Goal: Task Accomplishment & Management: Complete application form

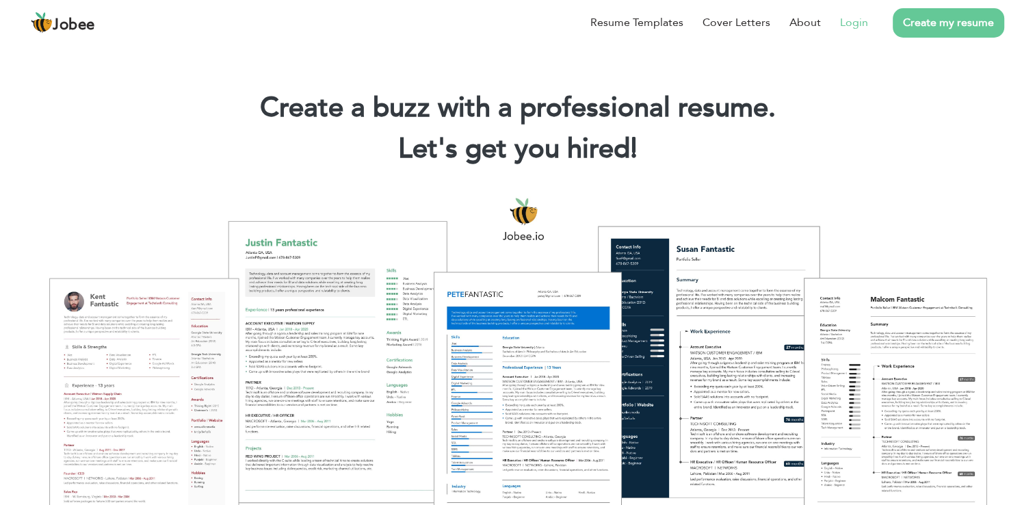
click at [854, 23] on link "Login" at bounding box center [854, 22] width 28 height 16
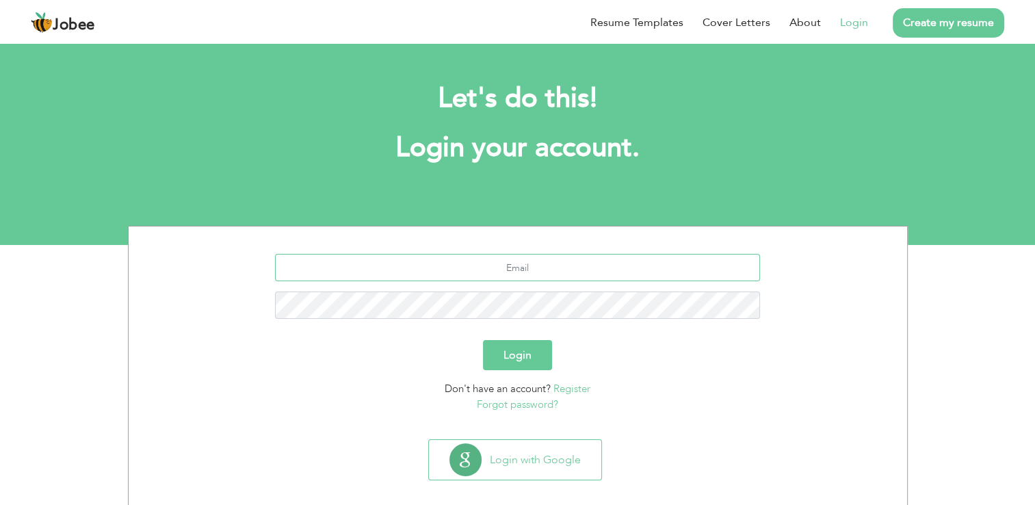
click at [539, 275] on input "text" at bounding box center [517, 267] width 485 height 27
click at [539, 269] on input "haidar" at bounding box center [517, 267] width 485 height 27
type input "haidarakbar420@gmail.com"
click at [483, 340] on button "Login" at bounding box center [517, 355] width 69 height 30
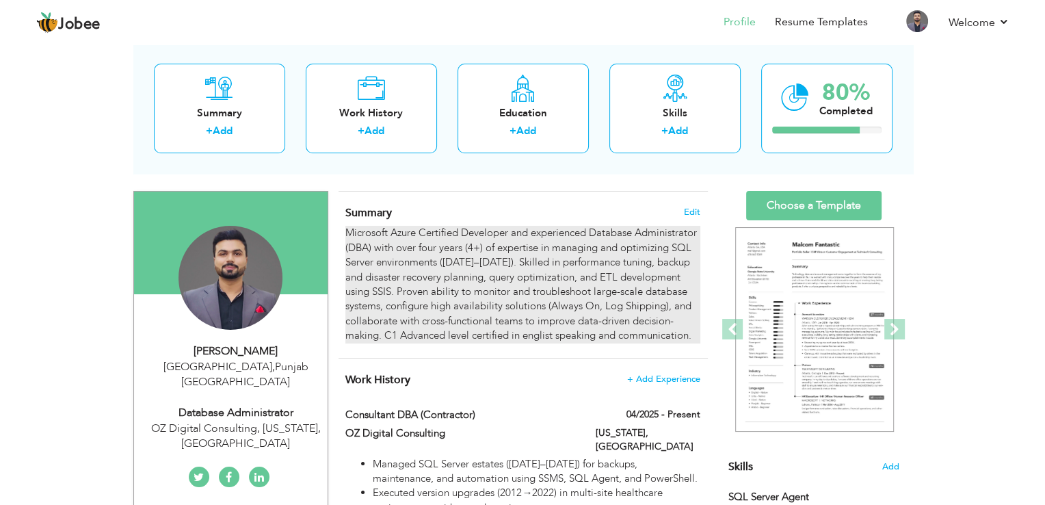
scroll to position [137, 0]
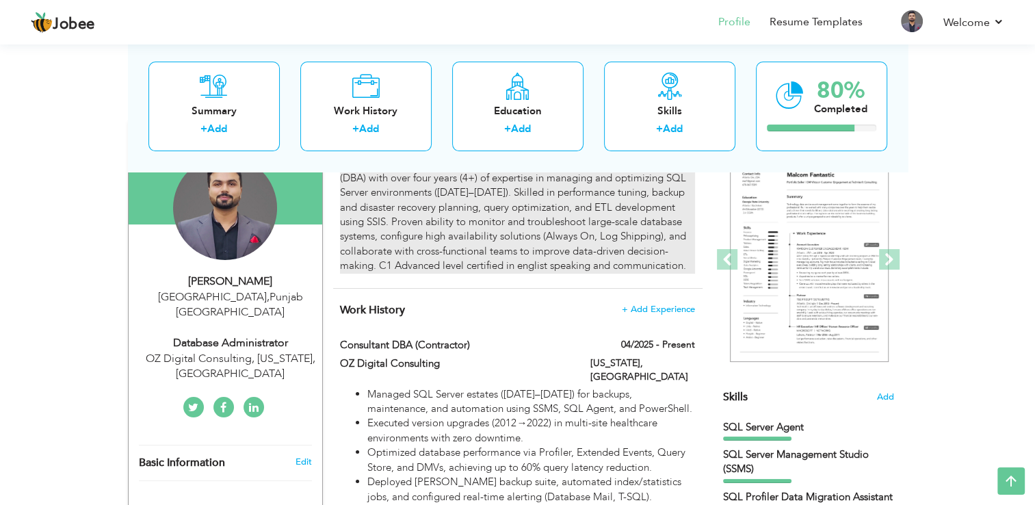
click at [540, 201] on div "Microsoft Azure Certified Developer and experienced Database Administrator (DBA…" at bounding box center [517, 214] width 354 height 117
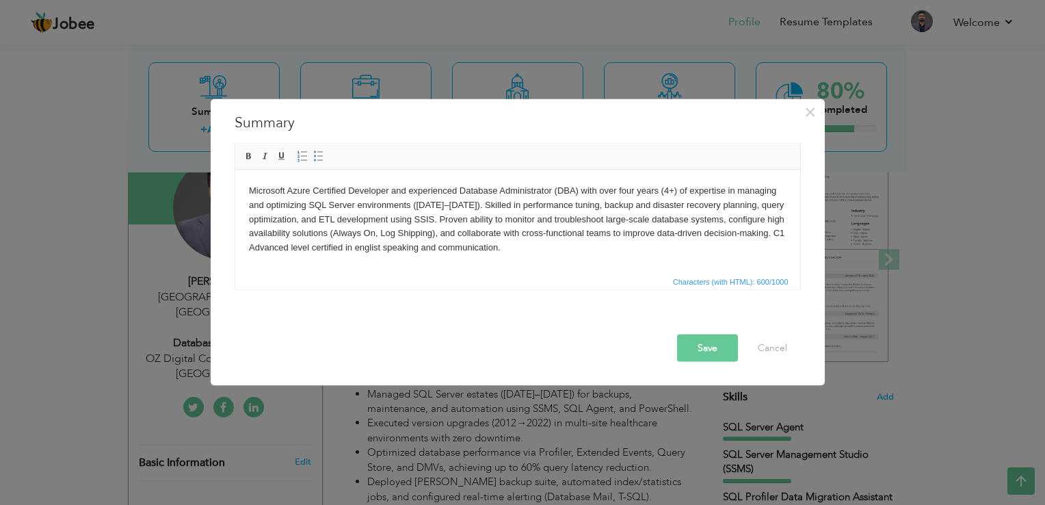
click at [483, 229] on body "Microsoft Azure Certified Developer and experienced Database Administrator (DBA…" at bounding box center [517, 218] width 538 height 71
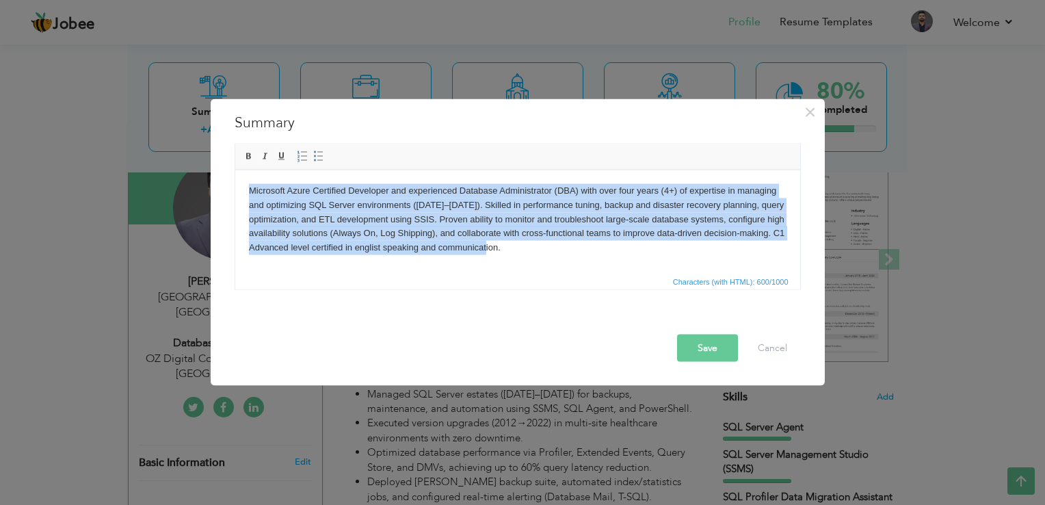
copy body "Microsoft Azure Certified Developer and experienced Database Administrator (DBA…"
click at [522, 254] on html "Microsoft Azure Certified Developer and experienced Database Administrator (DBA…" at bounding box center [517, 219] width 565 height 98
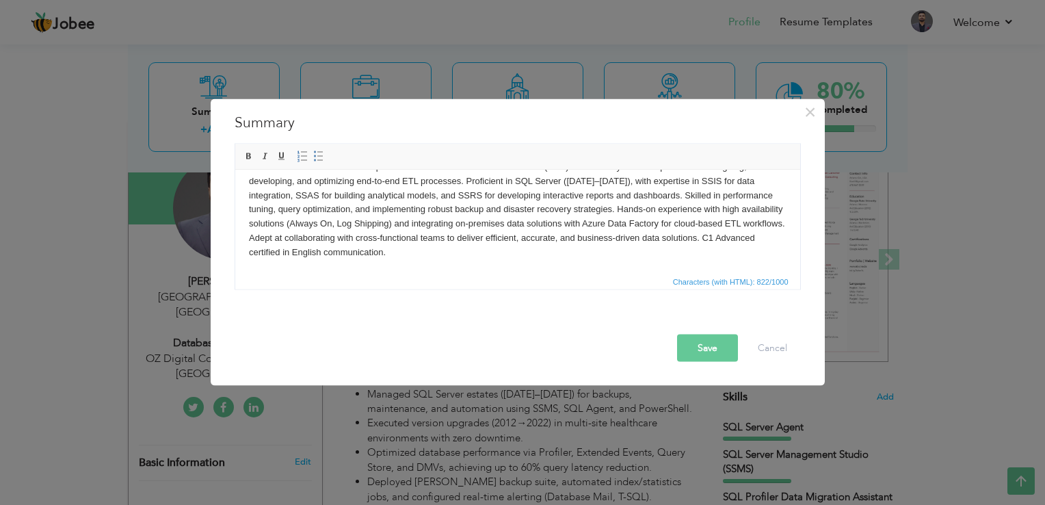
scroll to position [0, 0]
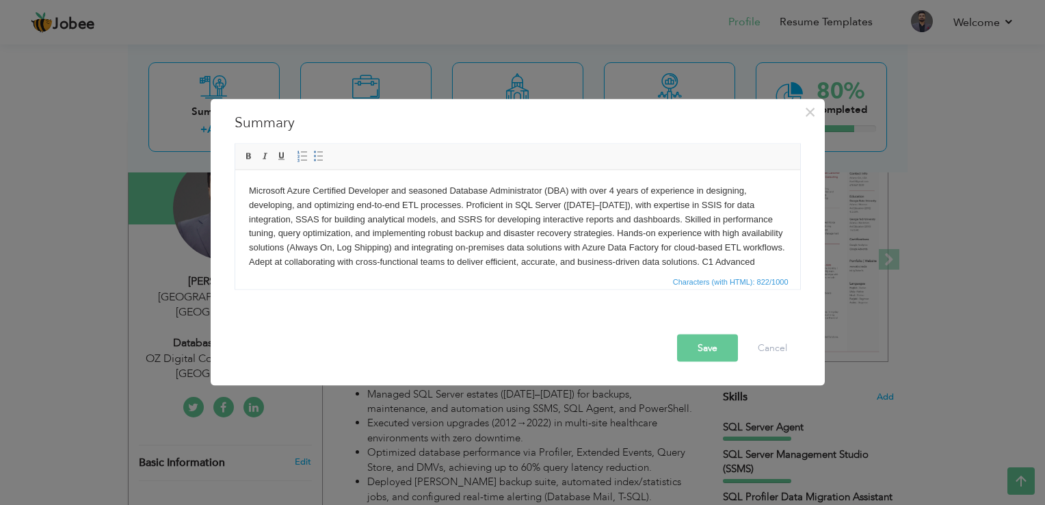
click at [412, 250] on body "Microsoft Azure Certified Developer and seasoned Database Administrator (DBA) w…" at bounding box center [517, 233] width 538 height 100
click at [466, 247] on body "Microsoft Azure Certified Developer and seasoned Database Administrator (DBA) w…" at bounding box center [517, 233] width 538 height 100
click at [429, 189] on body "Microsoft Azure Certified Developer and seasoned Database Administrator (DBA) w…" at bounding box center [517, 233] width 538 height 100
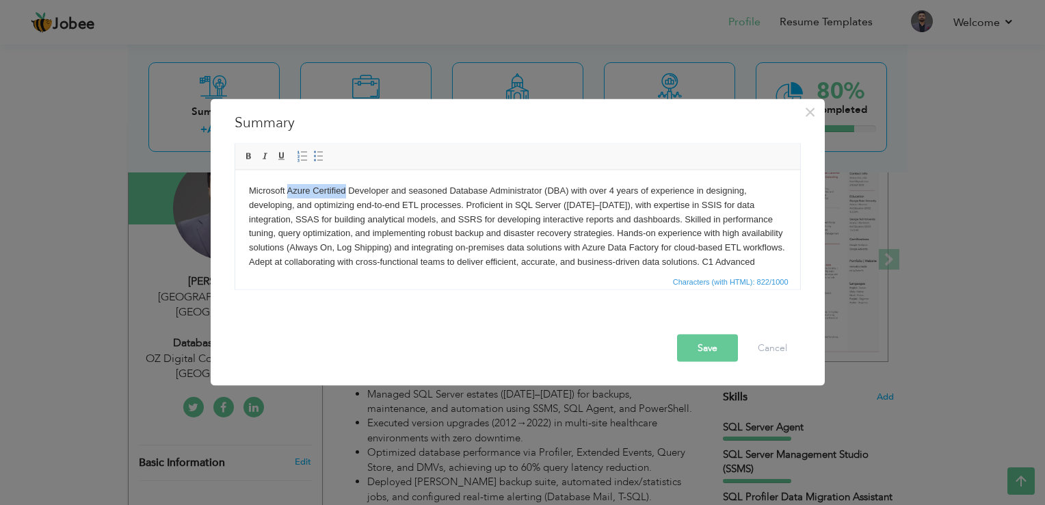
drag, startPoint x: 345, startPoint y: 189, endPoint x: 288, endPoint y: 189, distance: 57.5
click at [288, 189] on body "Microsoft Azure Certified Developer and seasoned Database Administrator (DBA) w…" at bounding box center [517, 233] width 538 height 100
click at [369, 192] on body "Microsoft Azure Certified Developer and seasoned Database Administrator (DBA) w…" at bounding box center [517, 233] width 538 height 100
click at [345, 189] on body "Microsoft Azure Certified Developer and seasoned Database Administrator (DBA) w…" at bounding box center [517, 233] width 538 height 100
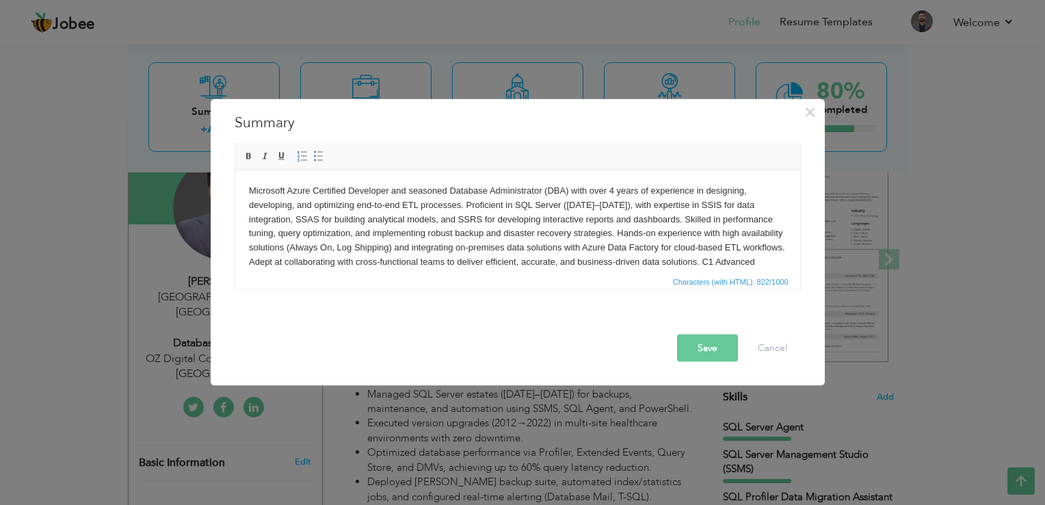
click at [428, 187] on body "Microsoft Azure Certified Developer and seasoned Database Administrator (DBA) w…" at bounding box center [517, 233] width 538 height 100
click at [385, 190] on body "Microsoft Azure Certified Developer and seasoned Database Administrator (DBA) w…" at bounding box center [517, 233] width 538 height 100
click at [471, 181] on html "Microsoft Azure Certified Developer and seasoned Database Administrator (DBA) w…" at bounding box center [517, 233] width 565 height 127
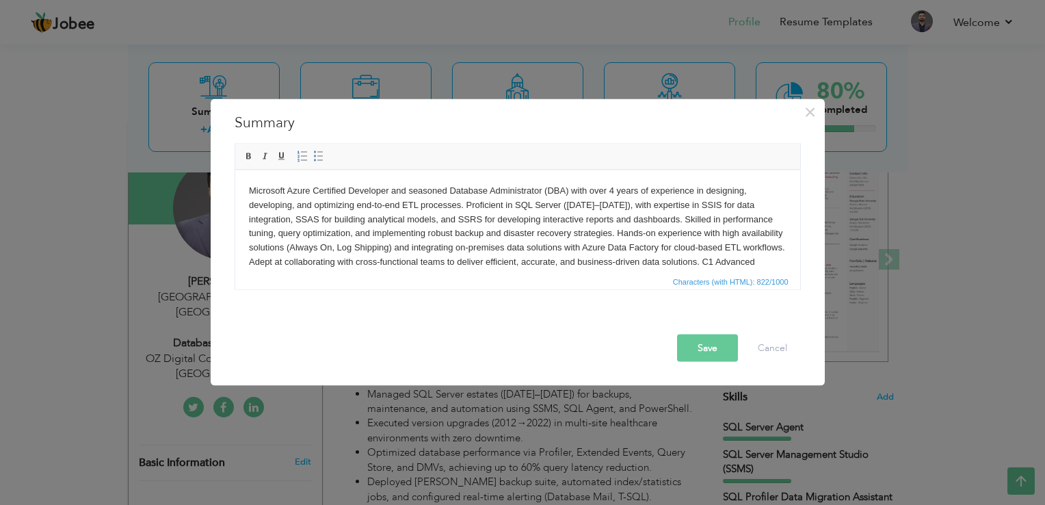
click at [444, 207] on body "Microsoft Azure Certified Developer and seasoned Database Administrator (DBA) w…" at bounding box center [517, 233] width 538 height 100
click at [540, 208] on body "Microsoft Azure Certified Developer and seasoned Database Administrator (DBA) w…" at bounding box center [517, 233] width 538 height 100
click at [700, 203] on body "Microsoft Azure Certified Developer and seasoned Database Administrator (DBA) w…" at bounding box center [517, 233] width 538 height 100
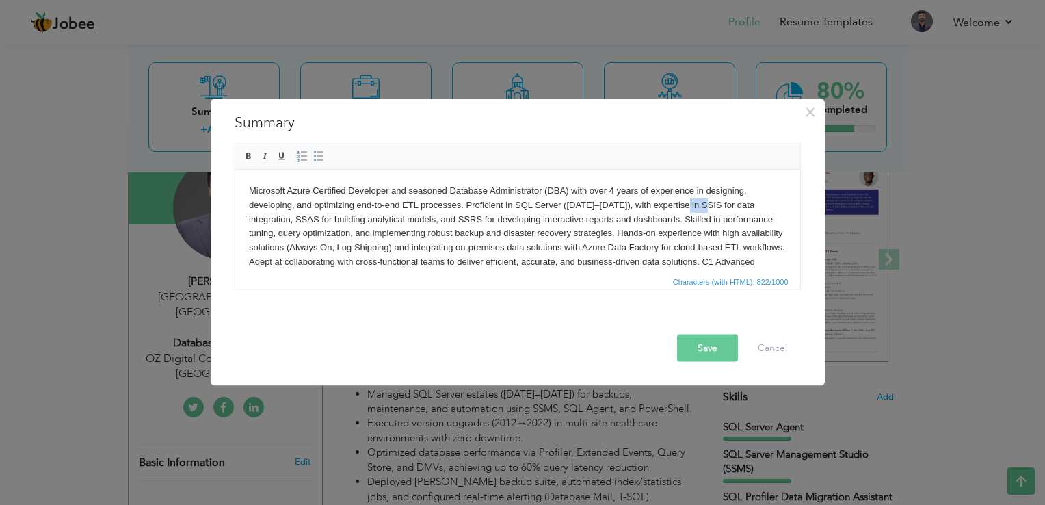
click at [700, 203] on body "Microsoft Azure Certified Developer and seasoned Database Administrator (DBA) w…" at bounding box center [517, 233] width 538 height 100
click at [267, 218] on body "Microsoft Azure Certified Developer and seasoned Database Administrator (DBA) w…" at bounding box center [517, 233] width 538 height 100
click at [358, 218] on body "Microsoft Azure Certified Developer and seasoned Database Administrator (DBA) w…" at bounding box center [517, 233] width 538 height 100
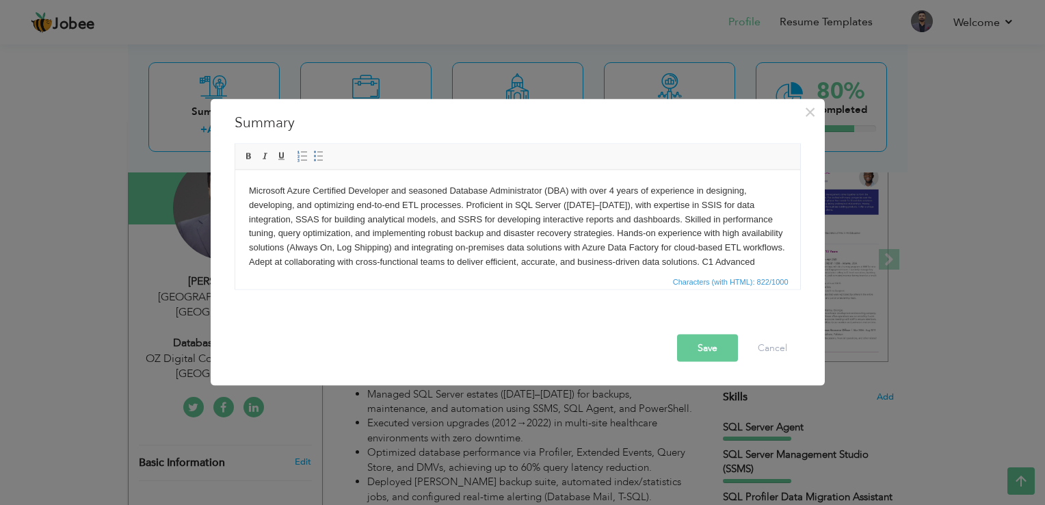
click at [473, 216] on body "Microsoft Azure Certified Developer and seasoned Database Administrator (DBA) w…" at bounding box center [517, 233] width 538 height 100
click at [742, 222] on body "Microsoft Azure Certified Developer and seasoned Database Administrator (DBA) w…" at bounding box center [517, 233] width 538 height 100
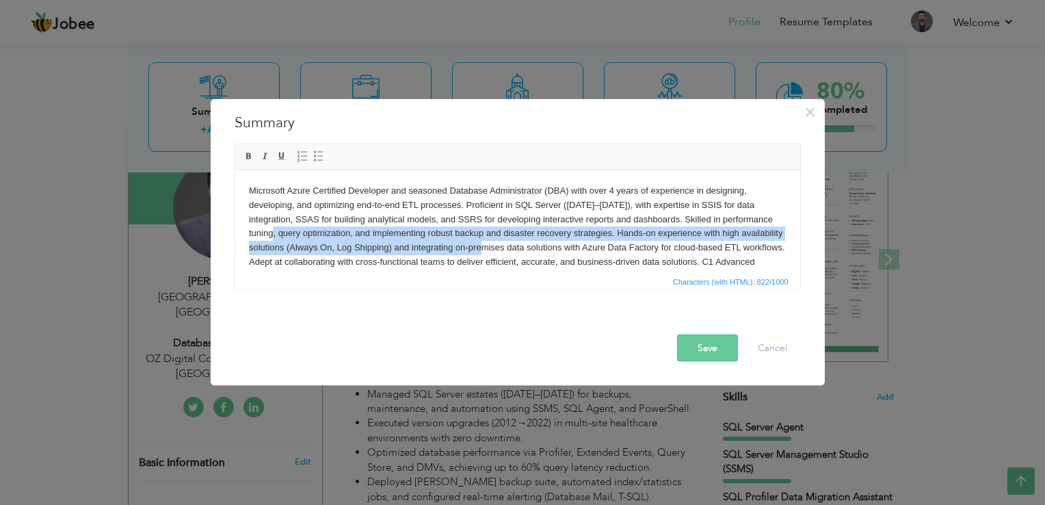
drag, startPoint x: 286, startPoint y: 233, endPoint x: 544, endPoint y: 252, distance: 258.6
click at [544, 252] on body "Microsoft Azure Certified Developer and seasoned Database Administrator (DBA) w…" at bounding box center [517, 233] width 538 height 100
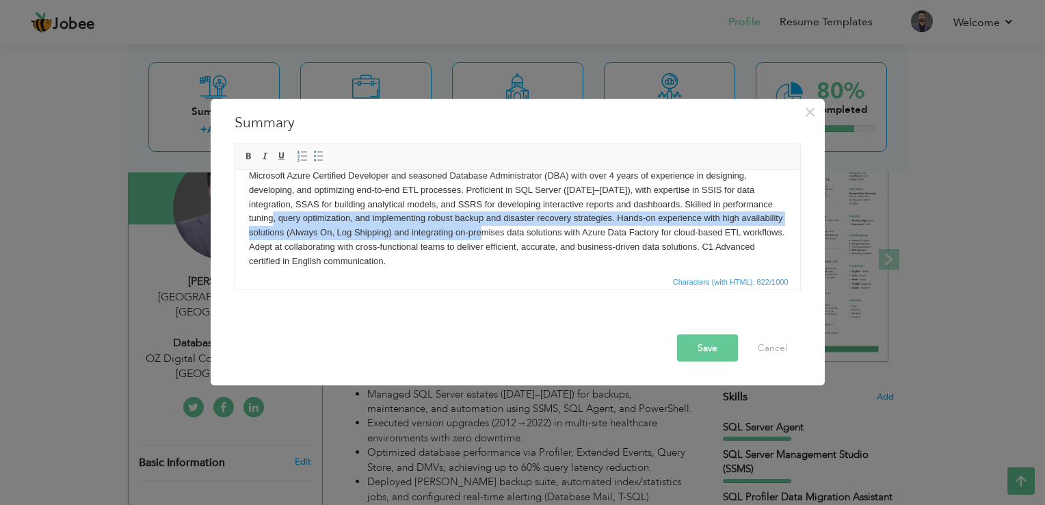
scroll to position [24, 0]
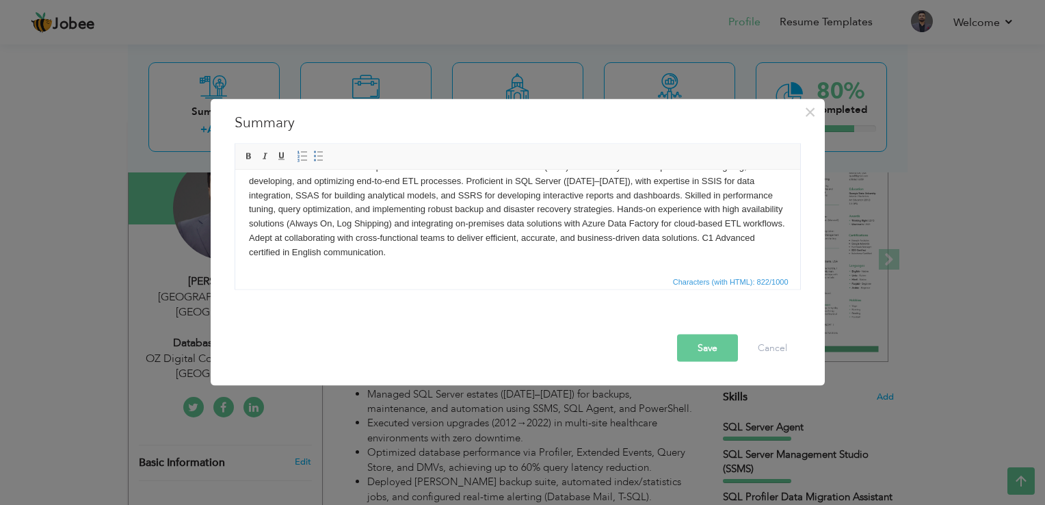
click at [447, 252] on body "Microsoft Azure Certified Developer and seasoned Database Administrator (DBA) w…" at bounding box center [517, 209] width 538 height 100
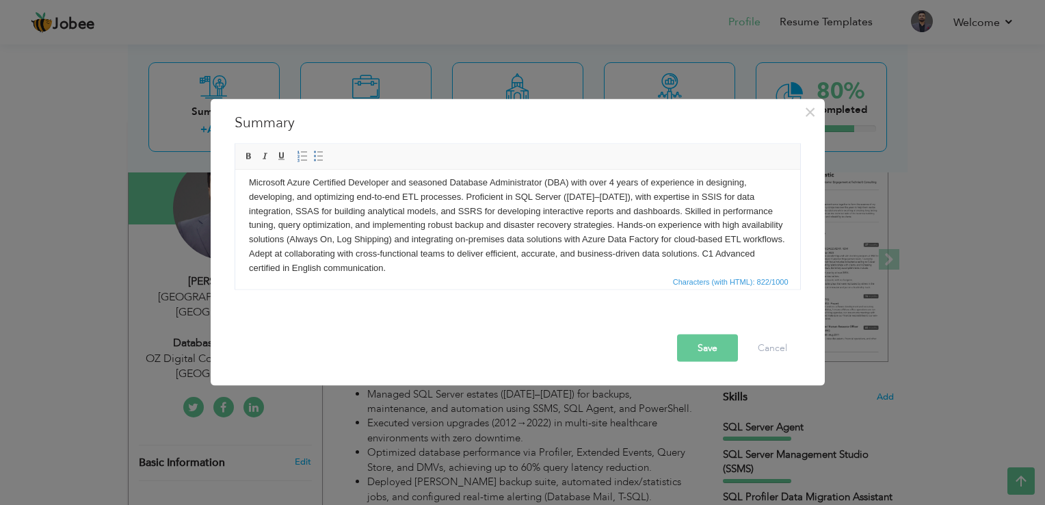
scroll to position [0, 0]
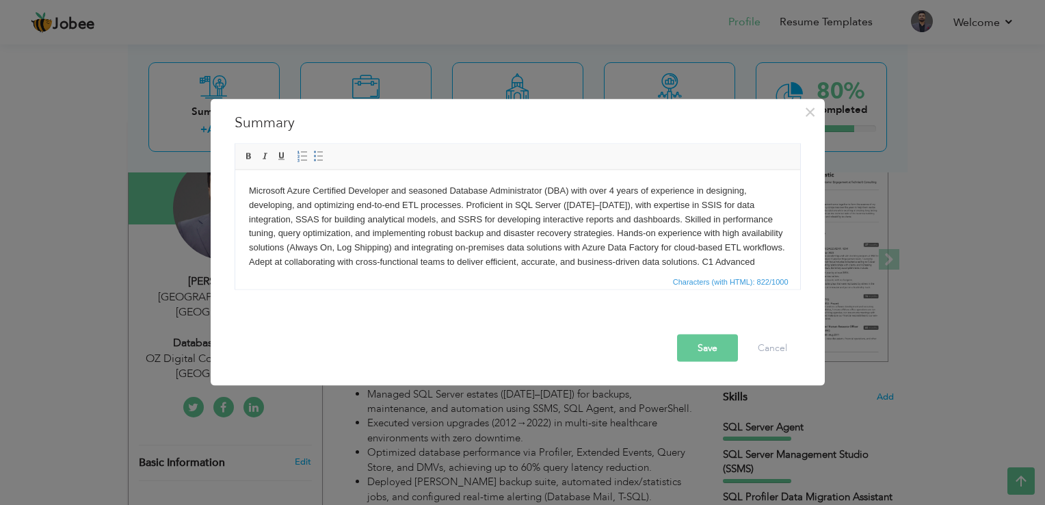
click at [362, 189] on body "Microsoft Azure Certified Developer and seasoned Database Administrator (DBA) w…" at bounding box center [517, 233] width 538 height 100
click at [383, 194] on body "Microsoft Azure Certified Developer and seasoned Database Administrator (DBA) w…" at bounding box center [517, 233] width 538 height 100
click at [360, 191] on body "Microsoft Azure Certified Developer and seasoned Database Administrator (DBA) w…" at bounding box center [517, 233] width 538 height 100
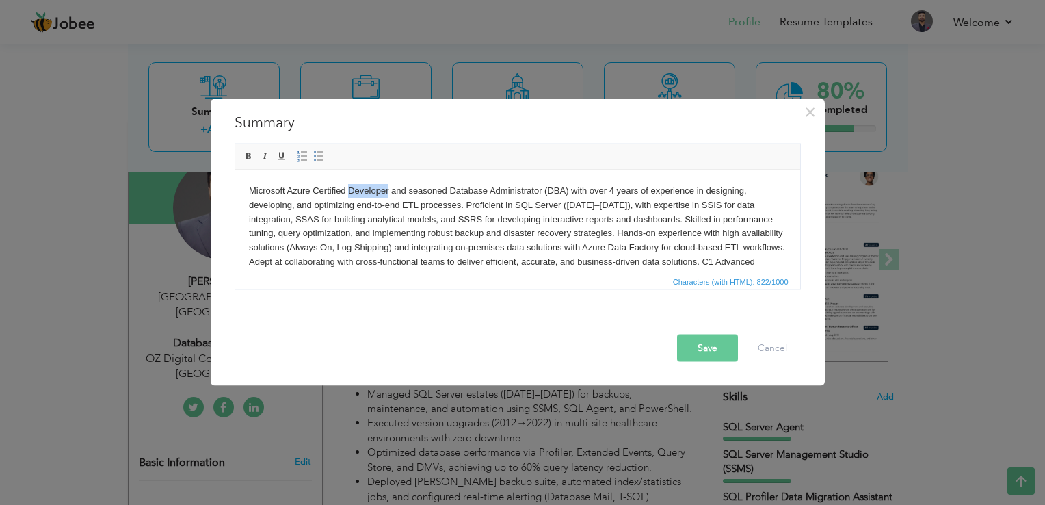
click at [369, 191] on body "Microsoft Azure Certified Developer and seasoned Database Administrator (DBA) w…" at bounding box center [517, 233] width 538 height 100
click at [396, 199] on body "Microsoft Azure Certified Developer and seasoned Database Administrator (DBA) w…" at bounding box center [517, 233] width 538 height 100
click at [421, 188] on body "Microsoft Azure Certified Developer and seasoned Database Administrator (DBA) w…" at bounding box center [517, 233] width 538 height 100
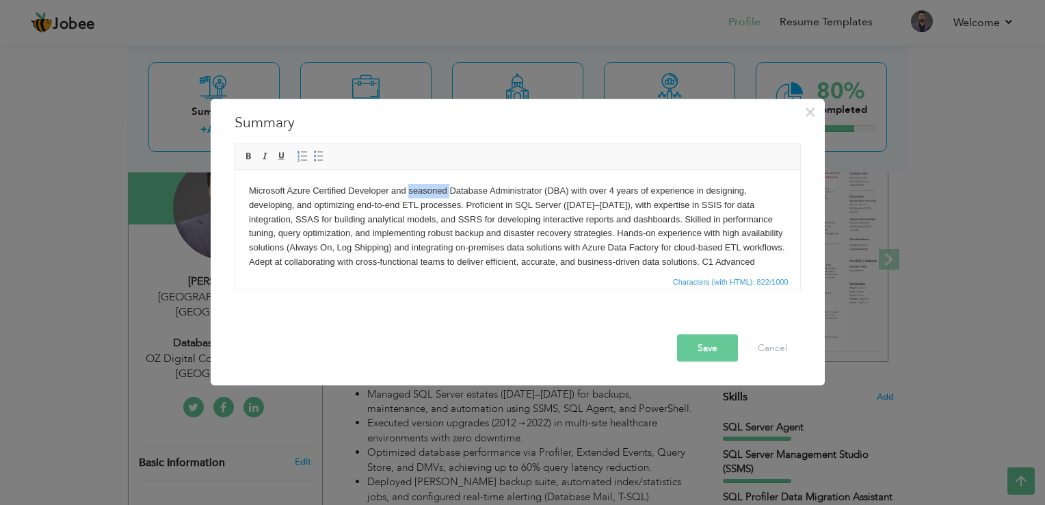
click at [421, 188] on body "Microsoft Azure Certified Developer and seasoned Database Administrator (DBA) w…" at bounding box center [517, 233] width 538 height 100
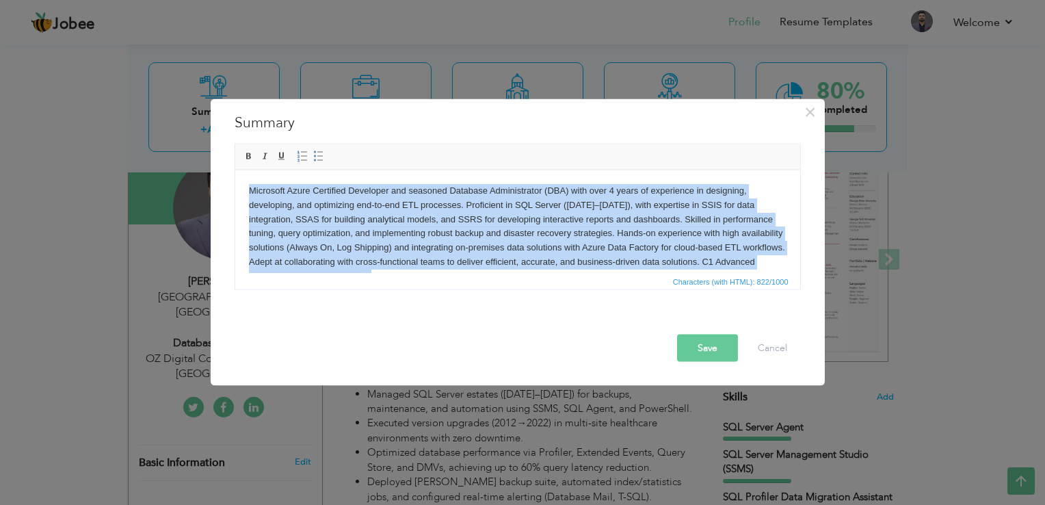
click at [421, 188] on body "Microsoft Azure Certified Developer and seasoned Database Administrator (DBA) w…" at bounding box center [517, 233] width 538 height 100
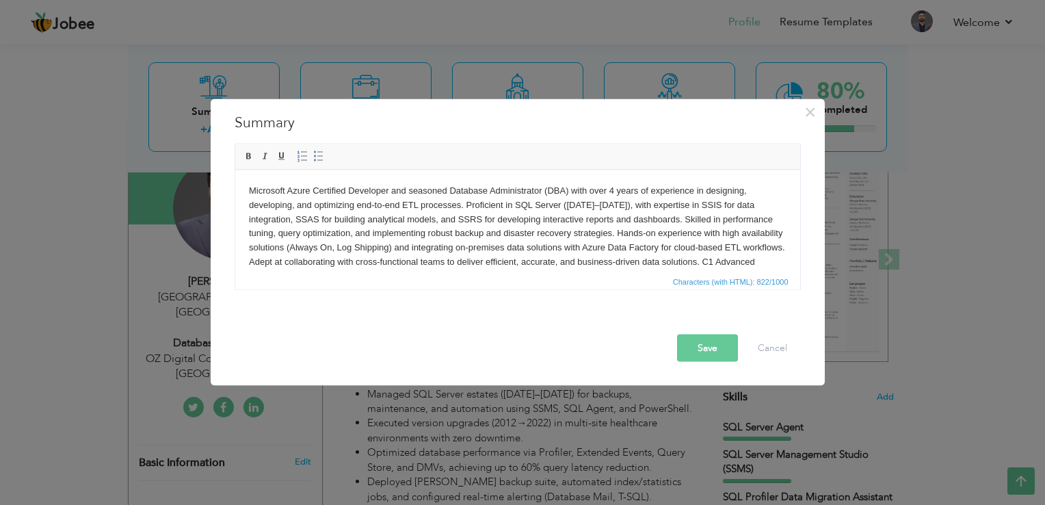
click at [368, 189] on body "Microsoft Azure Certified Developer and seasoned Database Administrator (DBA) w…" at bounding box center [517, 233] width 538 height 100
click at [377, 194] on body "Microsoft Azure Certified Developer and seasoned Database Administrator (DBA) w…" at bounding box center [517, 233] width 538 height 100
click at [366, 192] on body "Microsoft Azure Certified Developer and seasoned Database Administrator (DBA) w…" at bounding box center [517, 233] width 538 height 100
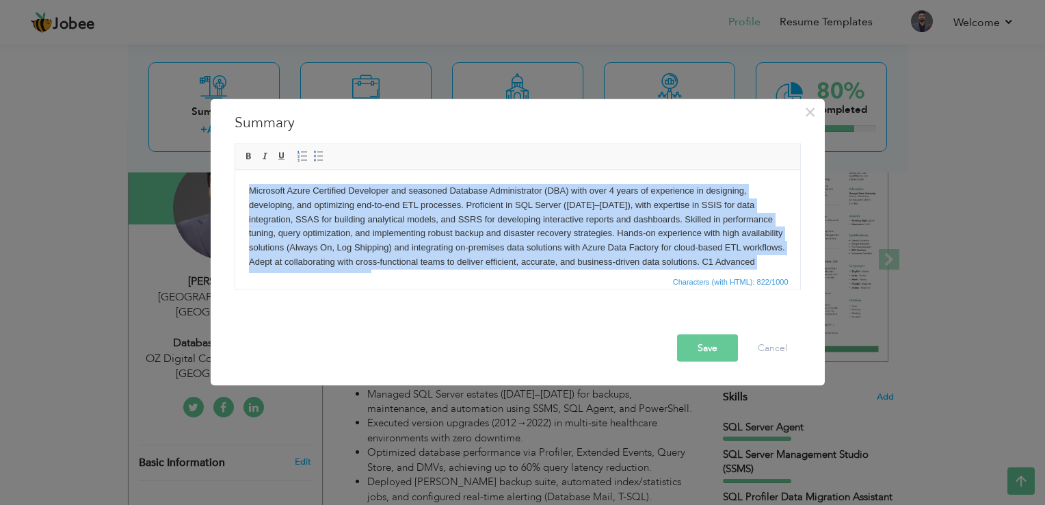
click at [366, 192] on body "Microsoft Azure Certified Developer and seasoned Database Administrator (DBA) w…" at bounding box center [517, 233] width 538 height 100
click at [374, 205] on body "Microsoft Azure Certified Developer and seasoned Database Administrator (DBA) w…" at bounding box center [517, 233] width 538 height 100
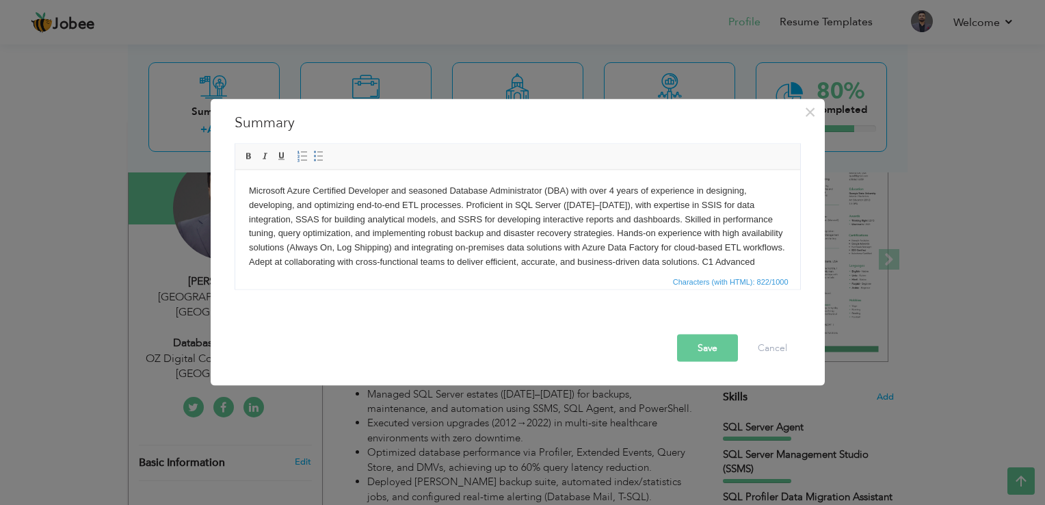
click at [369, 192] on body "Microsoft Azure Certified Developer and seasoned Database Administrator (DBA) w…" at bounding box center [517, 233] width 538 height 100
click at [363, 194] on body "Microsoft Azure Certified Developer and seasoned Database Administrator (DBA) w…" at bounding box center [517, 233] width 538 height 100
click at [428, 192] on body "Microsoft Azure Certified Developer and seasoned Database Administrator (DBA) w…" at bounding box center [517, 233] width 538 height 100
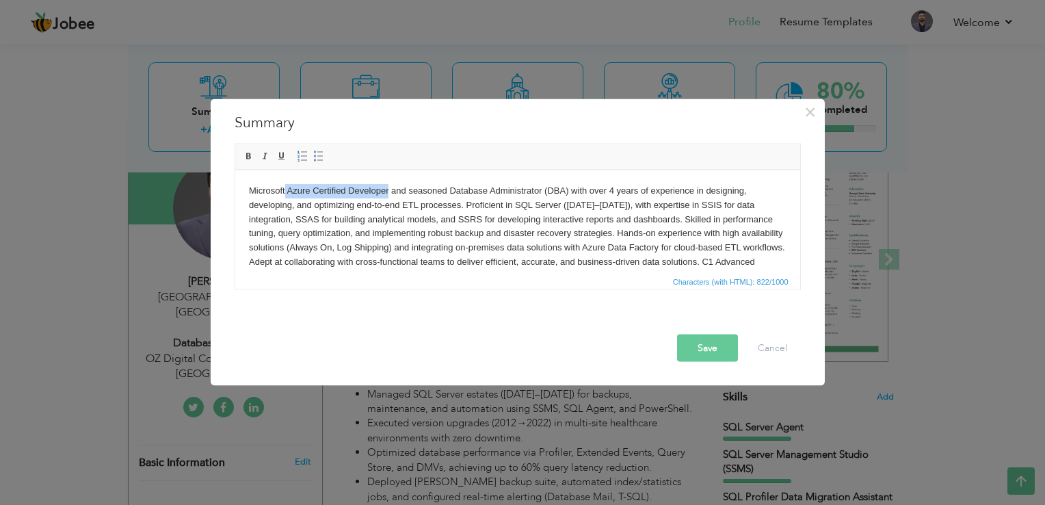
drag, startPoint x: 388, startPoint y: 189, endPoint x: 284, endPoint y: 192, distance: 104.0
click at [284, 192] on body "Microsoft Azure Certified Developer and seasoned Database Administrator (DBA) w…" at bounding box center [517, 233] width 538 height 100
click at [303, 192] on body "Microsoft Azure Certified Developer and seasoned Database Administrator (DBA) w…" at bounding box center [517, 233] width 538 height 100
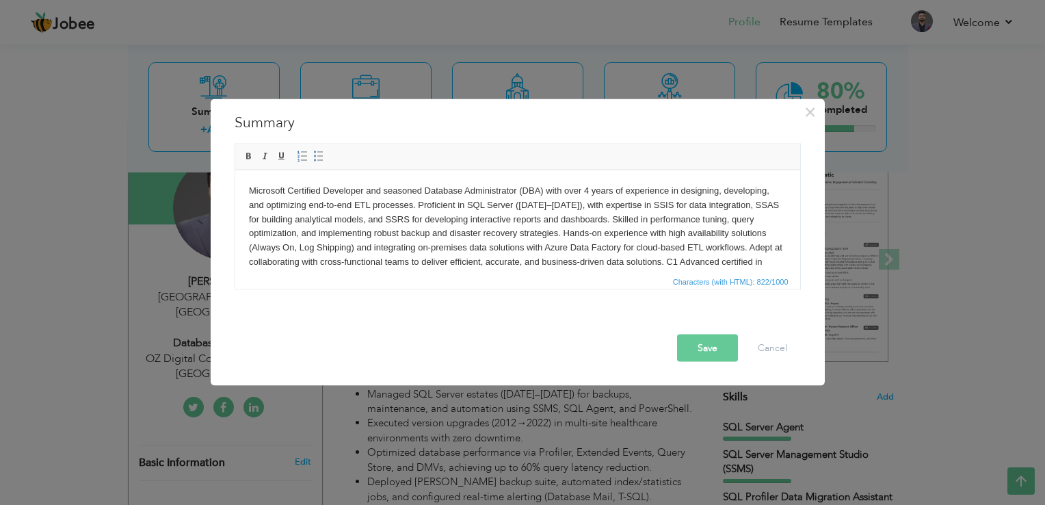
click at [319, 187] on body "Microsoft Certified Developer and seasoned Database Administrator (DBA) with ov…" at bounding box center [517, 233] width 538 height 100
click at [352, 192] on body "Microsoft Azure Certified Developer and seasoned Database Administrator (DBA) w…" at bounding box center [517, 233] width 538 height 100
click at [423, 195] on body "Microsoft Azure Certified Developer and seasoned Database Administrator (DBA) w…" at bounding box center [517, 233] width 538 height 100
drag, startPoint x: 337, startPoint y: 204, endPoint x: 395, endPoint y: 206, distance: 58.9
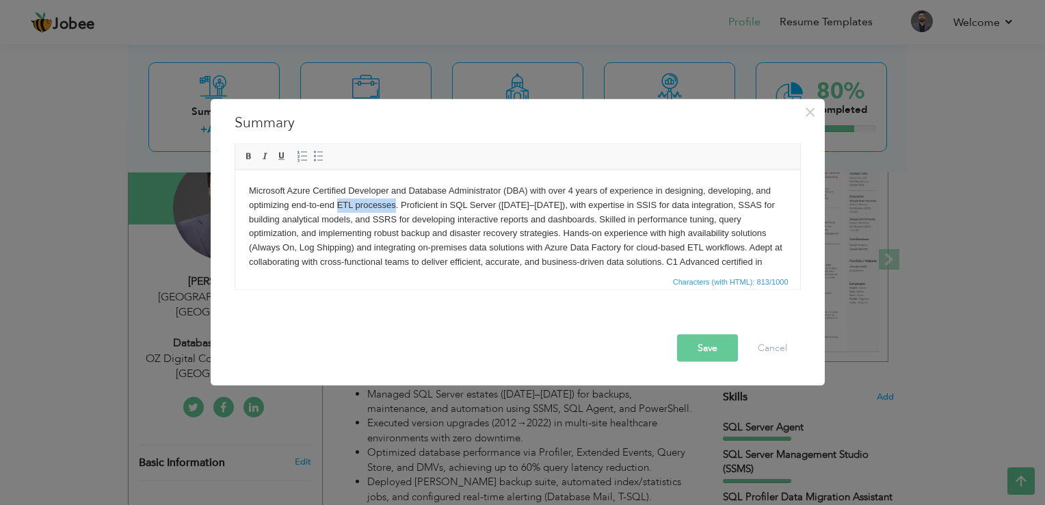
click at [395, 206] on body "Microsoft Azure Certified Developer and Database Administrator (DBA) with over …" at bounding box center [517, 233] width 538 height 100
click at [440, 216] on body "Microsoft Azure Certified Developer and Database Administrator (DBA) with over …" at bounding box center [517, 233] width 538 height 100
click at [464, 205] on body "Microsoft Azure Certified Developer and Database Administrator (DBA) with over …" at bounding box center [517, 233] width 538 height 100
click at [478, 205] on body "Microsoft Azure Certified Developer and Database Administrator (DBA) with over …" at bounding box center [517, 233] width 538 height 100
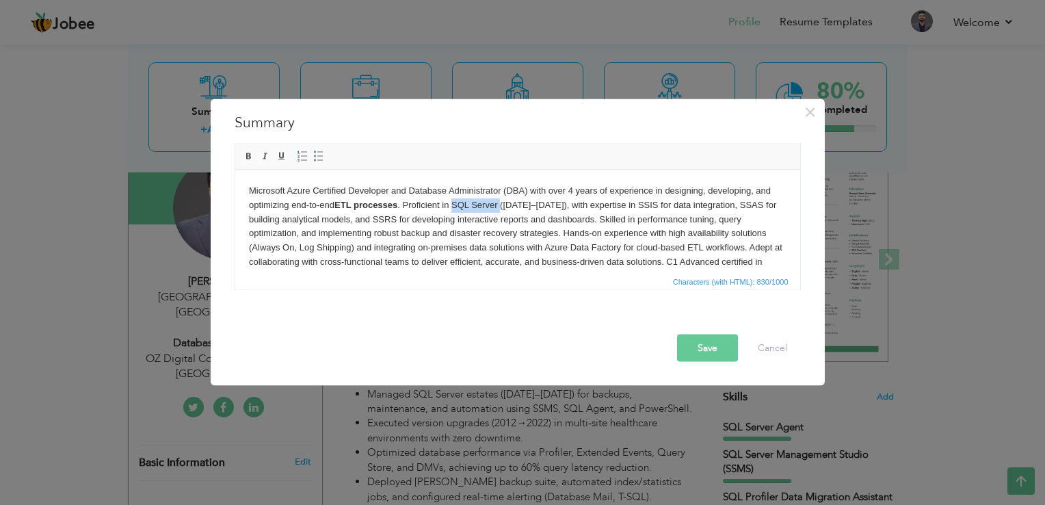
drag, startPoint x: 453, startPoint y: 202, endPoint x: 501, endPoint y: 206, distance: 47.4
click at [501, 206] on body "Microsoft Azure Certified Developer and Database Administrator (DBA) with over …" at bounding box center [517, 233] width 538 height 100
click at [617, 207] on body "Microsoft Azure Certified Developer and Database Administrator (DBA) with over …" at bounding box center [517, 233] width 538 height 100
click at [637, 204] on body "Microsoft Azure Certified Developer and Database Administrator (DBA) with over …" at bounding box center [517, 233] width 538 height 100
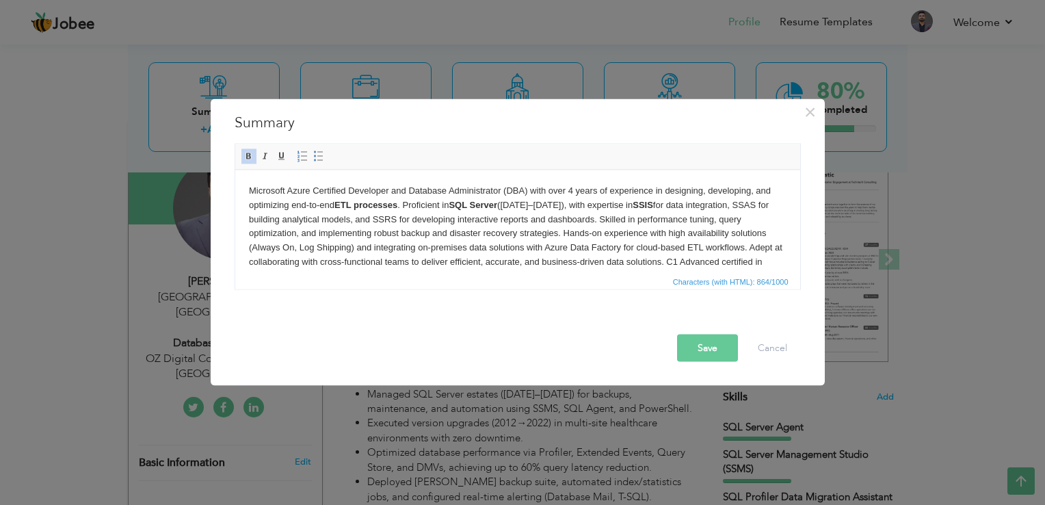
click at [742, 202] on body "Microsoft Azure Certified Developer and Database Administrator (DBA) with over …" at bounding box center [517, 233] width 538 height 100
click at [380, 224] on body "Microsoft Azure Certified Developer and Database Administrator (DBA) with over …" at bounding box center [517, 233] width 538 height 100
click at [410, 232] on body "Microsoft Azure Certified Developer and Database Administrator (DBA) with over …" at bounding box center [517, 233] width 538 height 100
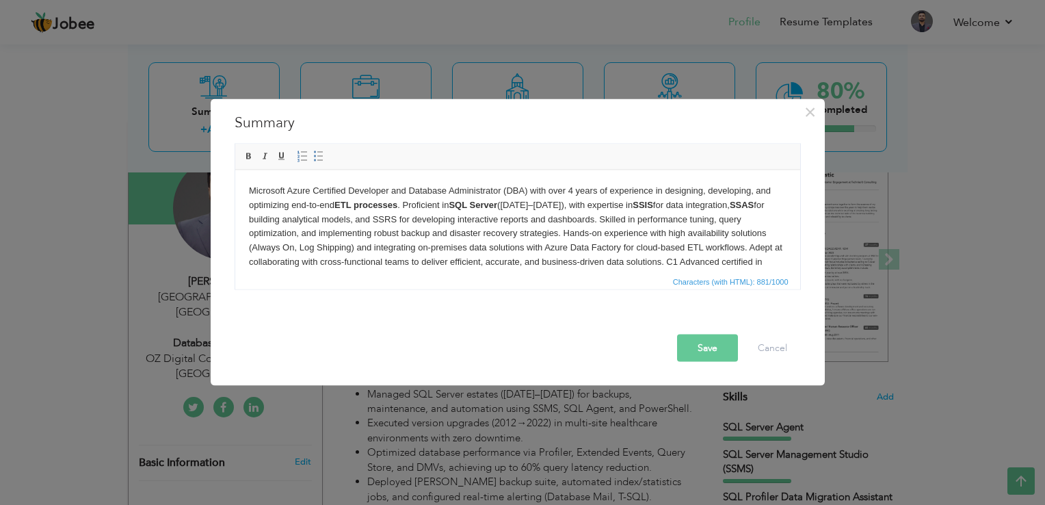
click at [378, 213] on body "Microsoft Azure Certified Developer and Database Administrator (DBA) with over …" at bounding box center [517, 233] width 538 height 100
click at [450, 222] on body "Microsoft Azure Certified Developer and Database Administrator (DBA) with over …" at bounding box center [517, 233] width 538 height 100
click at [675, 222] on body "Microsoft Azure Certified Developer and Database Administrator (DBA) with over …" at bounding box center [517, 233] width 538 height 100
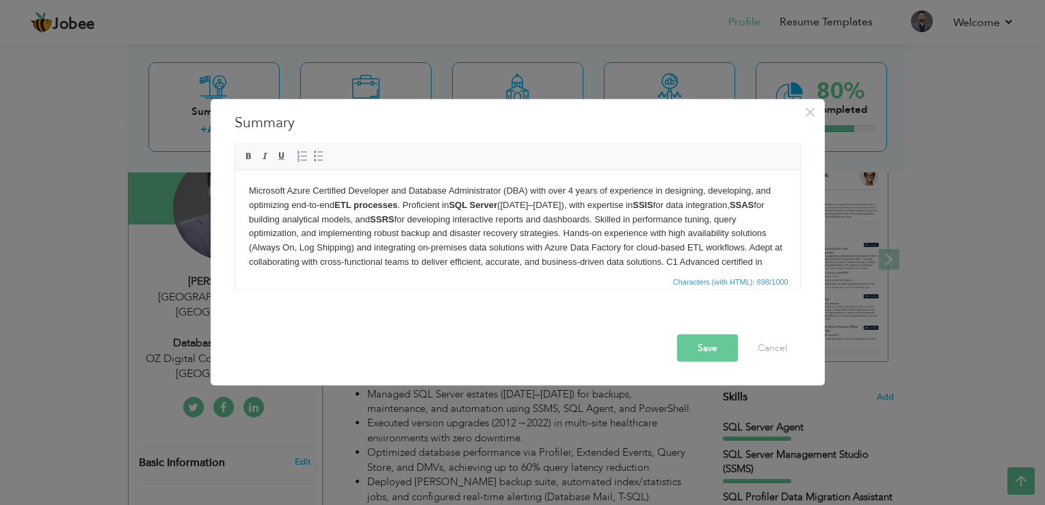
click at [323, 227] on body "Microsoft Azure Certified Developer and Database Administrator (DBA) with over …" at bounding box center [517, 233] width 538 height 100
click at [413, 238] on body "Microsoft Azure Certified Developer and Database Administrator (DBA) with over …" at bounding box center [517, 233] width 538 height 100
click at [525, 233] on body "Microsoft Azure Certified Developer and Database Administrator (DBA) with over …" at bounding box center [517, 233] width 538 height 100
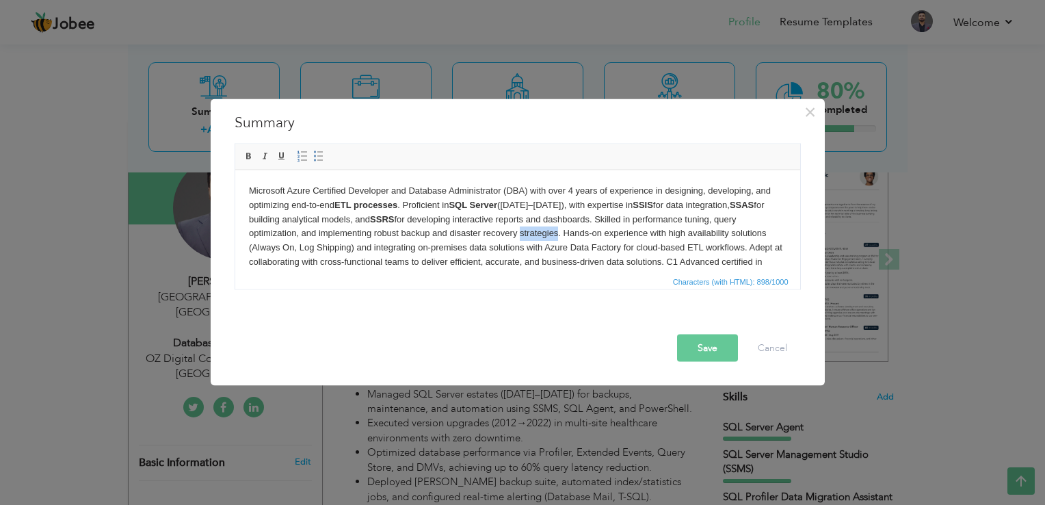
click at [525, 233] on body "Microsoft Azure Certified Developer and Database Administrator (DBA) with over …" at bounding box center [517, 233] width 538 height 100
drag, startPoint x: 544, startPoint y: 250, endPoint x: 620, endPoint y: 248, distance: 76.6
click at [620, 248] on body "Microsoft Azure Certified Developer and Database Administrator (DBA) with over …" at bounding box center [517, 233] width 538 height 100
click at [578, 207] on body "Microsoft Azure Certified Developer and Database Administrator (DBA) with over …" at bounding box center [517, 233] width 538 height 100
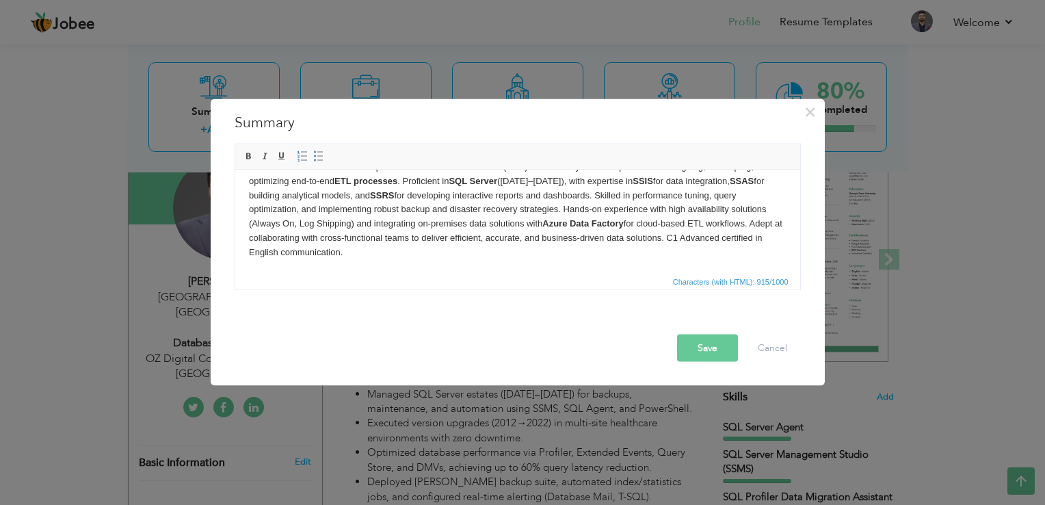
drag, startPoint x: 700, startPoint y: 238, endPoint x: 613, endPoint y: 255, distance: 88.5
click at [613, 255] on body "Microsoft Azure Certified Developer and Database Administrator (DBA) with over …" at bounding box center [517, 209] width 538 height 100
click at [547, 227] on strong "Azure Data Factory" at bounding box center [582, 223] width 81 height 10
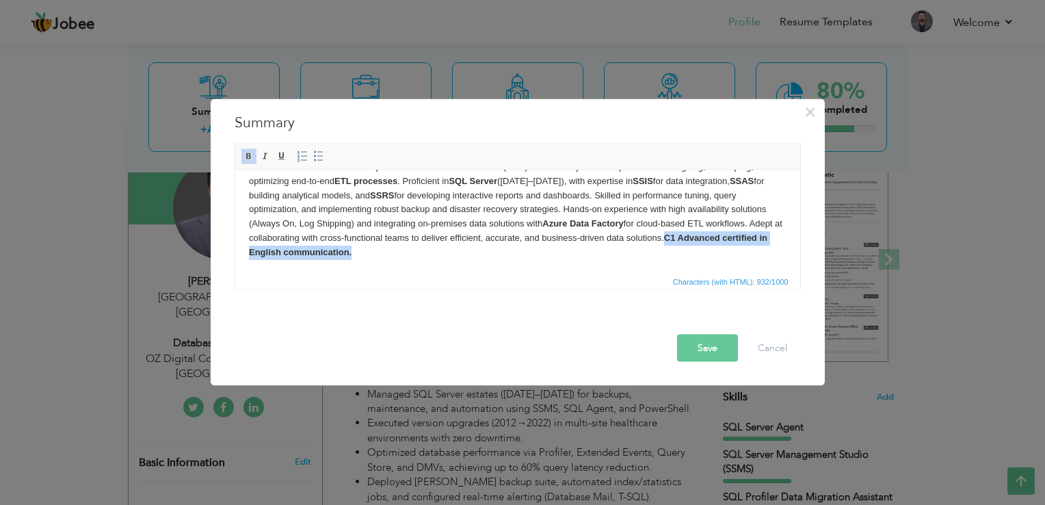
drag, startPoint x: 703, startPoint y: 239, endPoint x: 703, endPoint y: 252, distance: 12.3
click at [703, 252] on body "Microsoft Azure Certified Developer and Database Administrator (DBA) with over …" at bounding box center [517, 209] width 538 height 100
click at [659, 251] on body "Microsoft Azure Certified Developer and Database Administrator (DBA) with over …" at bounding box center [517, 209] width 538 height 100
click at [324, 249] on body "Microsoft Azure Certified Developer and Database Administrator (DBA) with over …" at bounding box center [517, 209] width 538 height 100
click at [382, 249] on body "Microsoft Azure Certified Developer and Database Administrator (DBA) with over …" at bounding box center [517, 209] width 538 height 100
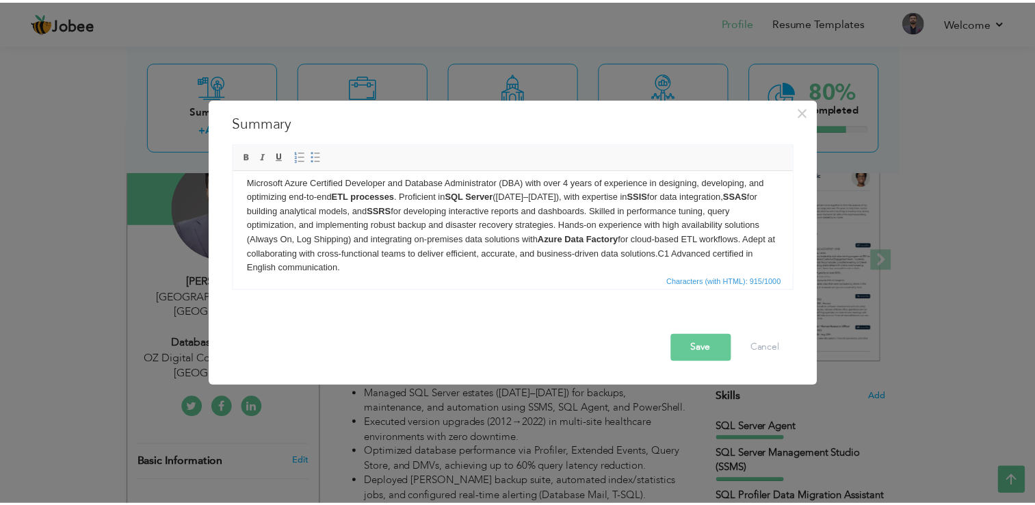
scroll to position [0, 0]
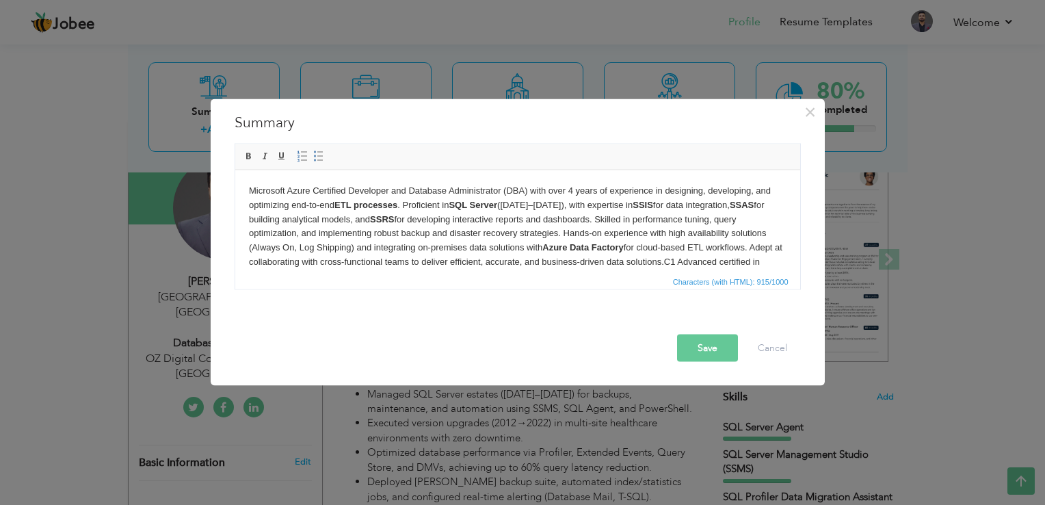
click at [705, 344] on button "Save" at bounding box center [707, 347] width 61 height 27
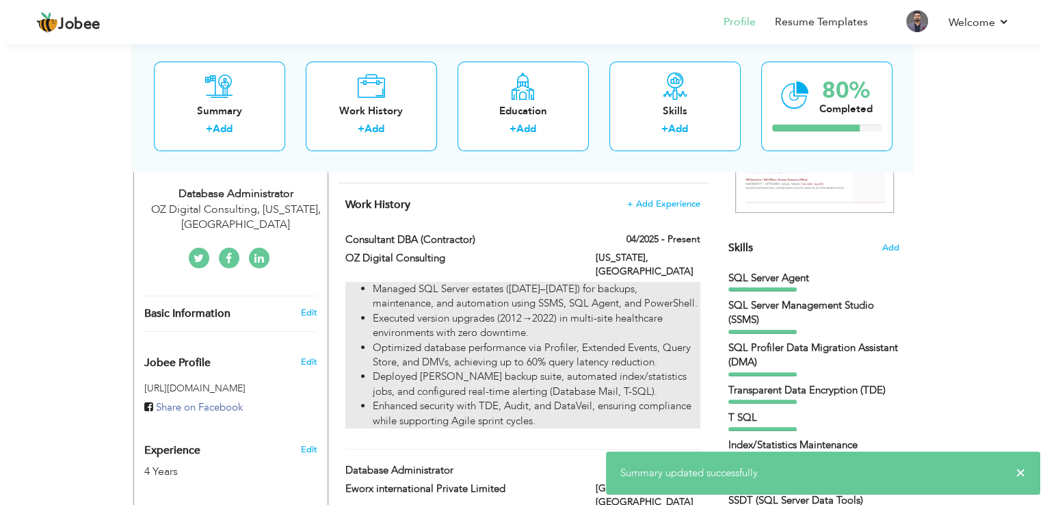
scroll to position [342, 0]
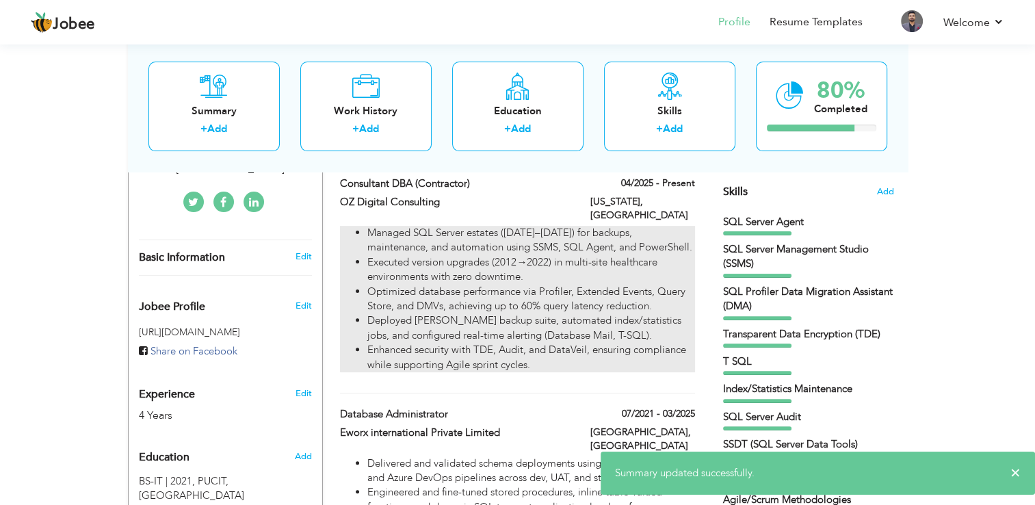
click at [534, 269] on li "Executed version upgrades (2012→2022) in multi-site healthcare environments wit…" at bounding box center [530, 269] width 327 height 29
type input "Consultant DBA (Contractor)"
type input "OZ Digital Consulting"
type input "04/2025"
type input "[GEOGRAPHIC_DATA]"
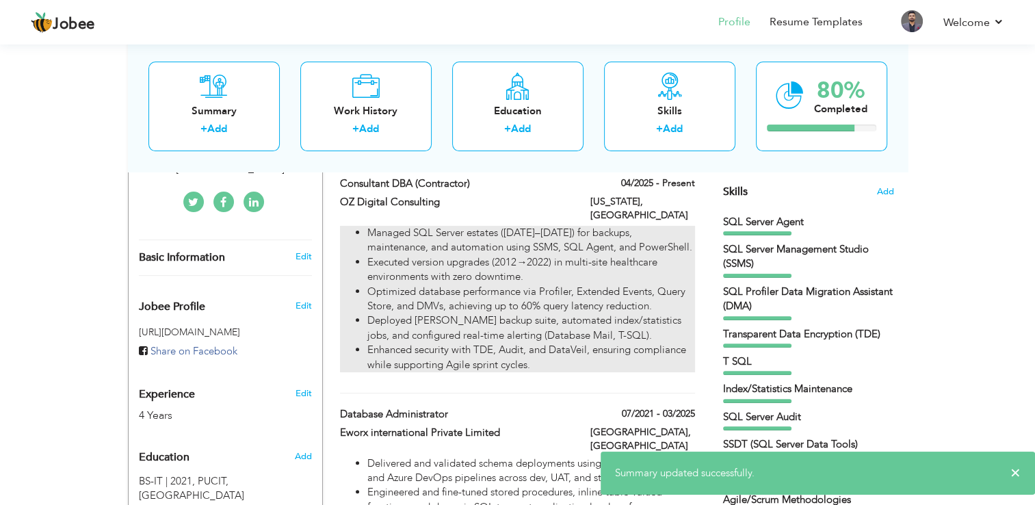
type input "[US_STATE]"
checkbox input "true"
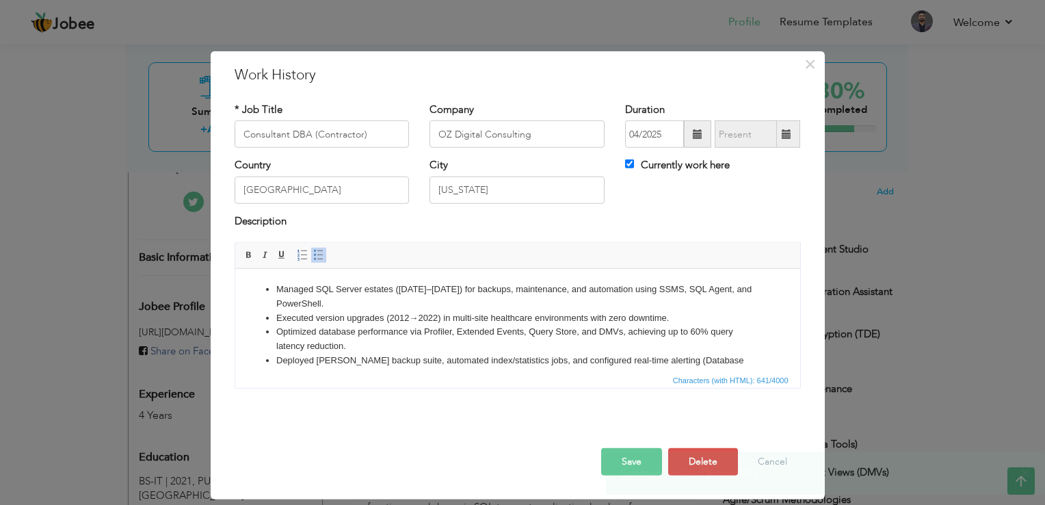
click at [510, 311] on li "Executed version upgrades (2012→2022) in multi-site healthcare environments wit…" at bounding box center [517, 318] width 483 height 14
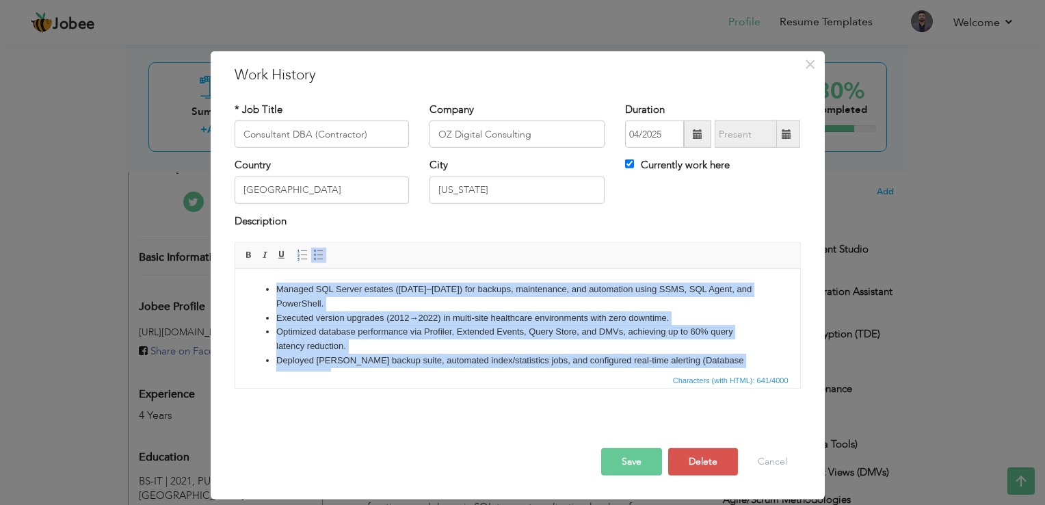
copy ul "Managed SQL Server estates (2012–2022) for backups, maintenance, and automation…"
click at [530, 325] on li "Optimized database performance via Profiler, Extended Events, Query Store, and …" at bounding box center [517, 339] width 483 height 29
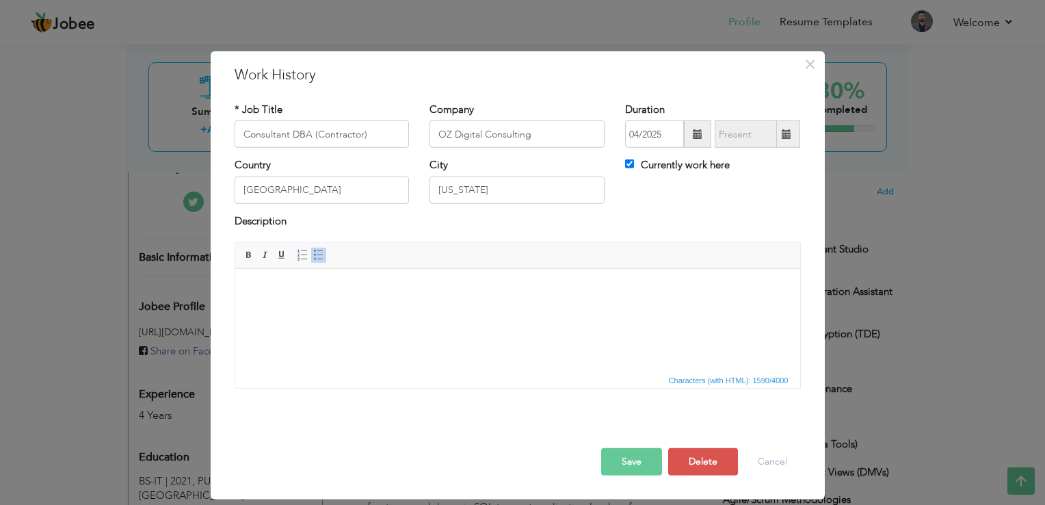
scroll to position [170, 0]
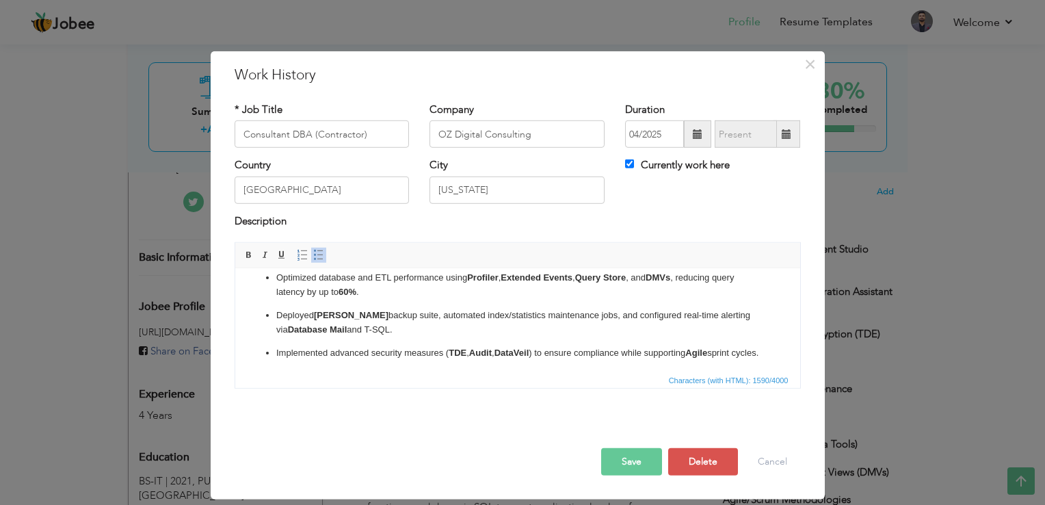
click at [315, 372] on span "Characters (with HTML): 1590/4000" at bounding box center [517, 379] width 565 height 16
drag, startPoint x: 308, startPoint y: 365, endPoint x: 269, endPoint y: 347, distance: 42.9
click ul "Managed SQL Server estates ([DATE]–[DATE]) for backups, maintenance, ETL proces…"
copy p "Implemented advanced security measures ( TDE , Audit , DataVeil ) to ensure com…"
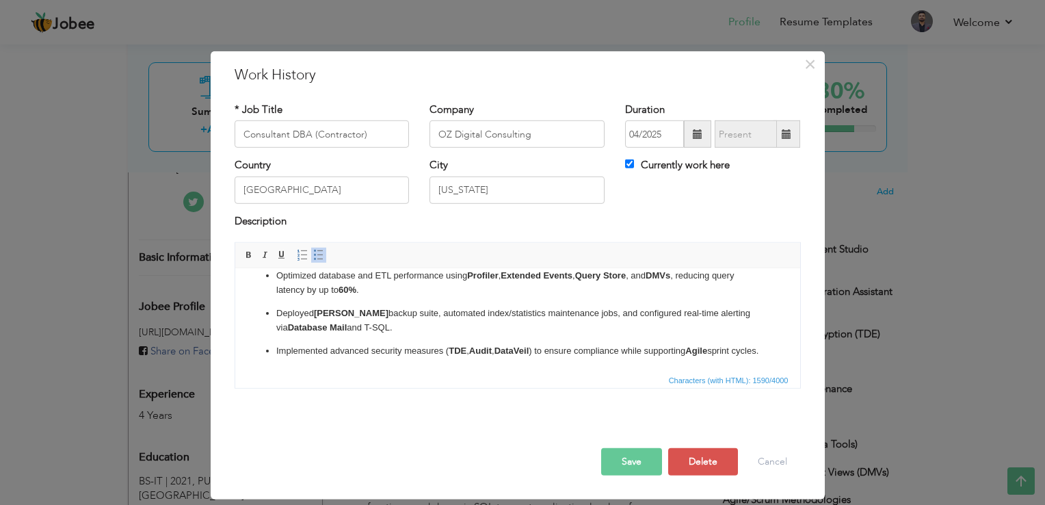
click ul "Managed SQL Server estates ([DATE]–[DATE]) for backups, maintenance, ETL proces…"
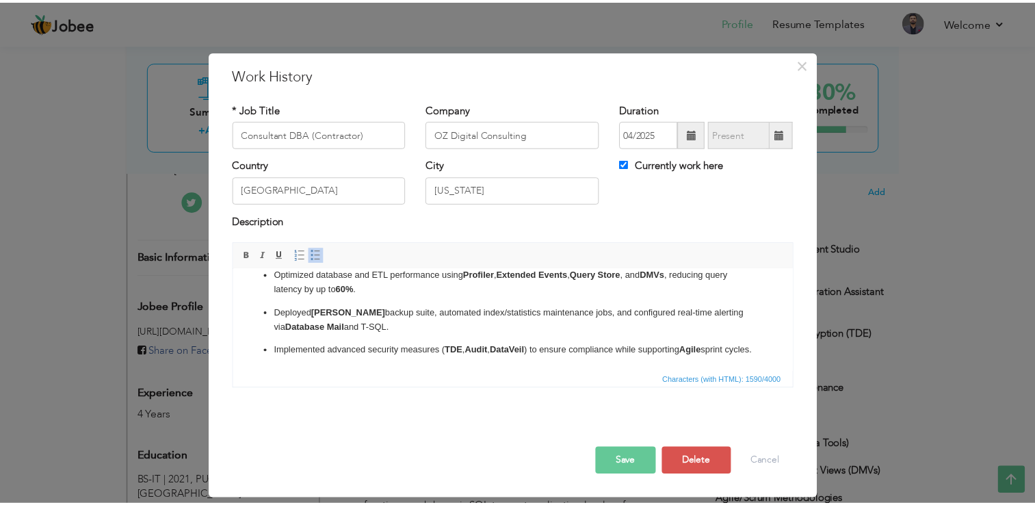
scroll to position [0, 0]
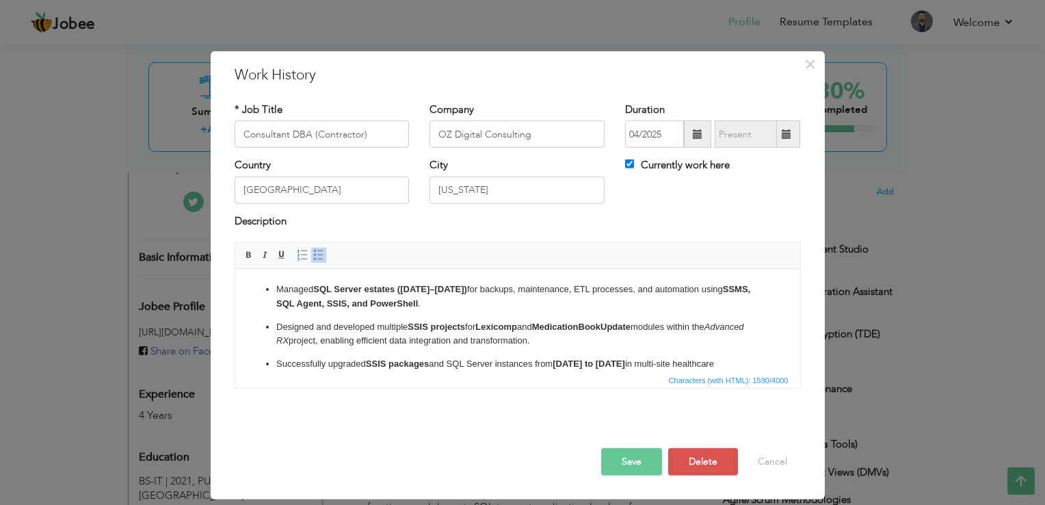
click at [626, 451] on button "Save" at bounding box center [631, 461] width 61 height 27
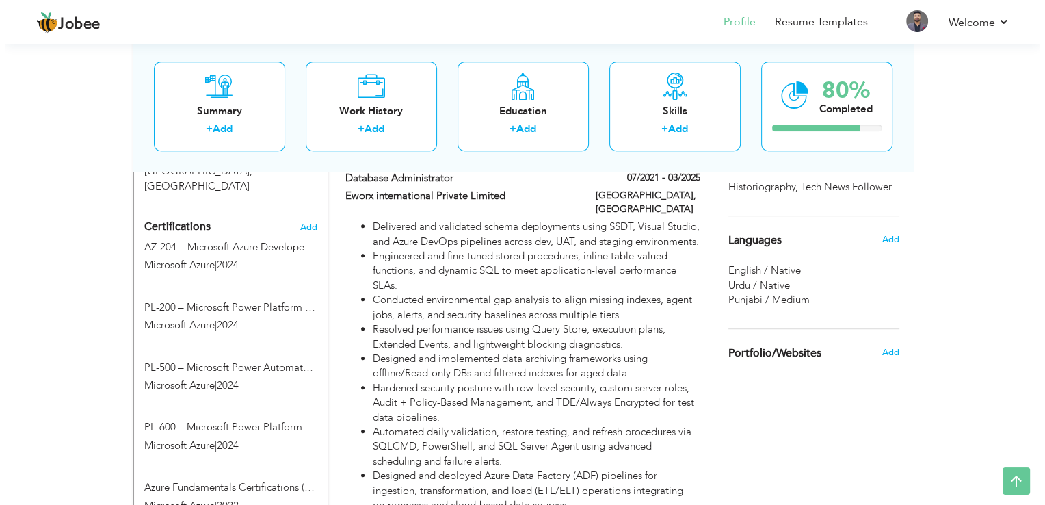
scroll to position [821, 0]
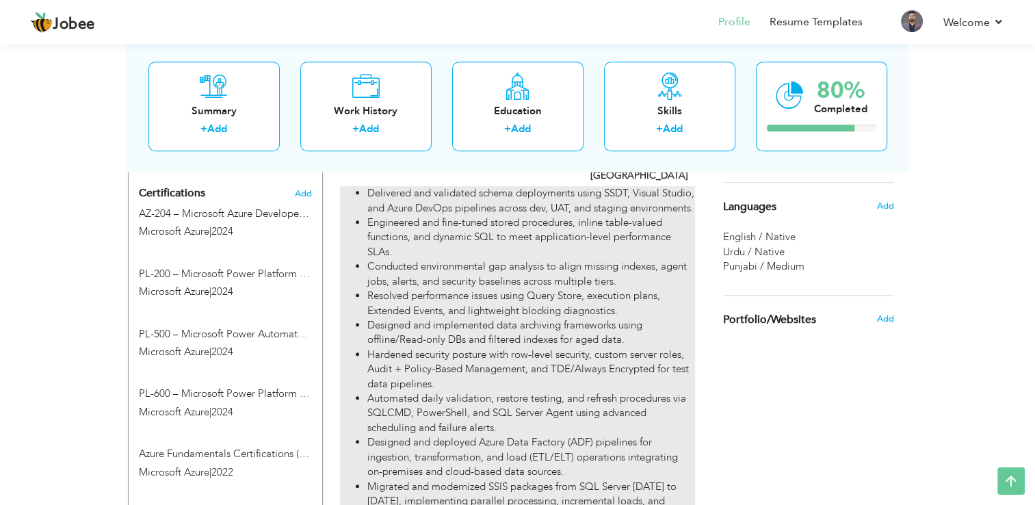
click at [522, 289] on li "Resolved performance issues using Query Store, execution plans, Extended Events…" at bounding box center [530, 303] width 327 height 29
type input "Database Administrator"
type input "Eworx international Private Limited"
type input "07/2021"
type input "03/2025"
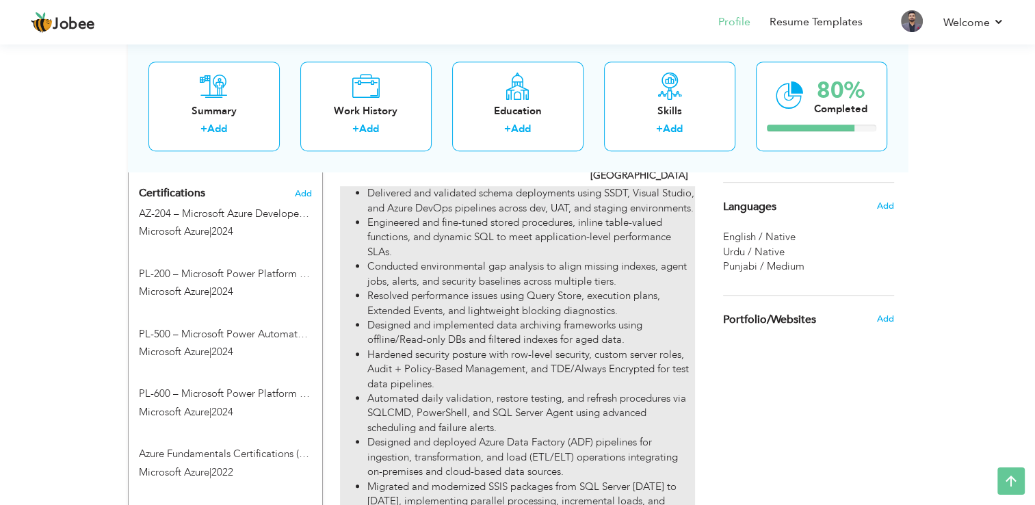
type input "[GEOGRAPHIC_DATA]"
checkbox input "false"
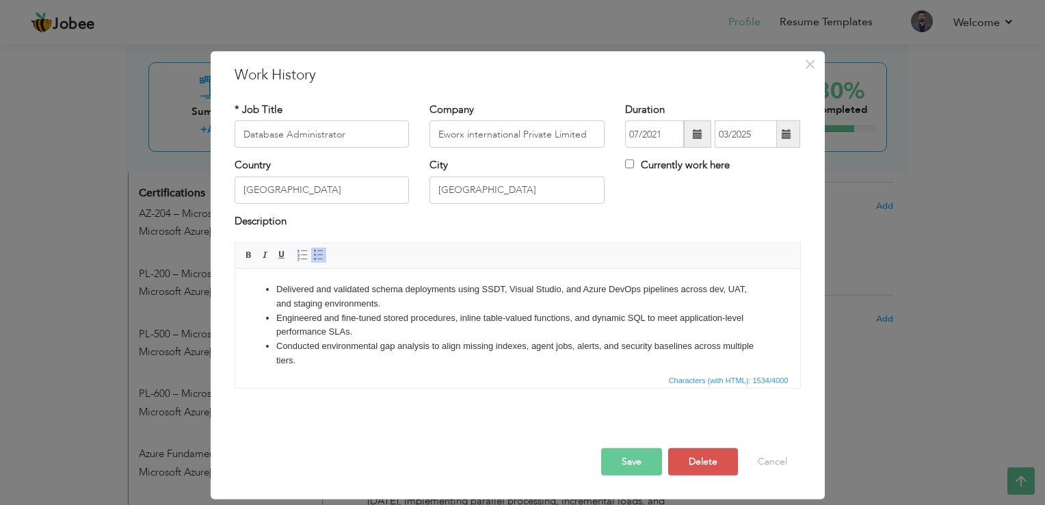
click at [421, 332] on li "Engineered and fine-tuned stored procedures, inline table-valued functions, and…" at bounding box center [517, 325] width 483 height 29
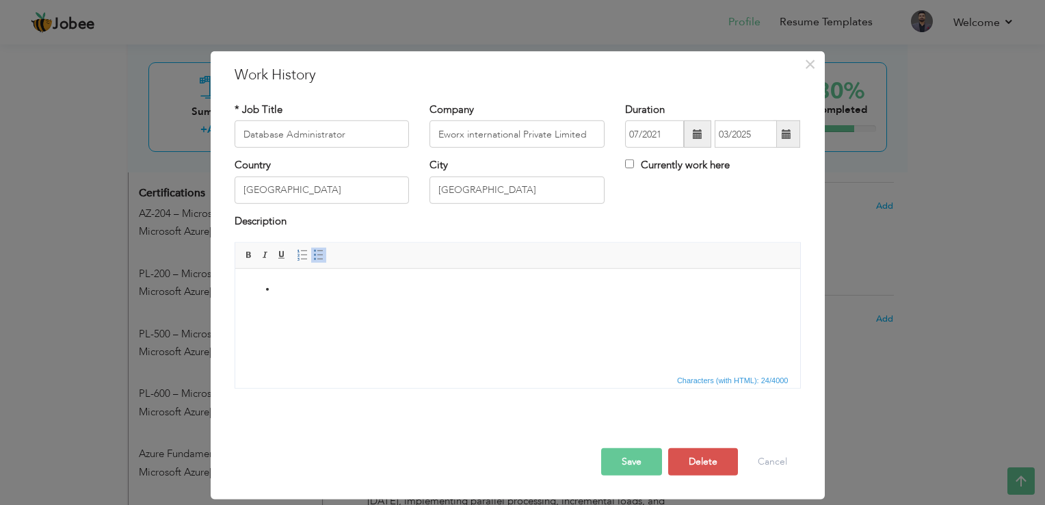
click at [383, 291] on li at bounding box center [517, 289] width 483 height 14
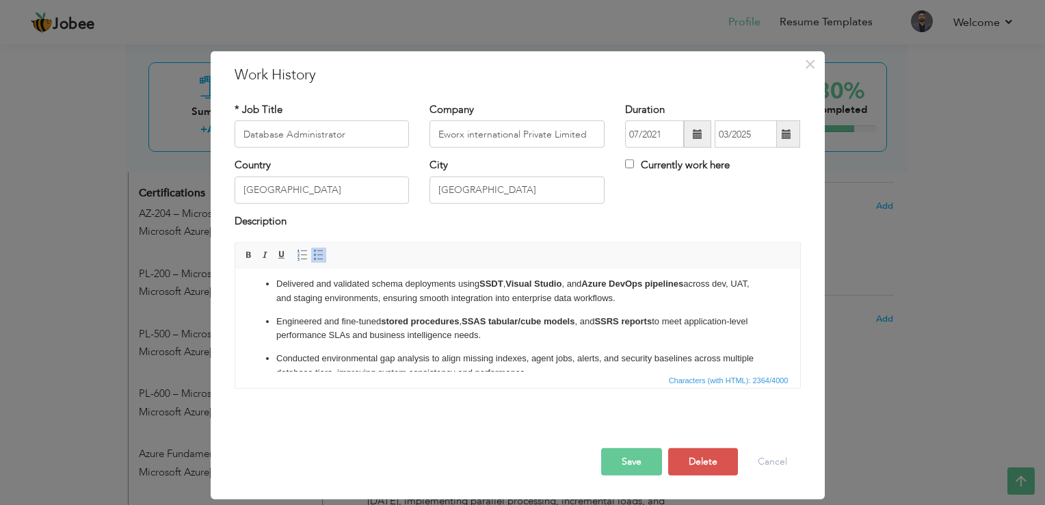
scroll to position [0, 0]
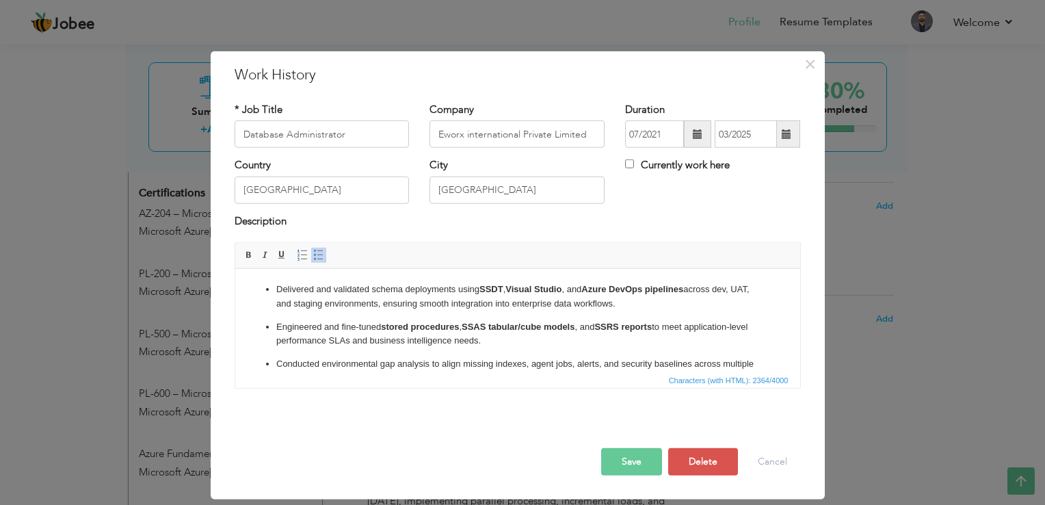
click at [501, 288] on strong "SSDT" at bounding box center [491, 289] width 24 height 10
click at [544, 285] on strong "Visual Studio" at bounding box center [533, 289] width 56 height 10
click at [680, 294] on strong "Azure DevOps pipelines" at bounding box center [632, 289] width 102 height 10
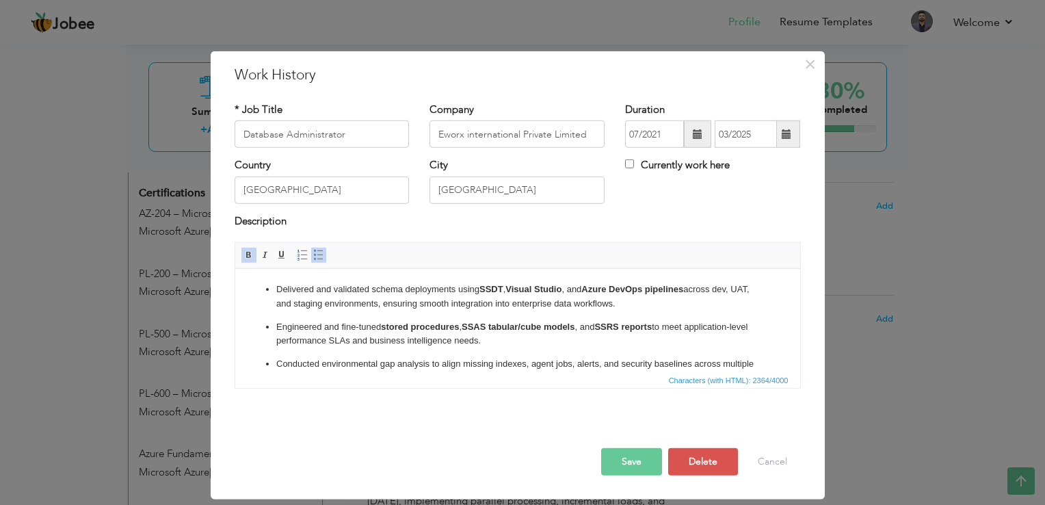
click at [680, 294] on strong "Azure DevOps pipelines" at bounding box center [632, 289] width 102 height 10
click at [674, 307] on p "Delivered and validated schema deployments using SSDT , Visual Studio , and Azu…" at bounding box center [517, 296] width 483 height 29
drag, startPoint x: 679, startPoint y: 290, endPoint x: 511, endPoint y: 290, distance: 168.3
click at [511, 290] on p "Delivered and validated schema deployments using SSDT , Visual Studio , and Azu…" at bounding box center [517, 296] width 483 height 29
click at [634, 311] on ul "Delivered and validated schema deployments using SSDT , Visual Studio , and Azu…" at bounding box center [517, 476] width 538 height 388
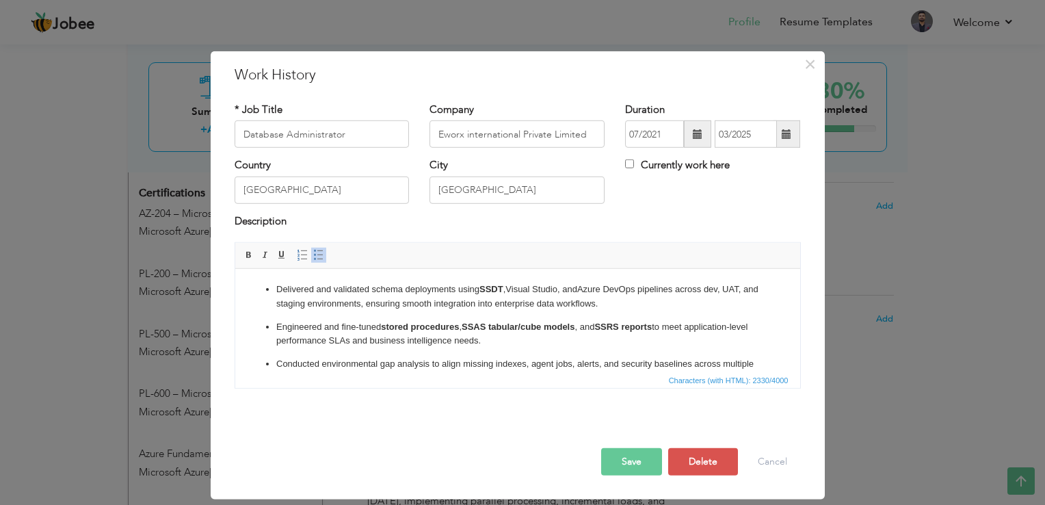
click at [634, 304] on p "Delivered and validated schema deployments using SSDT , Visual Studio , and Azu…" at bounding box center [517, 296] width 483 height 29
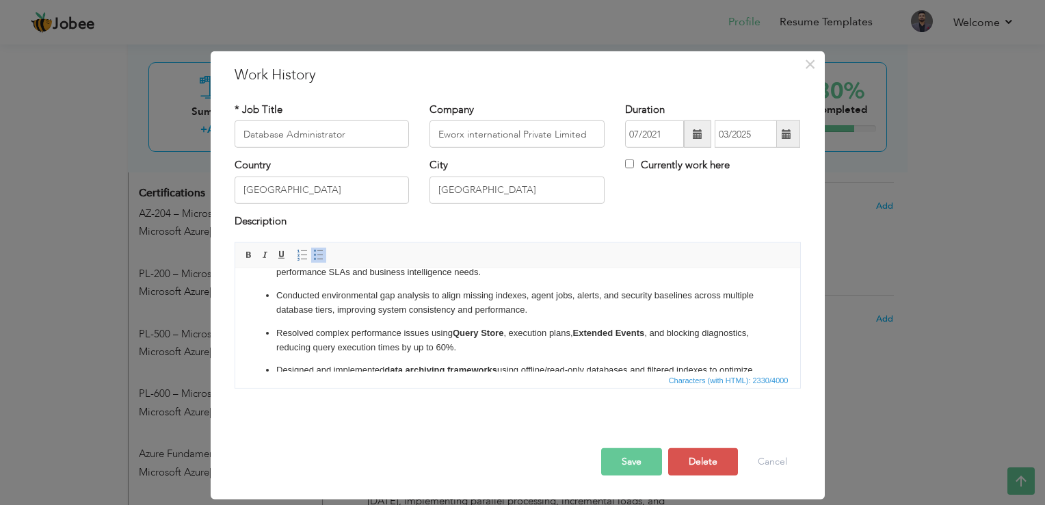
click at [609, 345] on p "Resolved complex performance issues using Query Store , execution plans, Extend…" at bounding box center [517, 340] width 483 height 29
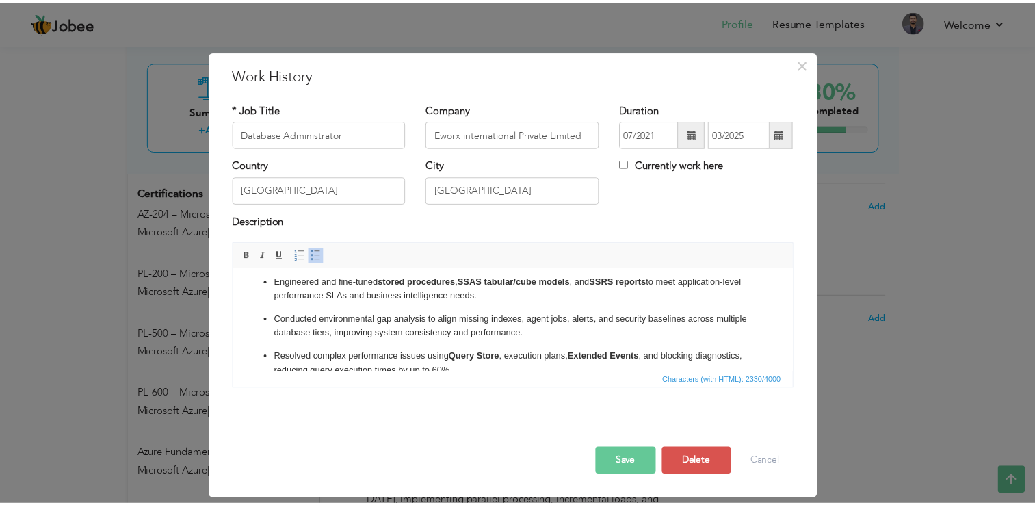
scroll to position [0, 0]
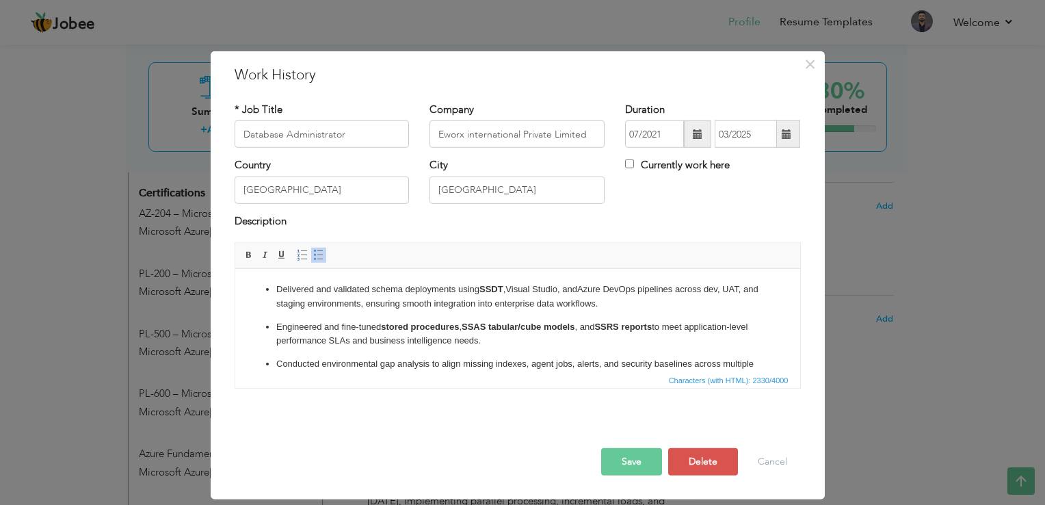
click at [636, 460] on button "Save" at bounding box center [631, 461] width 61 height 27
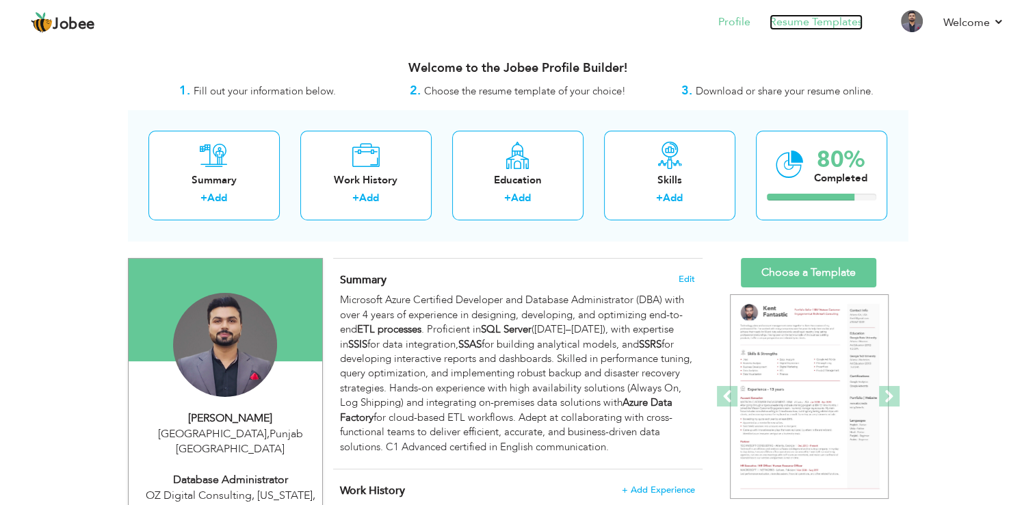
click at [826, 25] on link "Resume Templates" at bounding box center [816, 22] width 93 height 16
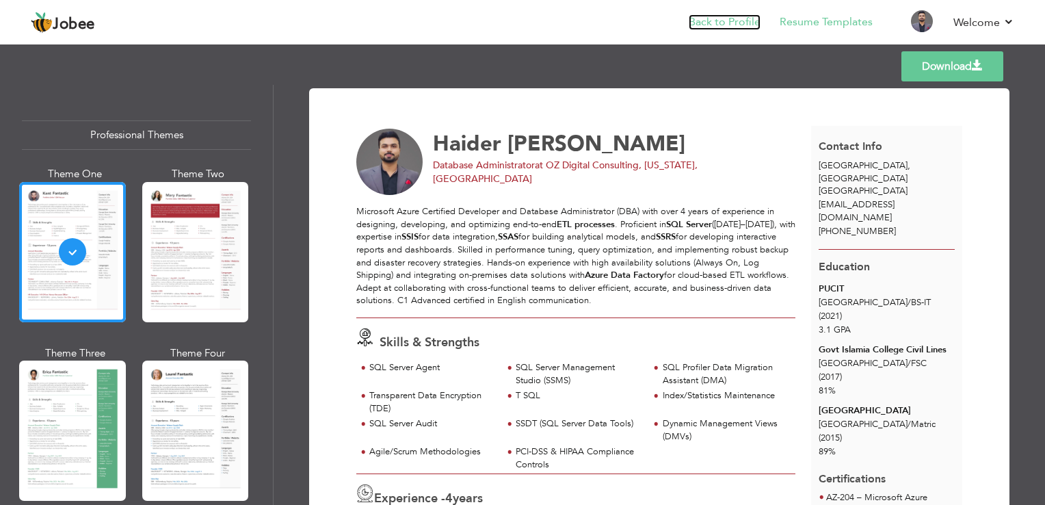
click at [744, 19] on link "Back to Profile" at bounding box center [725, 22] width 72 height 16
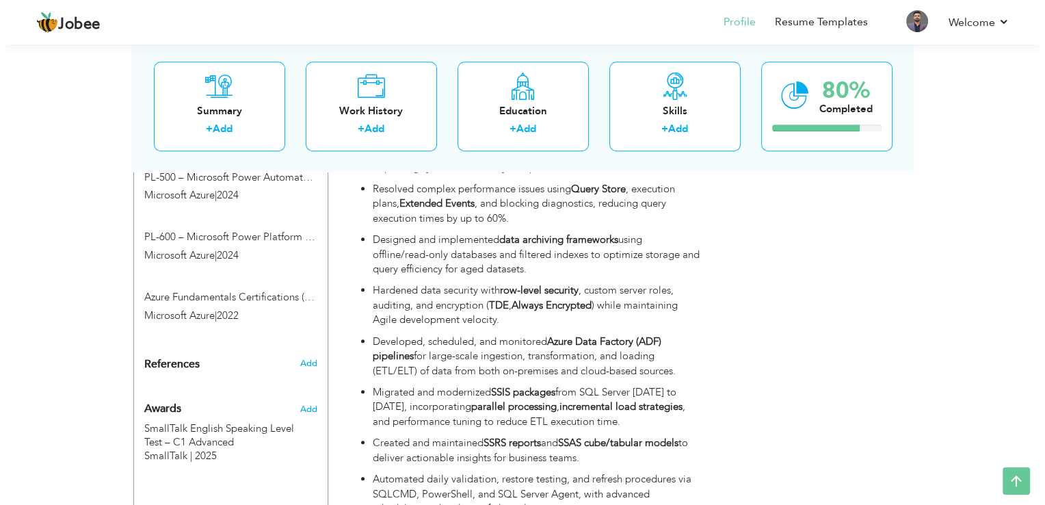
scroll to position [1122, 0]
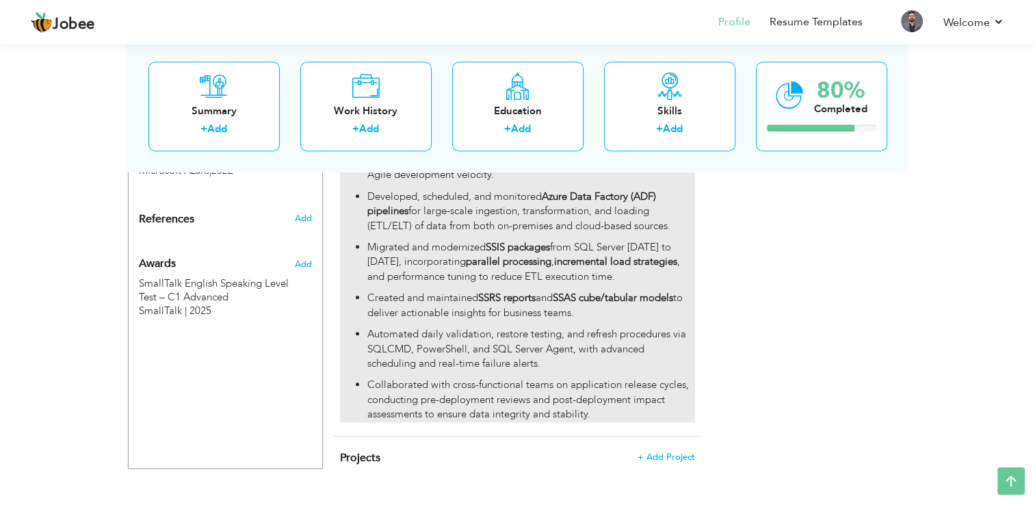
click at [579, 378] on p "Collaborated with cross-functional teams on application release cycles, conduct…" at bounding box center [530, 400] width 327 height 44
type input "Database Administrator"
type input "Eworx international Private Limited"
type input "07/2021"
type input "03/2025"
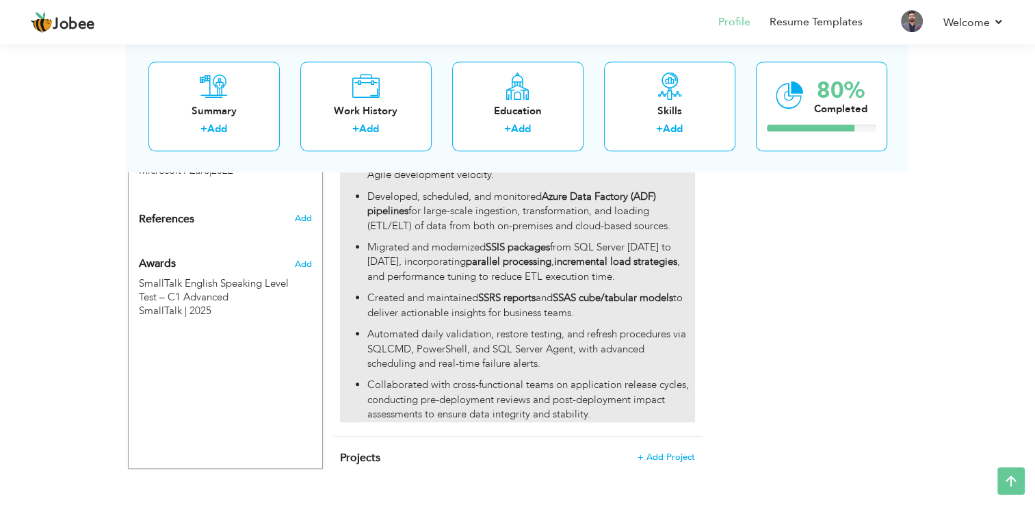
type input "[GEOGRAPHIC_DATA]"
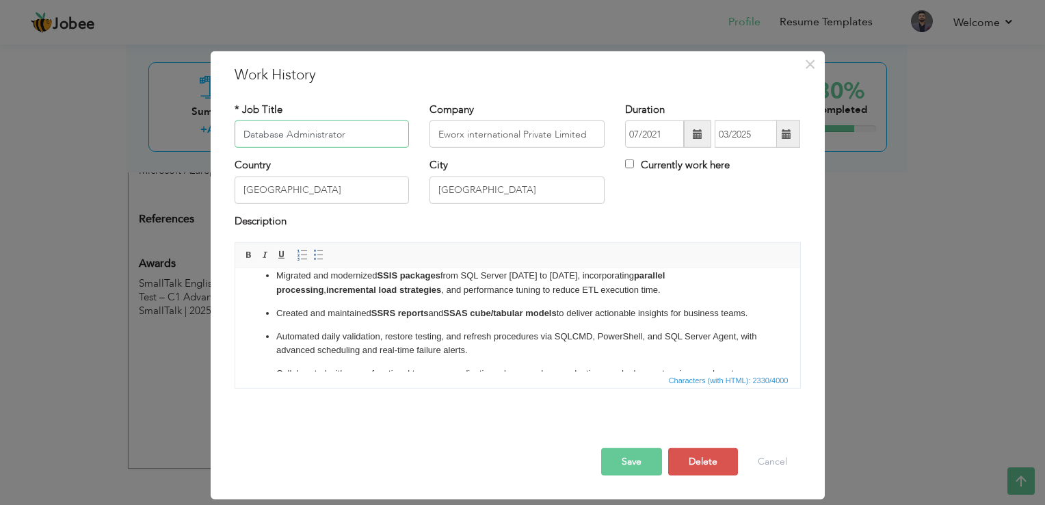
scroll to position [326, 0]
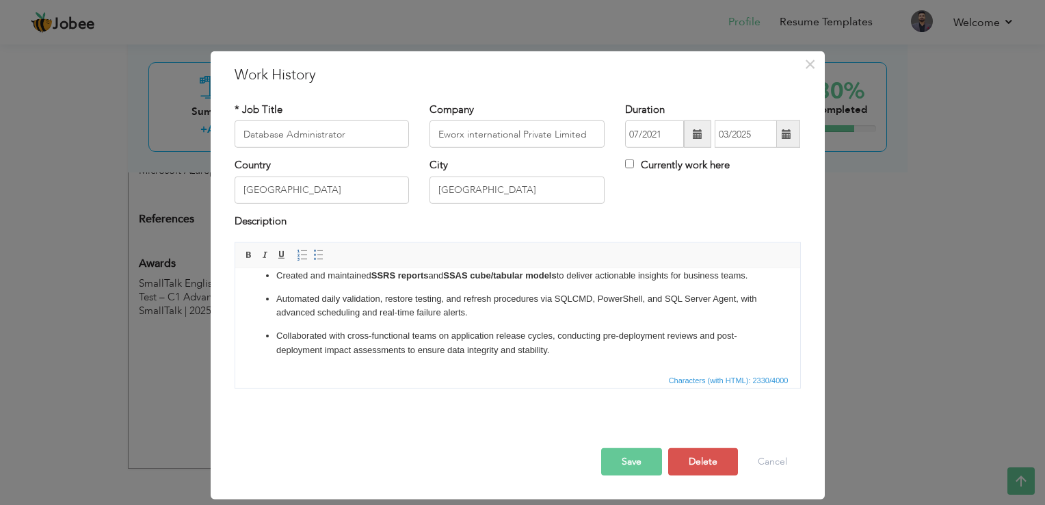
click at [568, 347] on p "Collaborated with cross-functional teams on application release cycles, conduct…" at bounding box center [517, 343] width 483 height 29
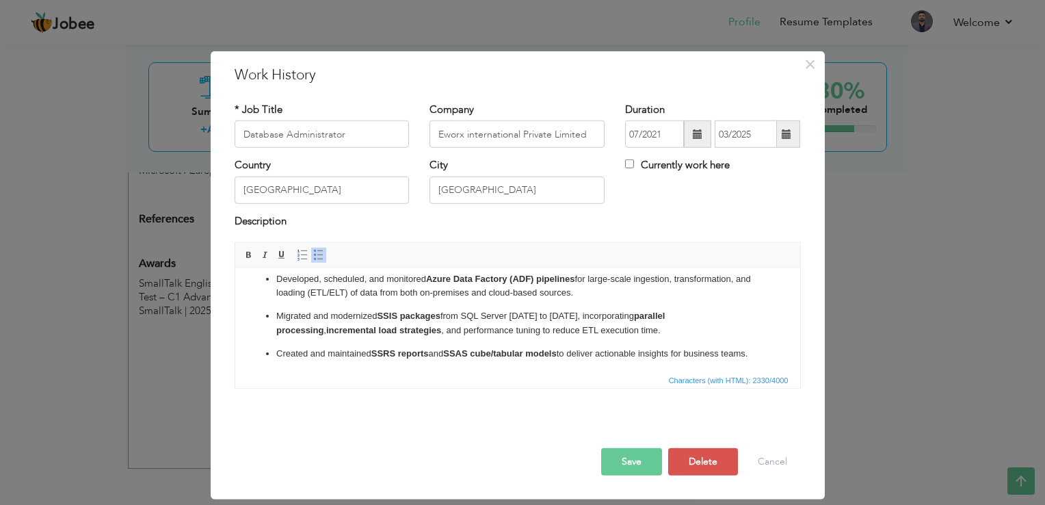
scroll to position [258, 0]
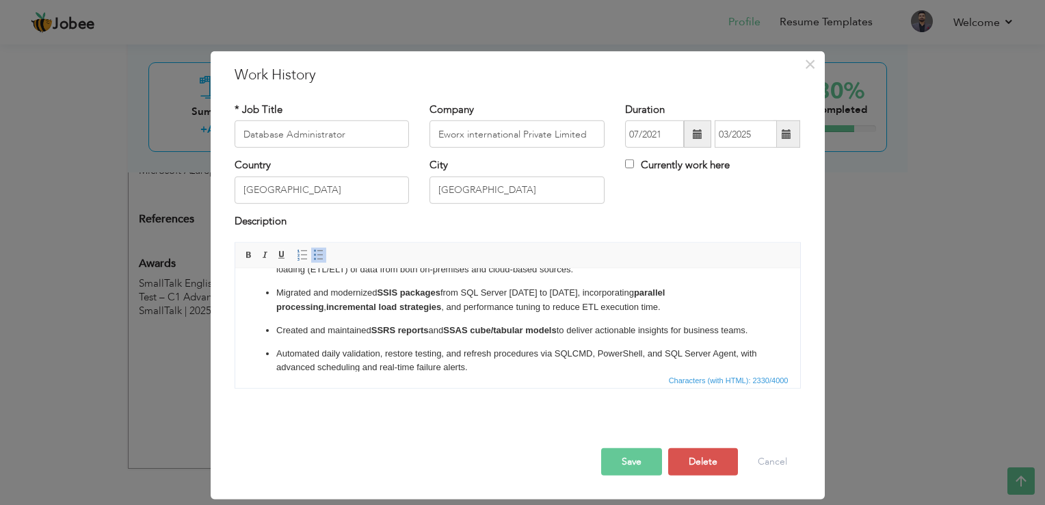
click at [362, 338] on p "Created and maintained SSRS reports and SSAS cube/tabular models to deliver act…" at bounding box center [517, 331] width 483 height 14
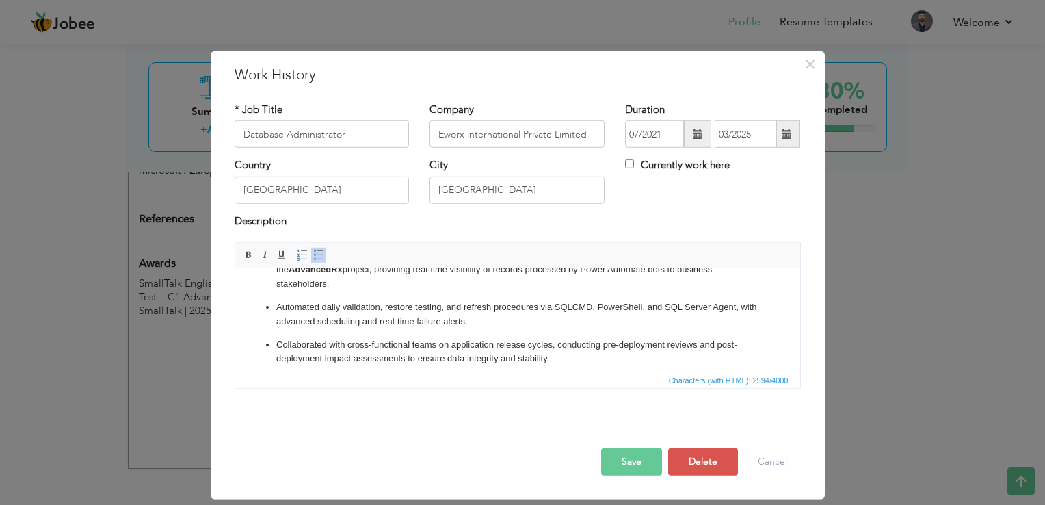
scroll to position [278, 0]
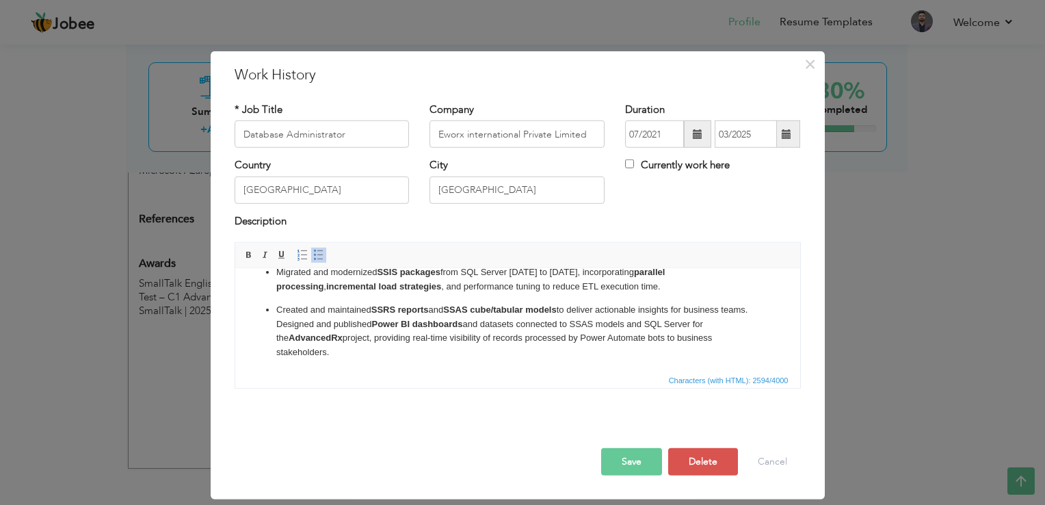
click at [274, 334] on ul "Delivered and validated schema deployments using SSDT , Visual Studio, and Azur…" at bounding box center [517, 219] width 538 height 430
click at [315, 252] on span at bounding box center [318, 255] width 11 height 11
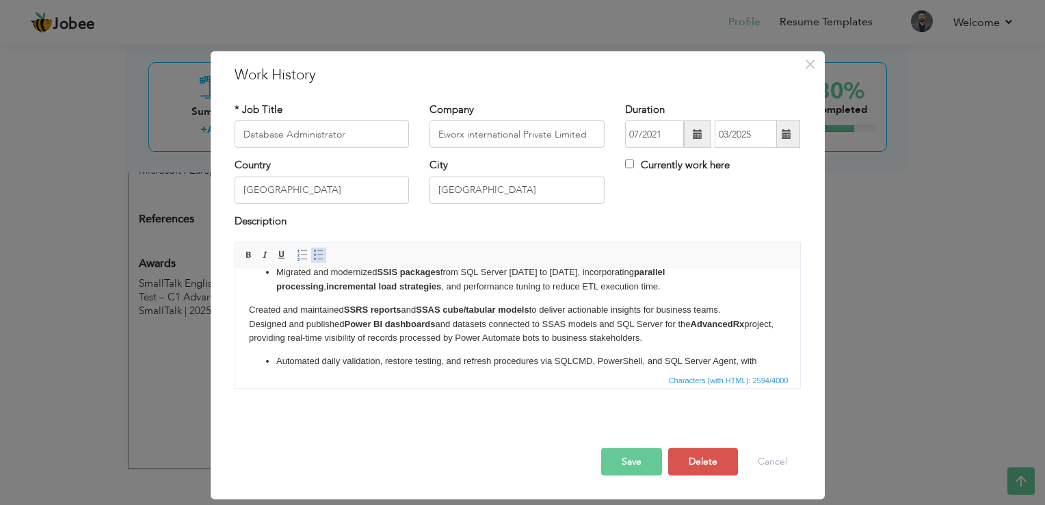
click at [315, 252] on span at bounding box center [318, 255] width 11 height 11
click at [250, 306] on p "Created and maintained SSRS reports and SSAS cube/tabular models to deliver act…" at bounding box center [517, 324] width 538 height 42
click at [313, 252] on span at bounding box center [318, 255] width 11 height 11
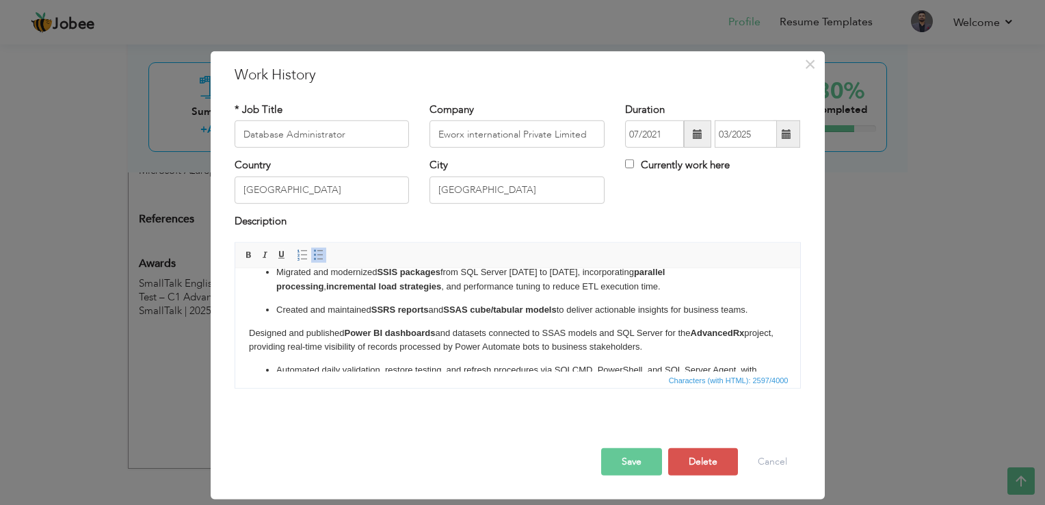
click at [247, 347] on html "Delivered and validated schema deployments using SSDT , Visual Studio, and Azur…" at bounding box center [517, 216] width 565 height 452
click at [317, 255] on span at bounding box center [318, 255] width 11 height 11
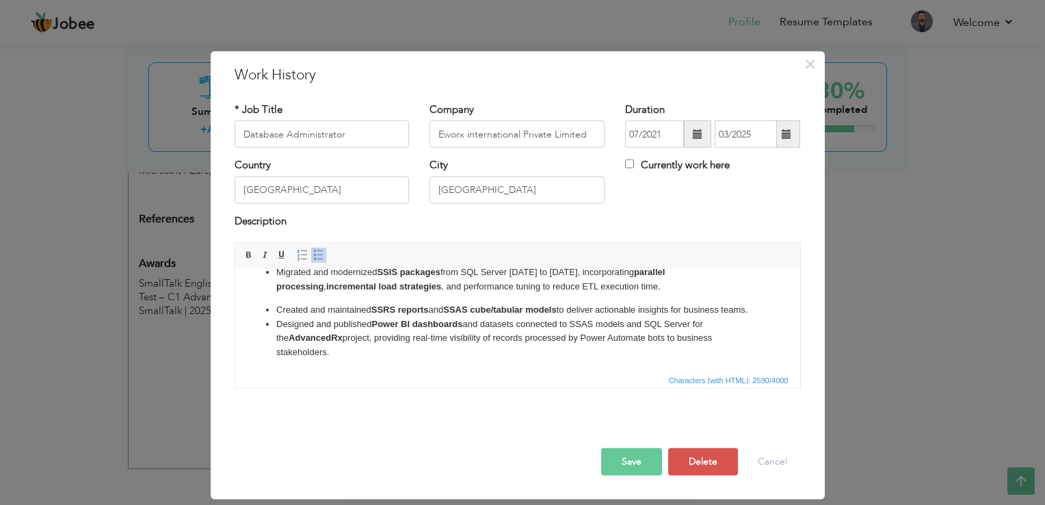
click at [374, 329] on strong "Power BI dashboards" at bounding box center [416, 324] width 91 height 10
drag, startPoint x: 469, startPoint y: 335, endPoint x: 694, endPoint y: 334, distance: 225.7
click at [694, 334] on li "Designed and published Power BI dashboards and datasets connected to SSAS model…" at bounding box center [517, 338] width 483 height 42
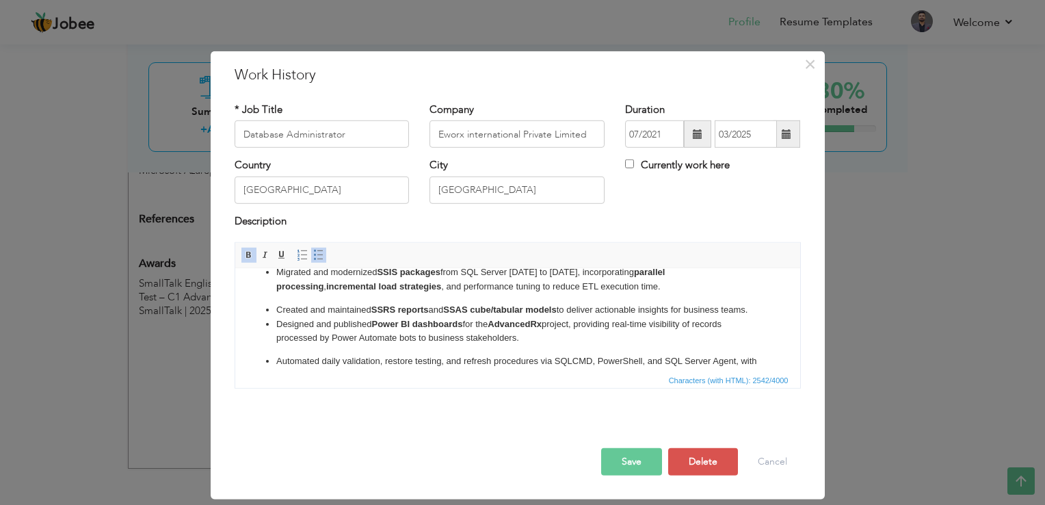
click at [538, 346] on li "Designed and published Power BI dashboards for the AdvancedRx project, providin…" at bounding box center [517, 331] width 483 height 29
click at [611, 338] on li "Designed and published Power BI dashboards for the AdvancedRx project, providin…" at bounding box center [517, 331] width 483 height 29
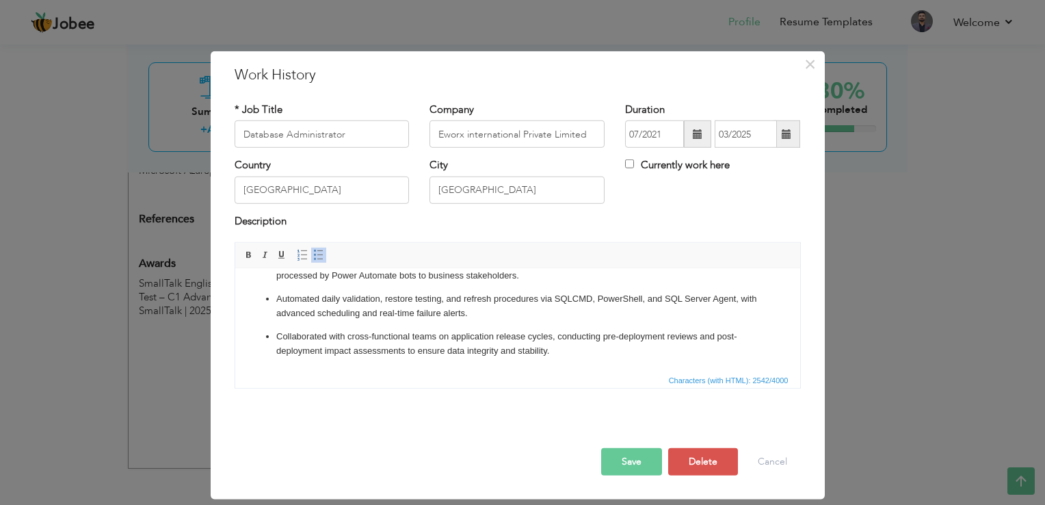
scroll to position [347, 0]
click at [629, 459] on button "Save" at bounding box center [631, 461] width 61 height 27
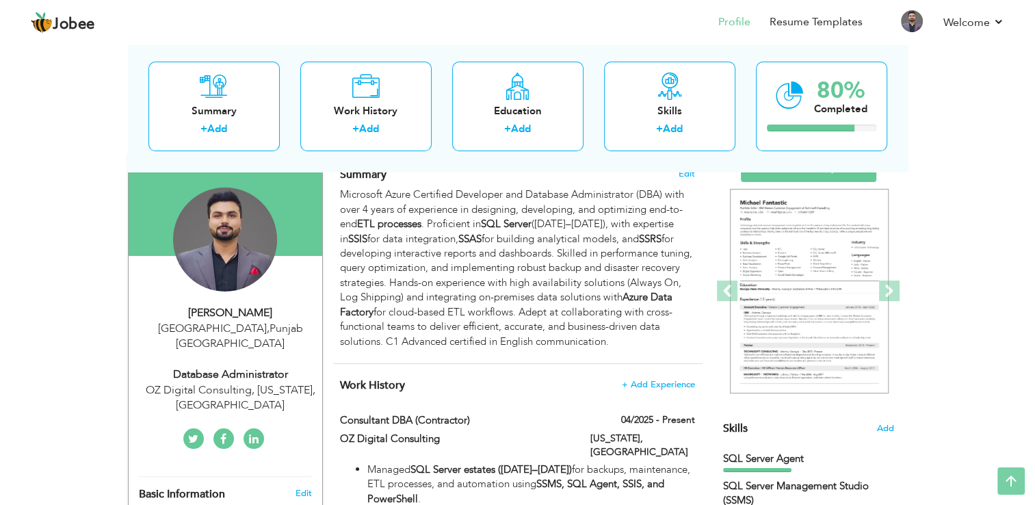
scroll to position [0, 0]
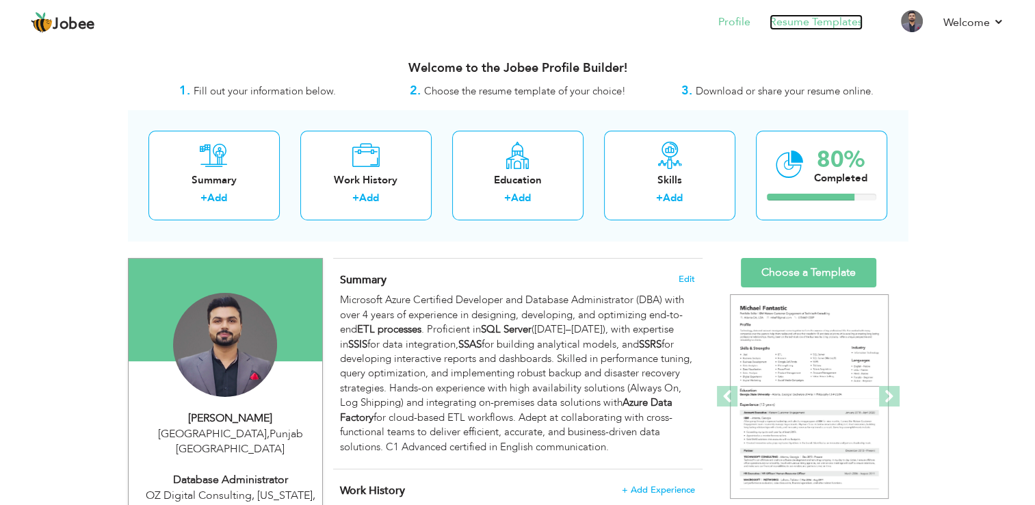
click at [797, 26] on link "Resume Templates" at bounding box center [816, 22] width 93 height 16
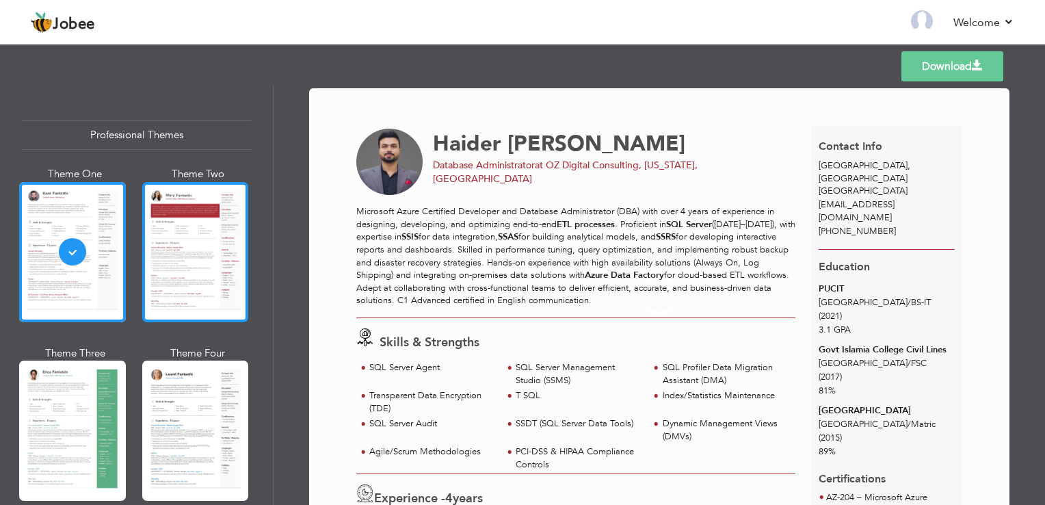
click at [220, 220] on div at bounding box center [195, 252] width 107 height 140
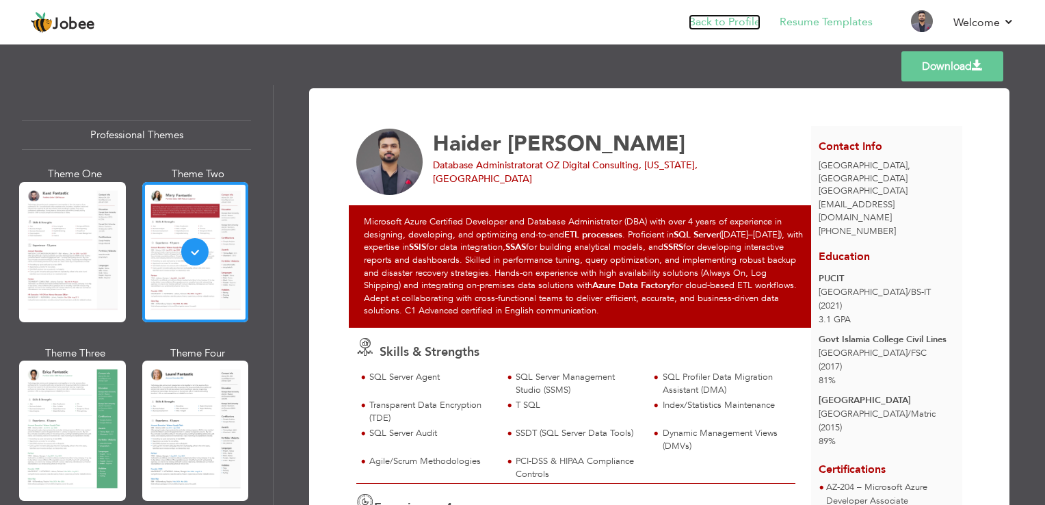
click at [722, 21] on link "Back to Profile" at bounding box center [725, 22] width 72 height 16
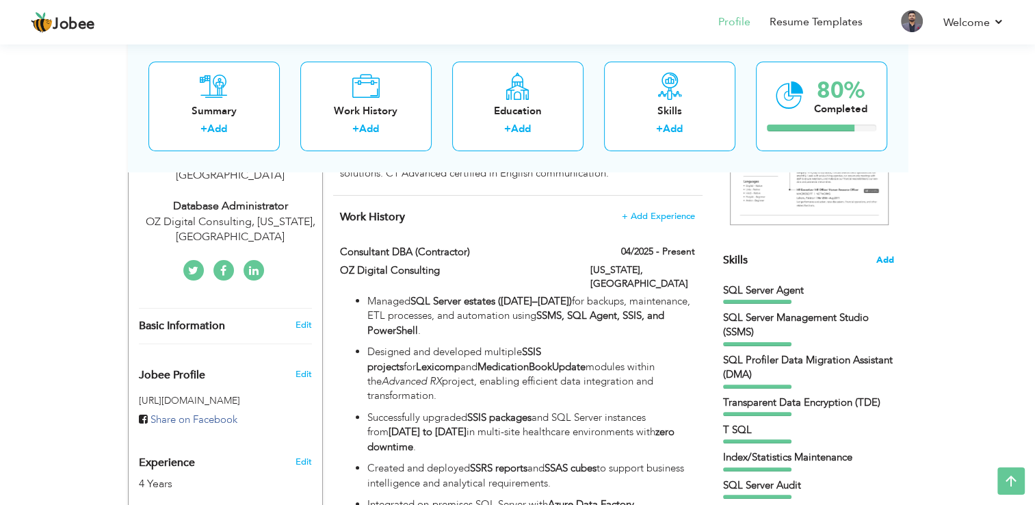
click at [876, 257] on span "Add" at bounding box center [885, 260] width 18 height 13
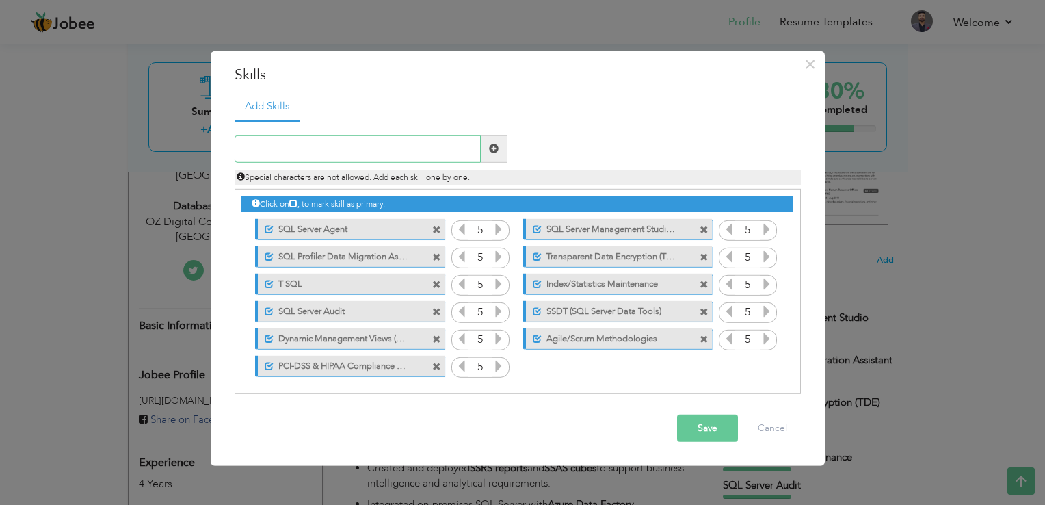
click at [276, 155] on input "text" at bounding box center [358, 148] width 246 height 27
type input "Power BI"
click at [501, 144] on span at bounding box center [494, 148] width 27 height 27
click at [766, 368] on icon at bounding box center [767, 366] width 12 height 12
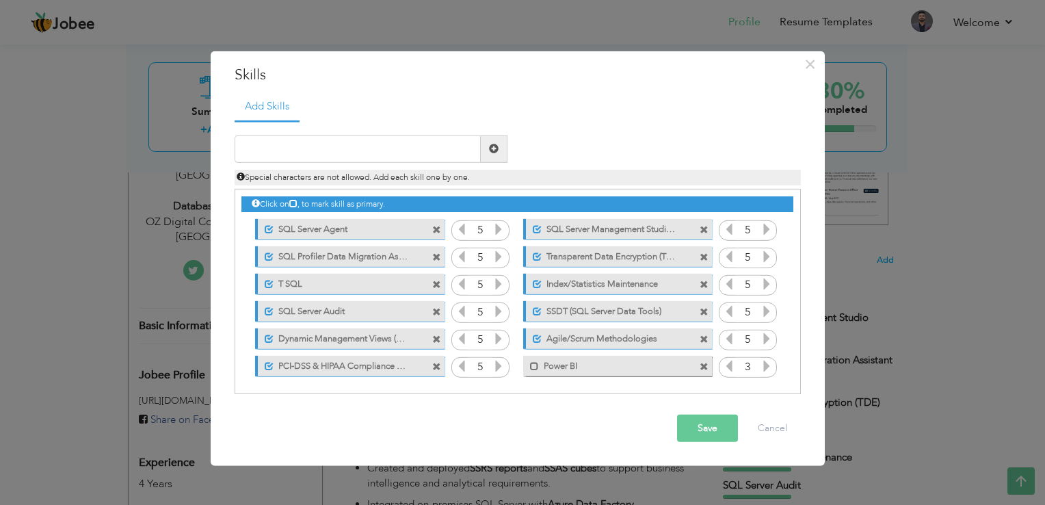
click at [766, 368] on icon at bounding box center [767, 366] width 12 height 12
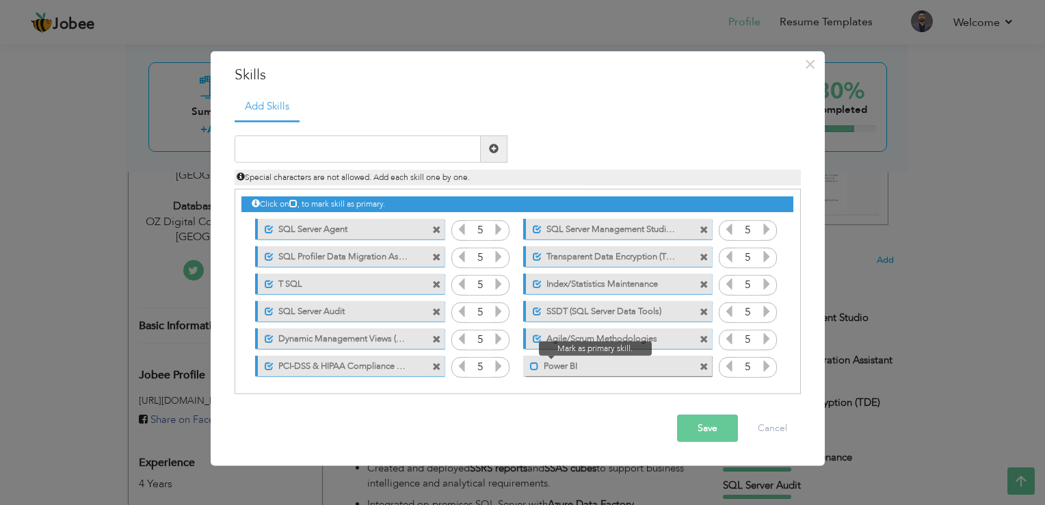
click at [532, 367] on span at bounding box center [534, 366] width 9 height 9
click at [304, 157] on input "text" at bounding box center [358, 148] width 246 height 27
type input "p"
type input "Python"
click at [500, 142] on span at bounding box center [494, 148] width 27 height 27
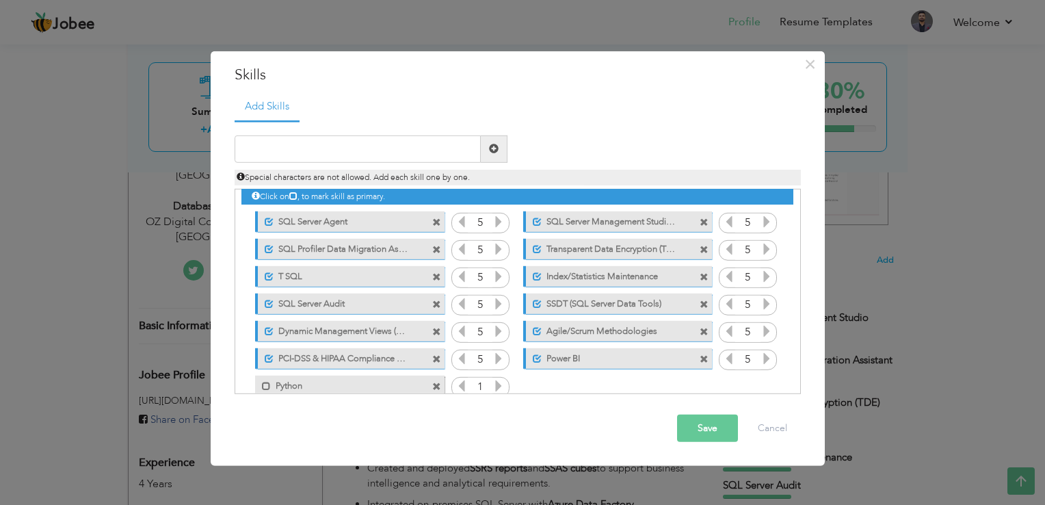
scroll to position [30, 0]
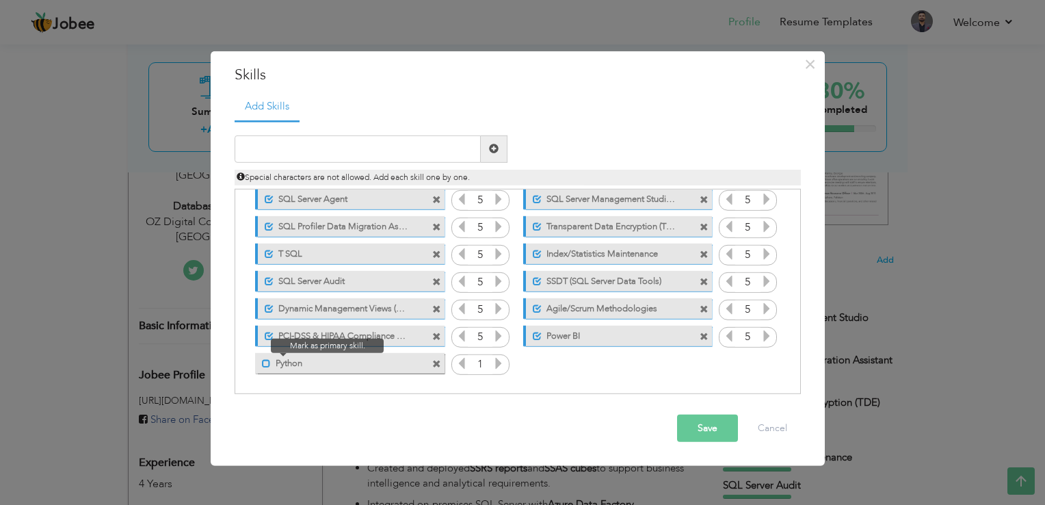
click at [263, 359] on span at bounding box center [266, 363] width 9 height 9
click at [499, 360] on icon at bounding box center [498, 363] width 12 height 12
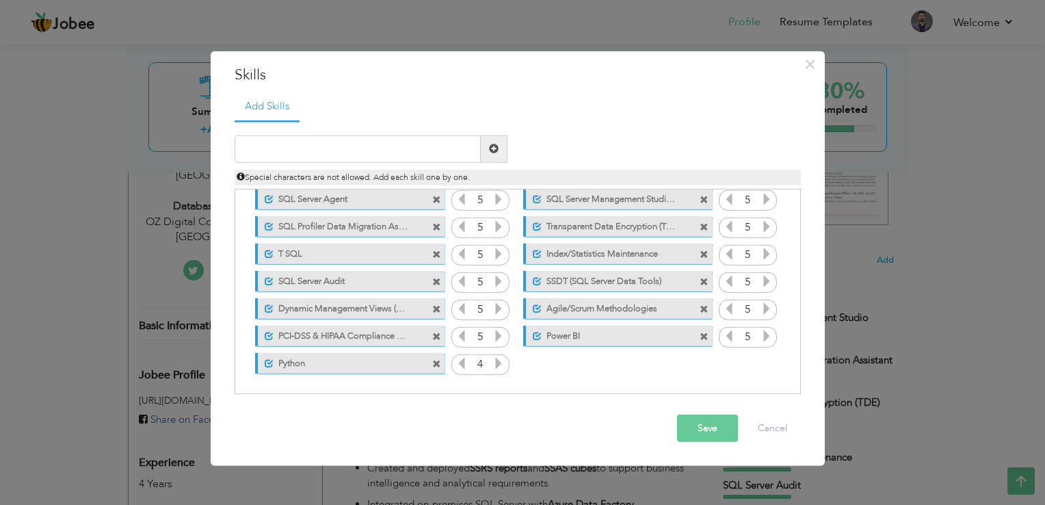
click at [499, 360] on icon at bounding box center [498, 363] width 12 height 12
click at [696, 429] on button "Save" at bounding box center [707, 428] width 61 height 27
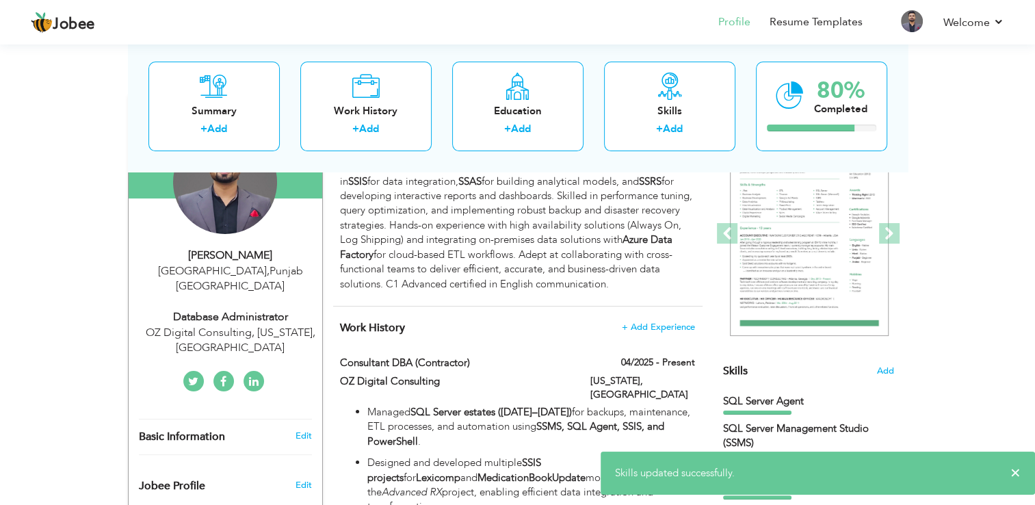
scroll to position [0, 0]
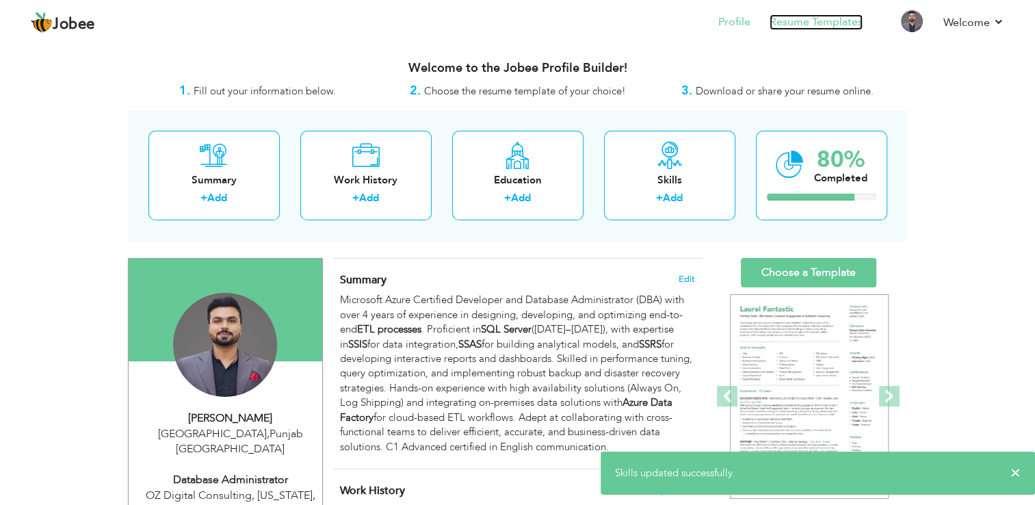
click at [797, 25] on link "Resume Templates" at bounding box center [816, 22] width 93 height 16
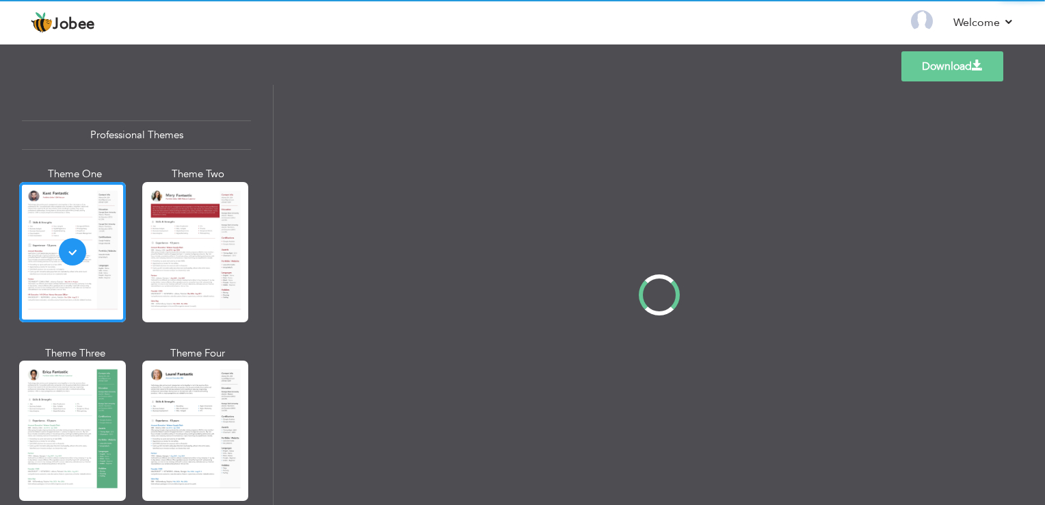
click at [209, 223] on div "Professional Themes Theme One Theme Two Theme Three Theme Four" at bounding box center [522, 295] width 1045 height 420
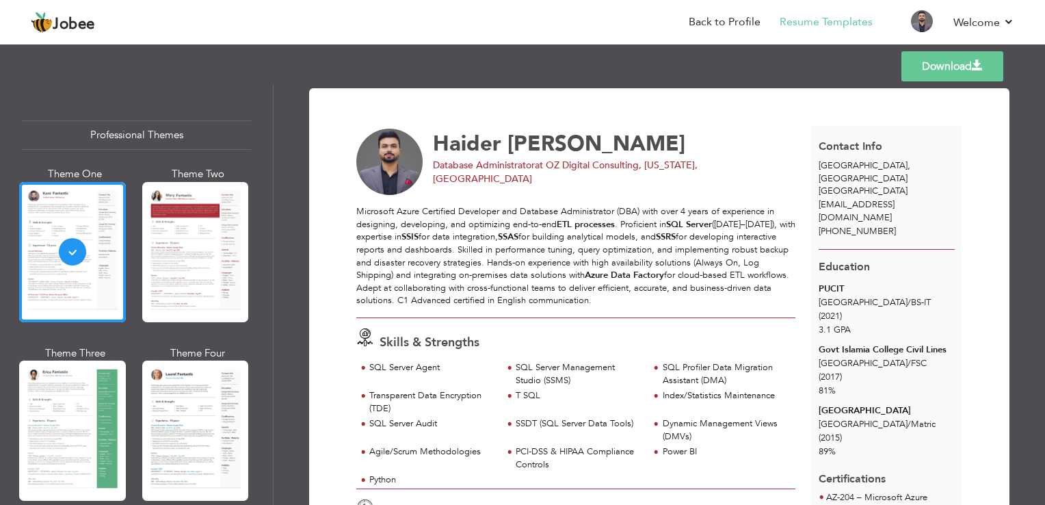
click at [209, 223] on div at bounding box center [195, 252] width 107 height 140
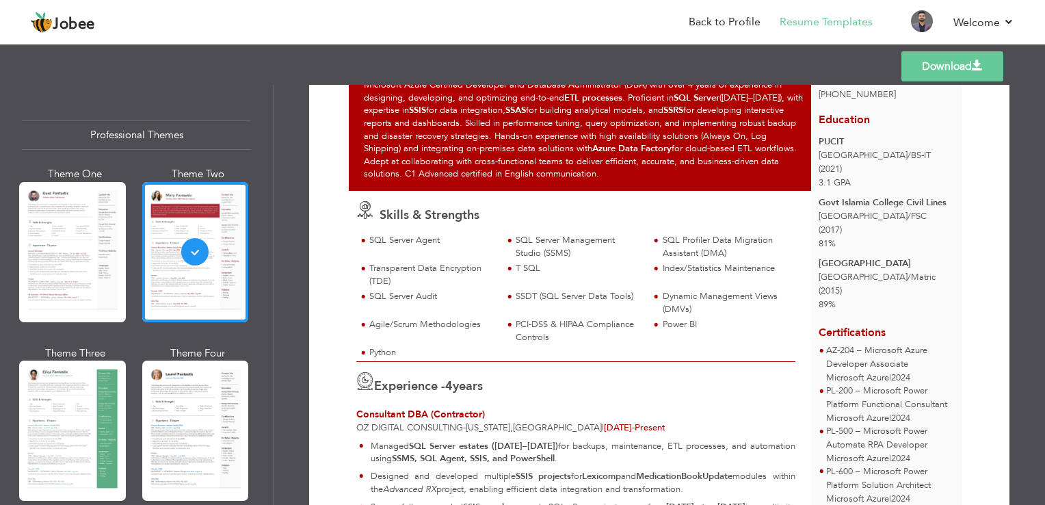
scroll to position [68, 0]
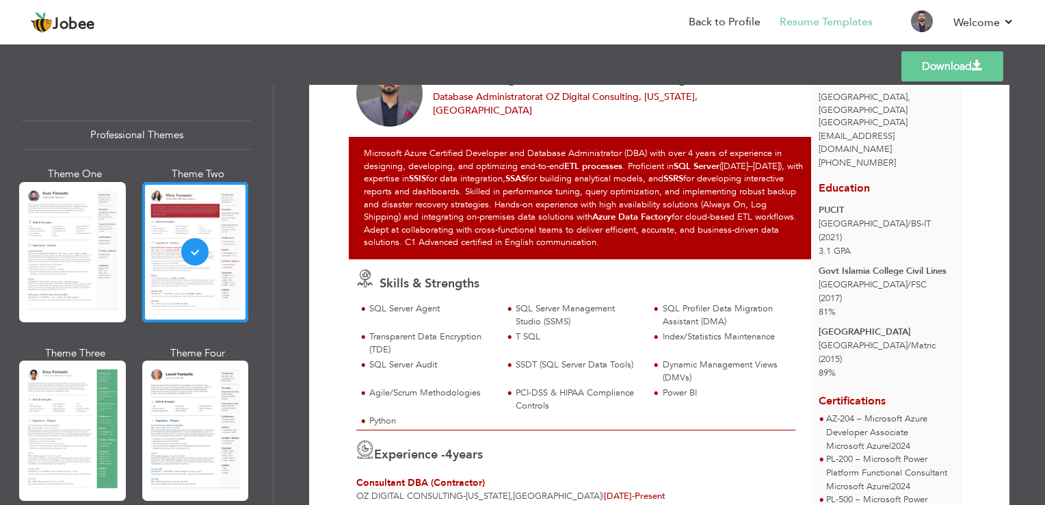
drag, startPoint x: 523, startPoint y: 213, endPoint x: 633, endPoint y: 240, distance: 114.0
click at [633, 240] on div "Microsoft Azure Certified Developer and Database Administrator (DBA) with over …" at bounding box center [584, 198] width 470 height 122
click at [583, 239] on div "Microsoft Azure Certified Developer and Database Administrator (DBA) with over …" at bounding box center [584, 198] width 470 height 122
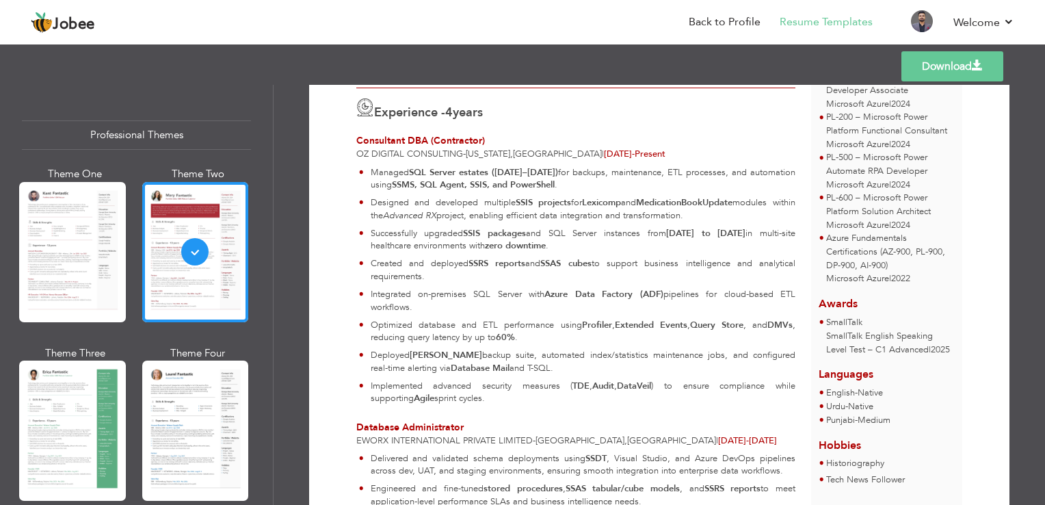
scroll to position [367, 0]
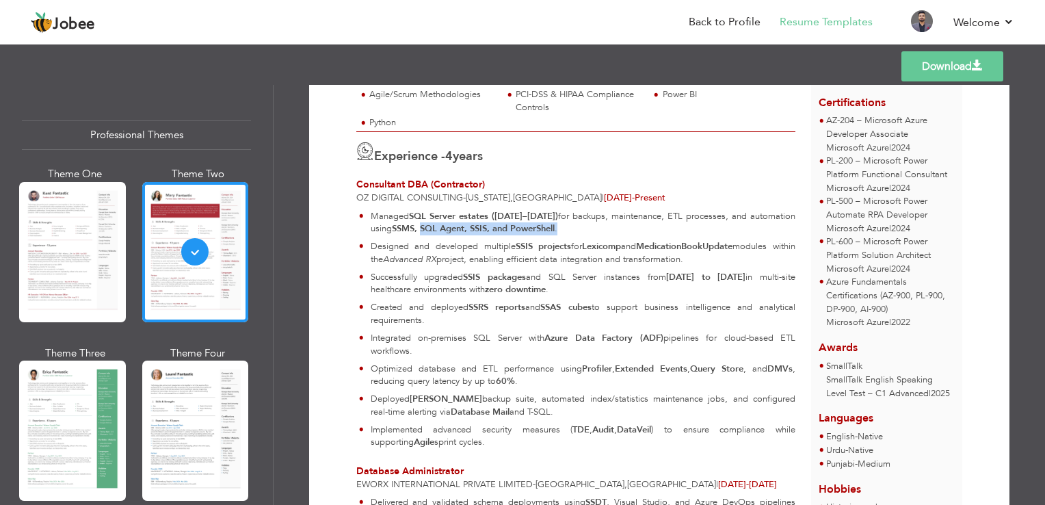
drag, startPoint x: 423, startPoint y: 228, endPoint x: 571, endPoint y: 229, distance: 148.4
click at [571, 229] on p "Managed SQL Server estates (2012–2022) for backups, maintenance, ETL processes,…" at bounding box center [583, 222] width 425 height 25
drag, startPoint x: 571, startPoint y: 229, endPoint x: 551, endPoint y: 224, distance: 21.1
click at [551, 224] on strong "SSMS, SQL Agent, SSIS, and PowerShell" at bounding box center [473, 228] width 163 height 12
click at [577, 226] on p "Managed SQL Server estates (2012–2022) for backups, maintenance, ETL processes,…" at bounding box center [583, 222] width 425 height 25
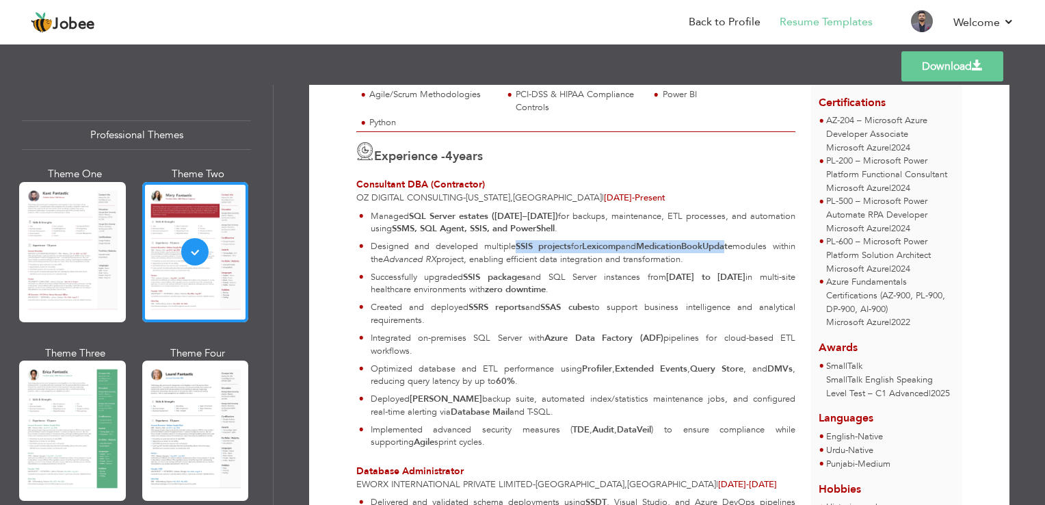
drag, startPoint x: 514, startPoint y: 243, endPoint x: 745, endPoint y: 239, distance: 230.5
click at [745, 240] on p "Designed and developed multiple SSIS projects for Lexicomp and MedicationBookUp…" at bounding box center [583, 252] width 425 height 25
click at [733, 240] on strong "MedicationBookUpdate" at bounding box center [684, 246] width 96 height 12
click at [731, 261] on p "Designed and developed multiple SSIS projects for Lexicomp and MedicationBookUp…" at bounding box center [583, 252] width 425 height 25
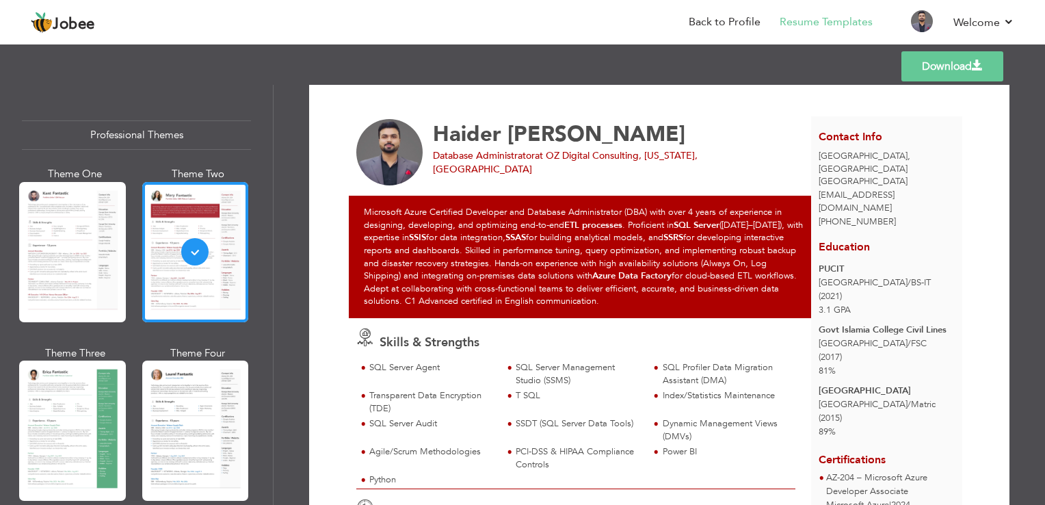
scroll to position [0, 0]
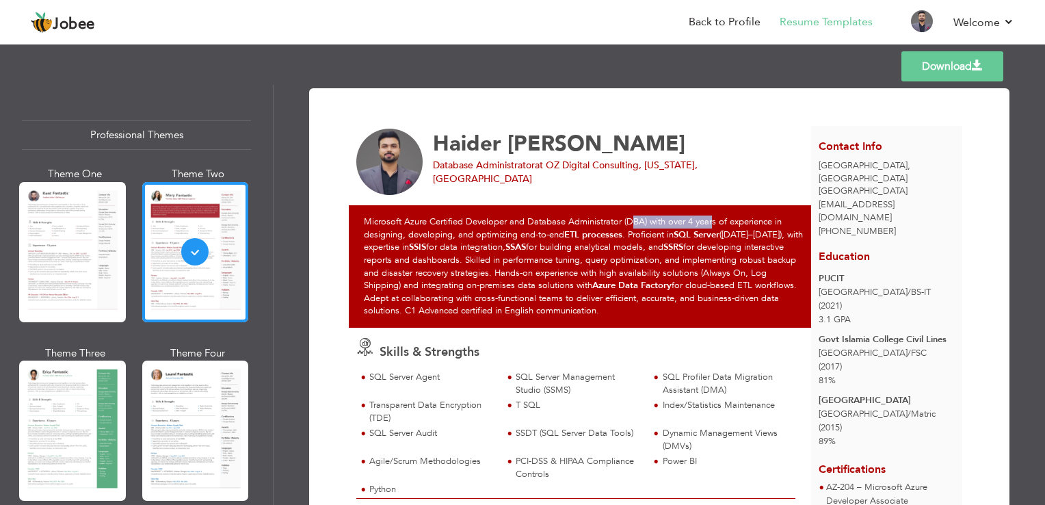
drag, startPoint x: 627, startPoint y: 220, endPoint x: 711, endPoint y: 226, distance: 83.7
click at [711, 226] on div "Microsoft Azure Certified Developer and Database Administrator (DBA) with over …" at bounding box center [584, 266] width 470 height 122
drag, startPoint x: 427, startPoint y: 223, endPoint x: 507, endPoint y: 225, distance: 80.1
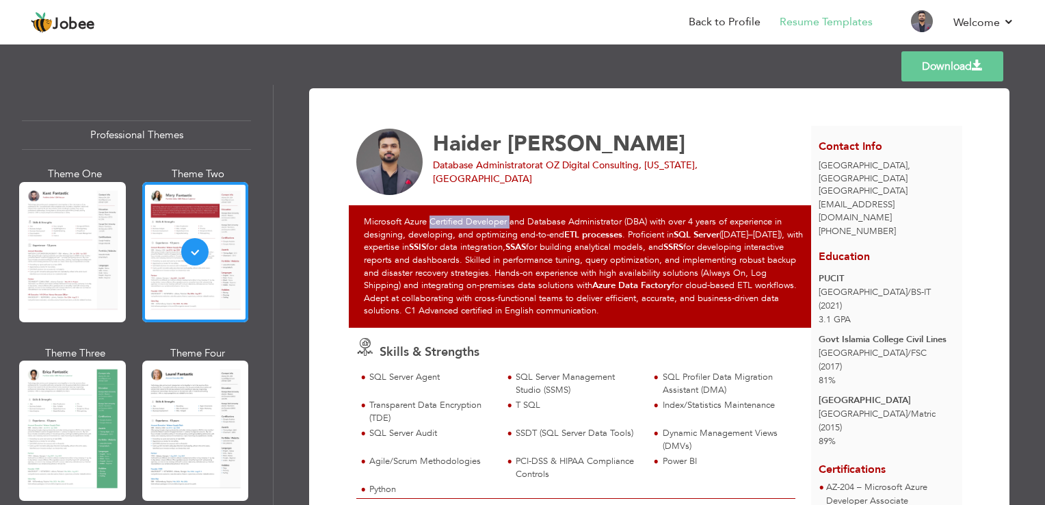
click at [507, 225] on div "Microsoft Azure Certified Developer and Database Administrator (DBA) with over …" at bounding box center [584, 266] width 470 height 122
click at [730, 26] on link "Back to Profile" at bounding box center [725, 22] width 72 height 16
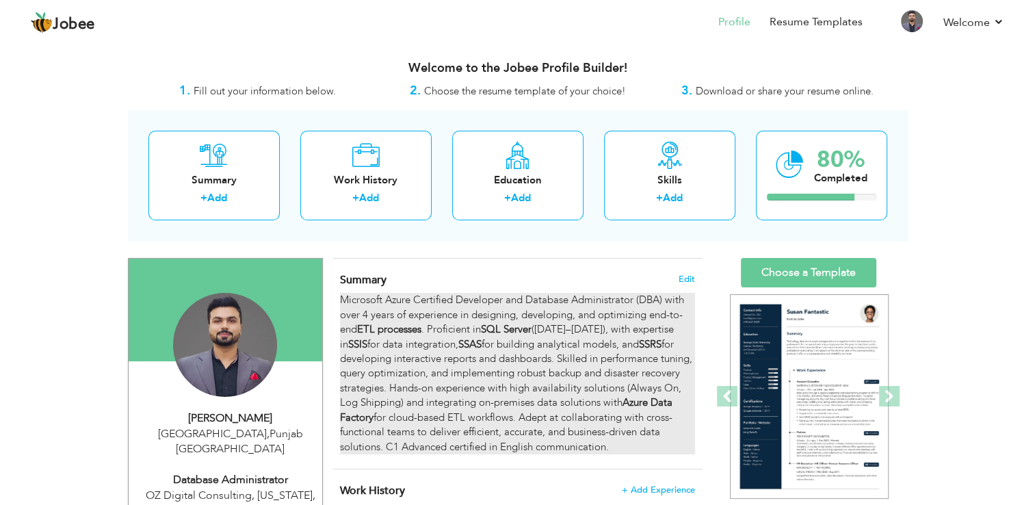
click at [494, 304] on div "Microsoft Azure Certified Developer and Database Administrator (DBA) with over …" at bounding box center [517, 373] width 354 height 161
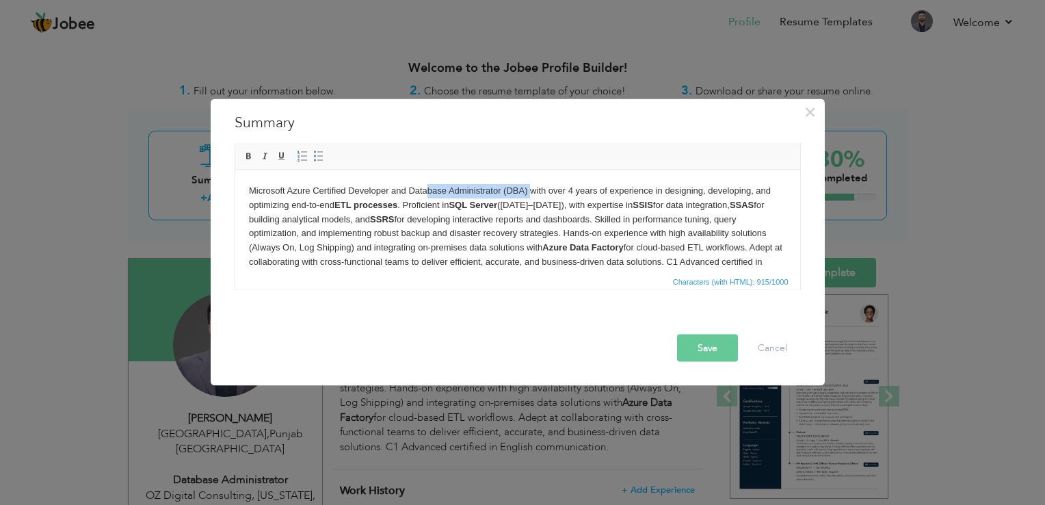
drag, startPoint x: 529, startPoint y: 188, endPoint x: 426, endPoint y: 189, distance: 102.6
click at [426, 189] on body "Microsoft Azure Certified Developer and Database Administrator (DBA) with over …" at bounding box center [517, 233] width 538 height 100
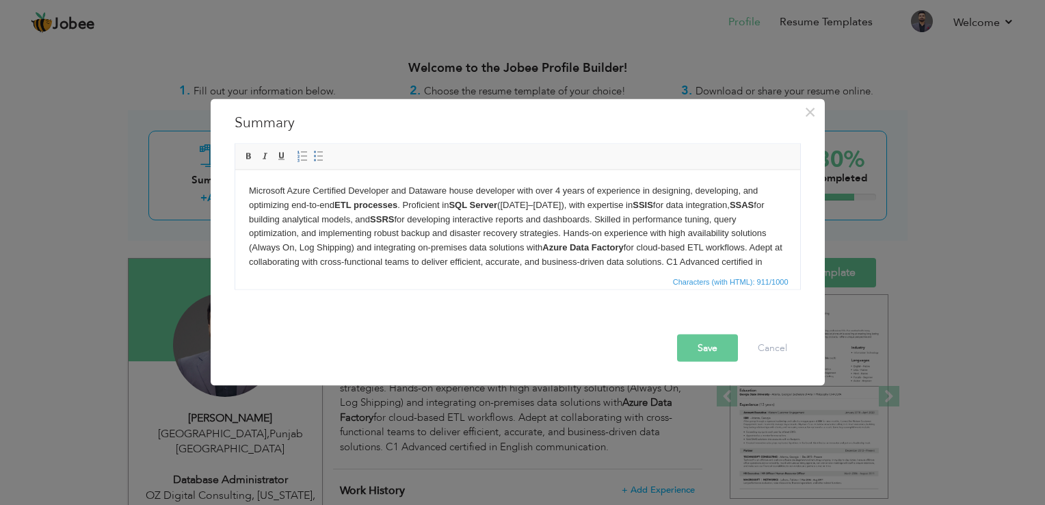
click at [450, 192] on body "Microsoft Azure Certified Developer and Dataware house developer with over 4 ye…" at bounding box center [517, 233] width 538 height 100
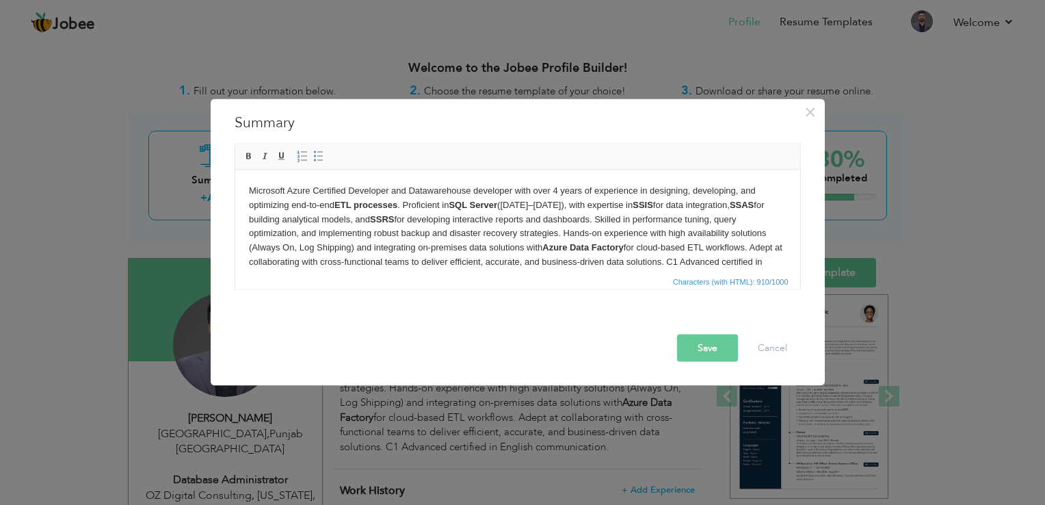
click at [426, 192] on body "Microsoft Azure Certified Developer and Datawarehouse developer with over 4 yea…" at bounding box center [517, 233] width 538 height 100
click at [521, 187] on body "Microsoft Azure Certified Developer and Data warehouse developer with over 4 ye…" at bounding box center [517, 233] width 538 height 100
click at [514, 189] on body "Microsoft Azure Certified Developer and Data warehouse developer with over 4 ye…" at bounding box center [517, 233] width 538 height 100
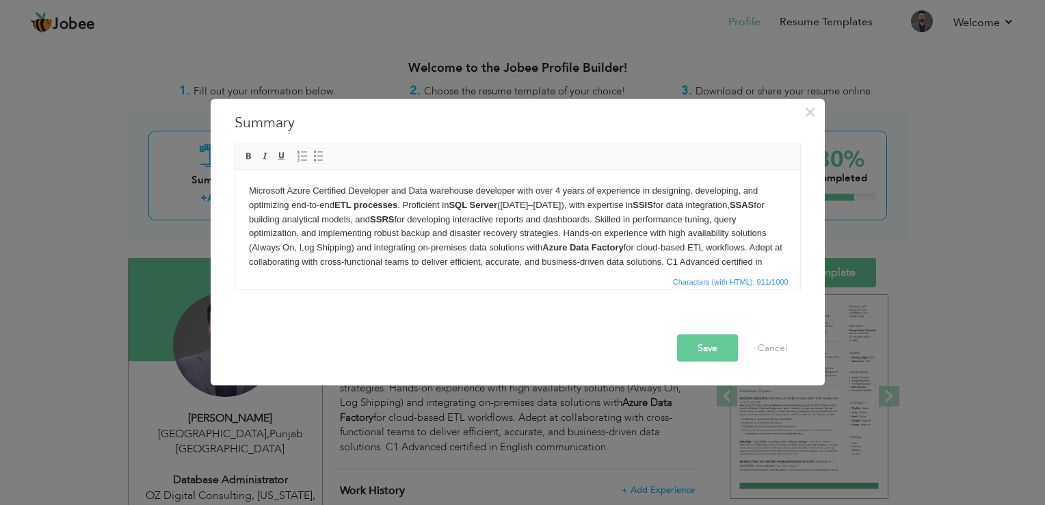
click at [555, 205] on body "Microsoft Azure Certified Developer and Data warehouse developer with over 4 ye…" at bounding box center [517, 233] width 538 height 100
click at [612, 210] on body "Microsoft Azure Certified Developer and Data warehouse developer with over 4 ye…" at bounding box center [517, 233] width 538 height 100
click at [667, 202] on body "Microsoft Azure Certified Developer and Data warehouse developer with over 4 ye…" at bounding box center [517, 233] width 538 height 100
click at [388, 190] on body "Microsoft Azure Certified Developer and Data warehouse developer with over 4 ye…" at bounding box center [517, 233] width 538 height 100
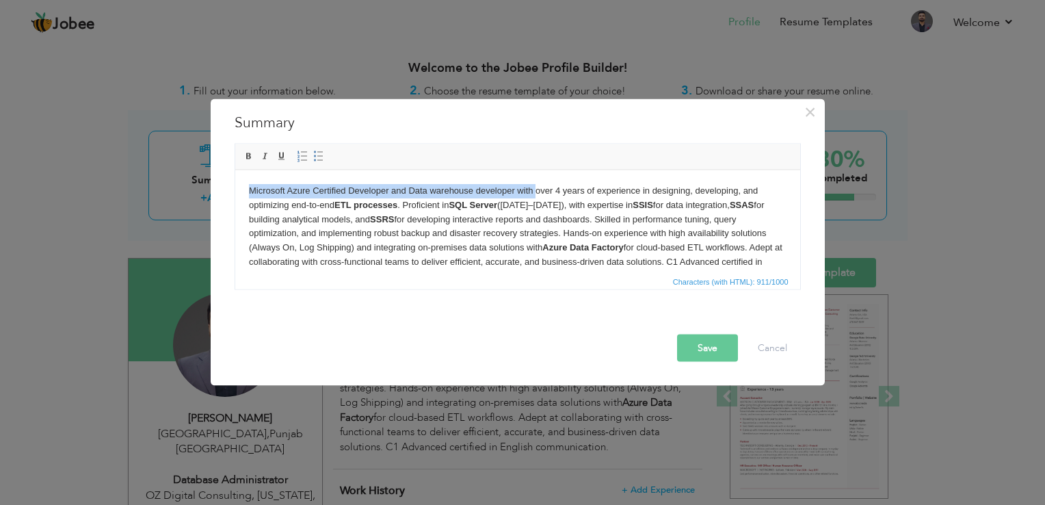
drag, startPoint x: 534, startPoint y: 191, endPoint x: 219, endPoint y: 183, distance: 315.4
click at [235, 183] on html "Microsoft Azure Certified Developer and Data warehouse developer with over 4 ye…" at bounding box center [517, 233] width 565 height 127
copy body "Microsoft Azure Certified Developer and Data warehouse developer with"
click at [536, 194] on body "Microsoft Azure Certified Developer and Data warehouse developer with over 4 ye…" at bounding box center [517, 233] width 538 height 100
drag, startPoint x: 532, startPoint y: 192, endPoint x: 244, endPoint y: 185, distance: 288.7
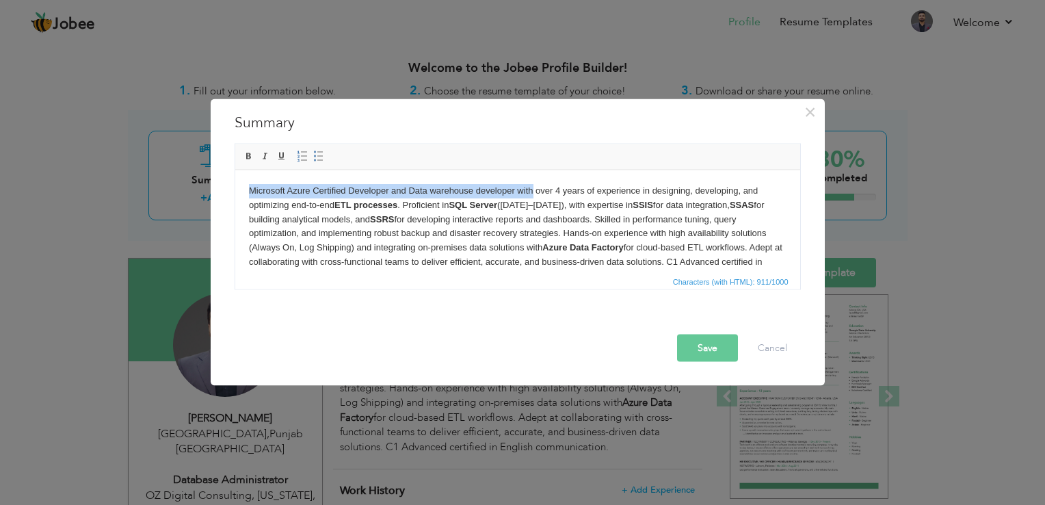
click at [244, 185] on html "Microsoft Azure Certified Developer and Data warehouse developer with over 4 ye…" at bounding box center [517, 233] width 565 height 127
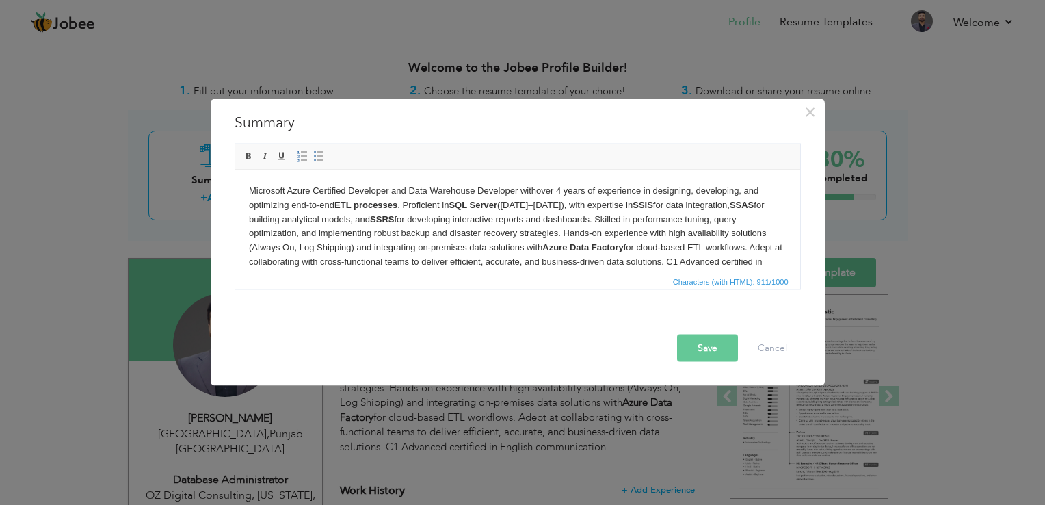
click at [588, 193] on body "Microsoft Azure Certified Developer and Data Warehouse Developer with over 4 ye…" at bounding box center [517, 233] width 538 height 100
click at [700, 345] on button "Save" at bounding box center [707, 347] width 61 height 27
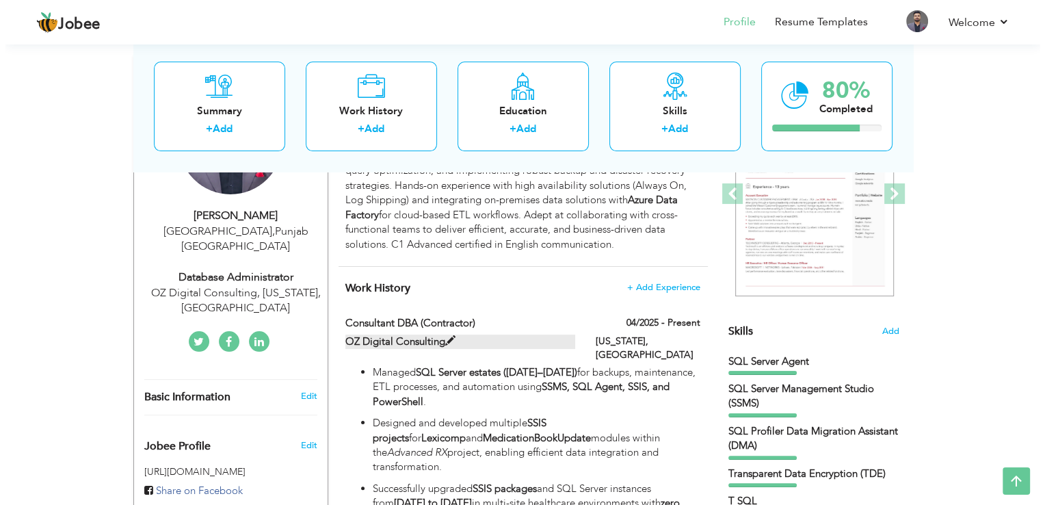
scroll to position [134, 0]
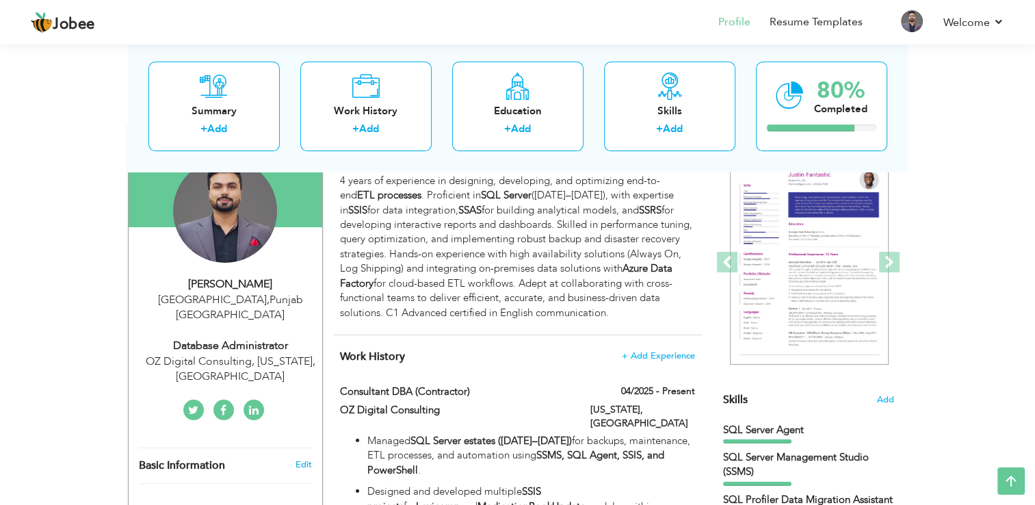
click at [269, 338] on div "Database Administrator" at bounding box center [230, 346] width 183 height 16
type input "Haider"
type input "[PERSON_NAME]"
type input "[PHONE_NUMBER]"
select select "number:166"
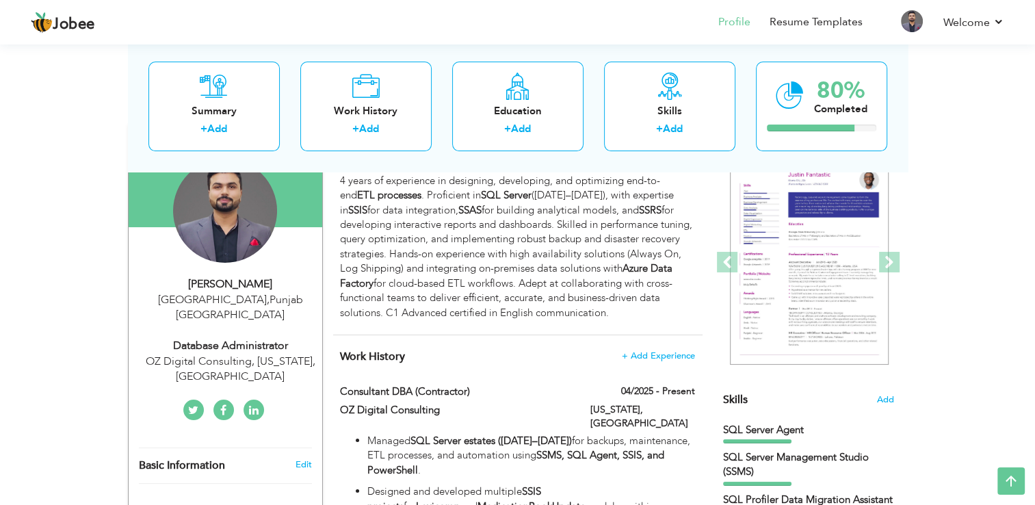
type input "[GEOGRAPHIC_DATA]"
select select "number:6"
type input "OZ Digital Consulting, [US_STATE], [GEOGRAPHIC_DATA]"
type input "Database Administrator"
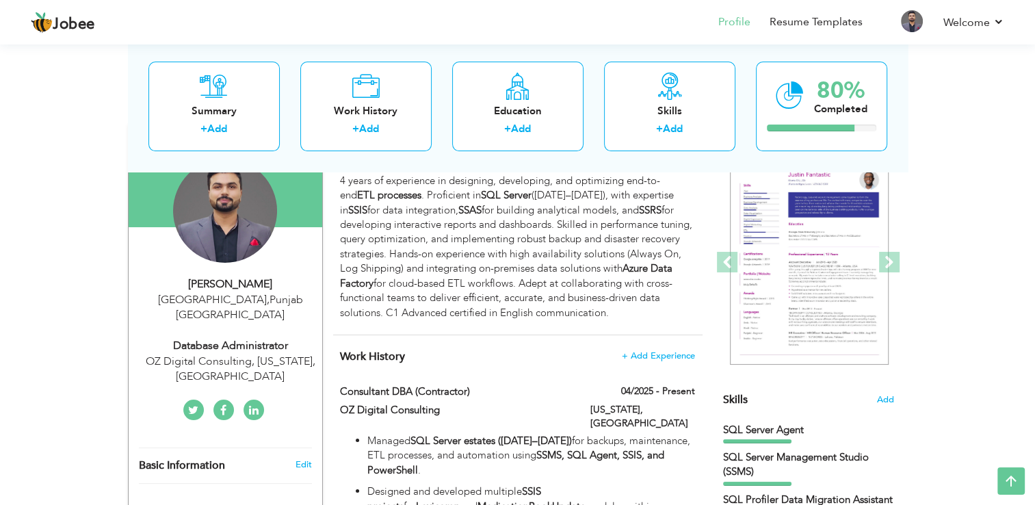
type input "https://www.linkedin.com/in/haidar-akbar-830429217/"
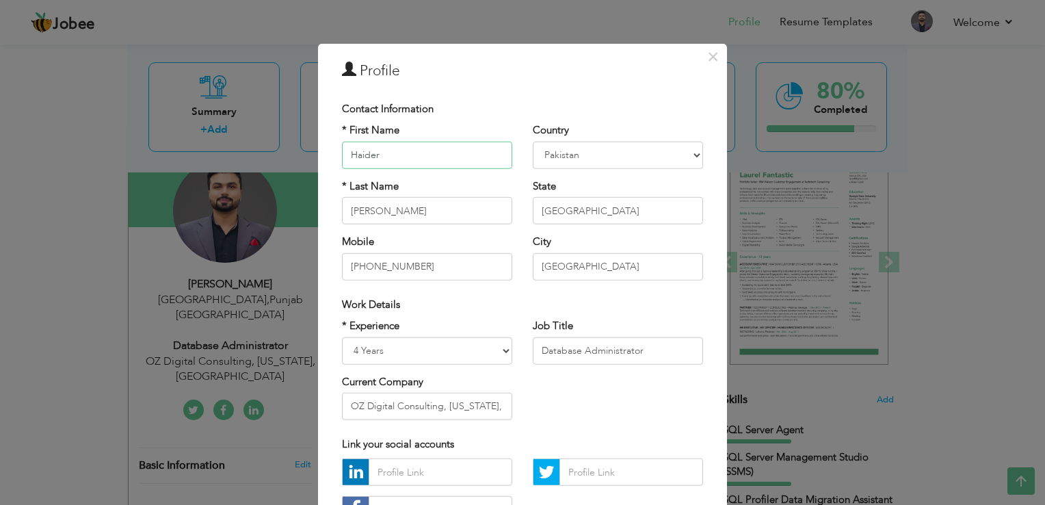
scroll to position [0, 0]
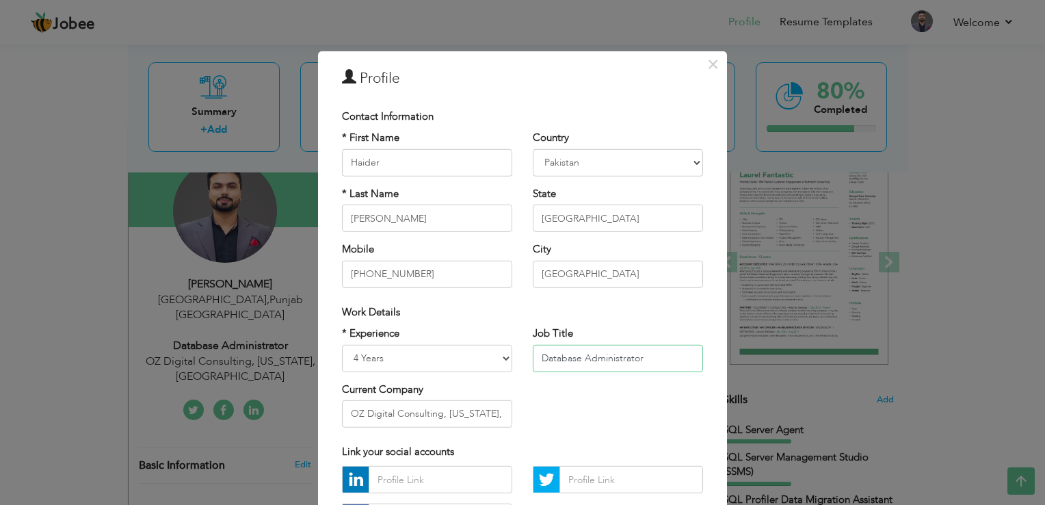
click at [657, 361] on input "Database Administrator" at bounding box center [618, 357] width 170 height 27
drag, startPoint x: 646, startPoint y: 358, endPoint x: 518, endPoint y: 360, distance: 127.9
click at [523, 360] on div "Job Title Database Administrator" at bounding box center [618, 353] width 191 height 55
paste input "Warehouse Develope"
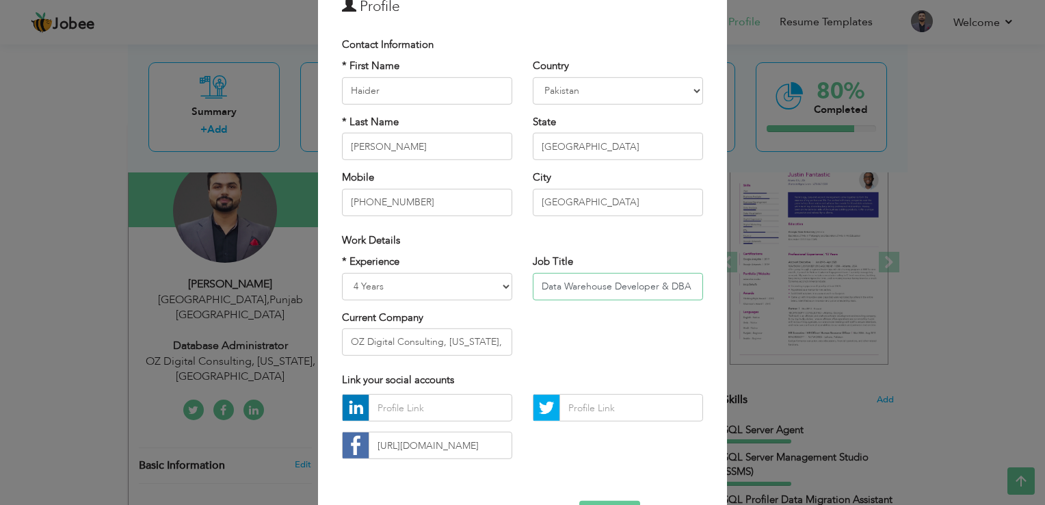
scroll to position [118, 0]
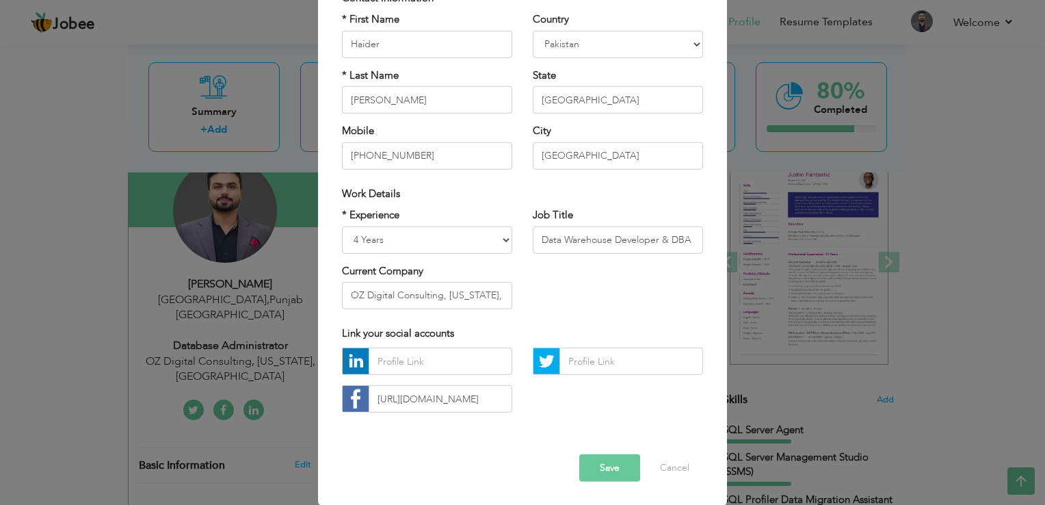
click at [596, 470] on button "Save" at bounding box center [609, 467] width 61 height 27
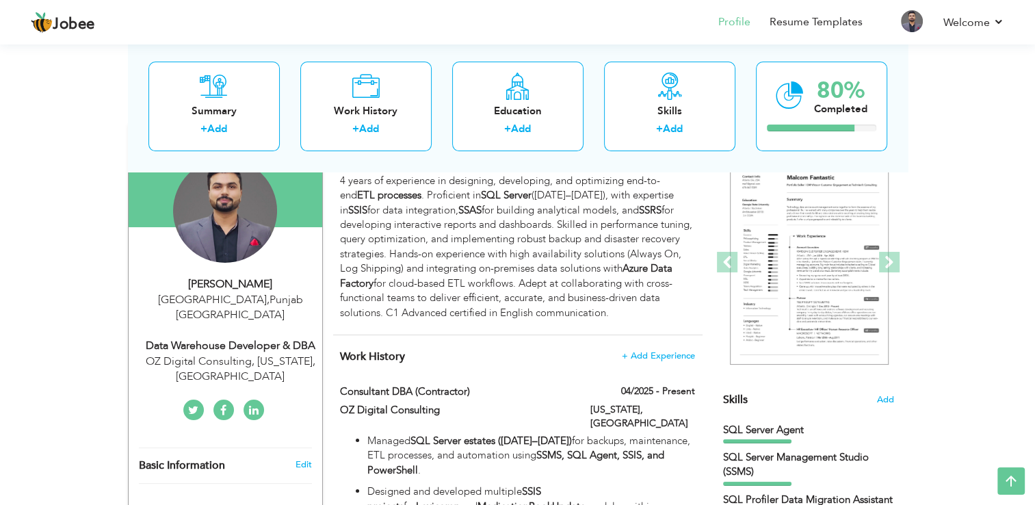
click at [291, 338] on div "Data Warehouse Developer & DBA" at bounding box center [230, 346] width 183 height 16
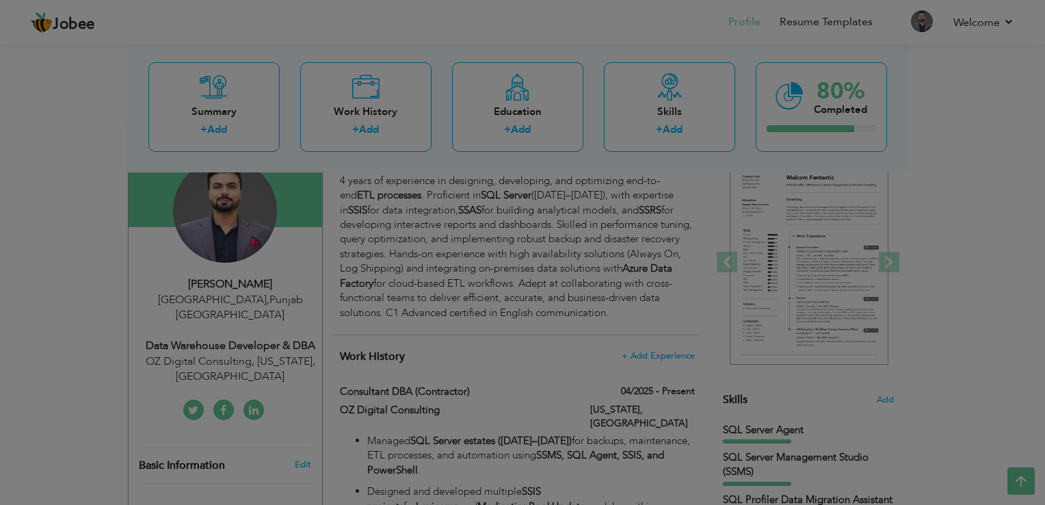
scroll to position [0, 0]
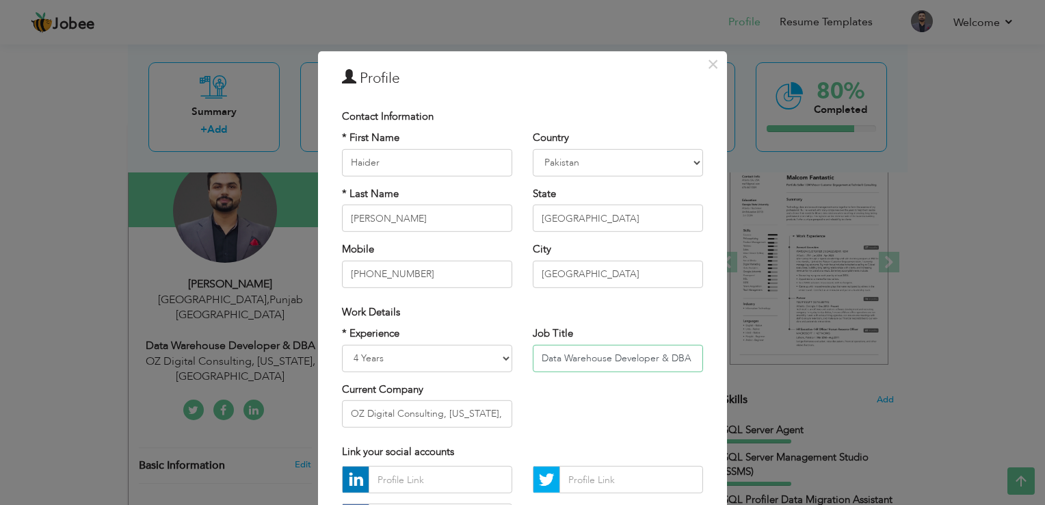
drag, startPoint x: 688, startPoint y: 356, endPoint x: 501, endPoint y: 350, distance: 187.5
click at [501, 350] on div "* Experience Entry Level Less than 1 Year 1 Year 2 Years 3 Years 4 Years 5 Year…" at bounding box center [523, 381] width 382 height 111
click at [654, 362] on input "Data Warehouse Developer & DBA" at bounding box center [618, 357] width 170 height 27
drag, startPoint x: 685, startPoint y: 358, endPoint x: 602, endPoint y: 360, distance: 83.5
click at [602, 360] on input "Data Warehouse Developer & DBA" at bounding box center [618, 357] width 170 height 27
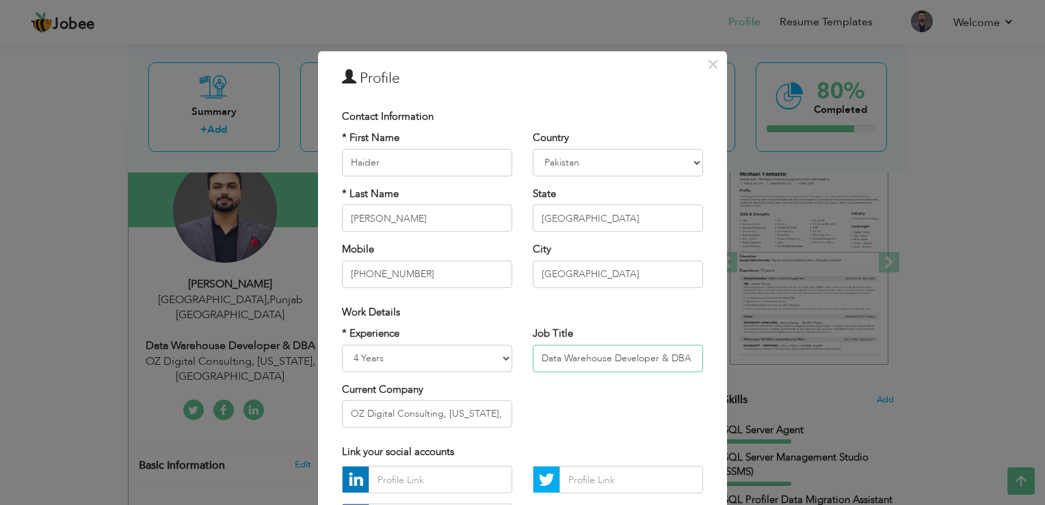
drag, startPoint x: 595, startPoint y: 363, endPoint x: 581, endPoint y: 372, distance: 17.3
click at [595, 363] on input "Data Warehouse Developer & DBA" at bounding box center [618, 357] width 170 height 27
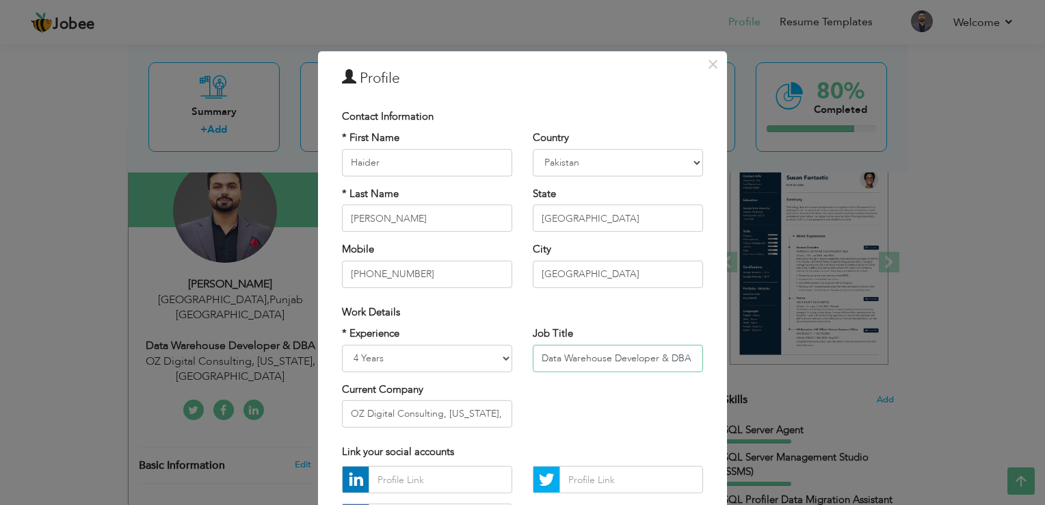
paste input "Engineer"
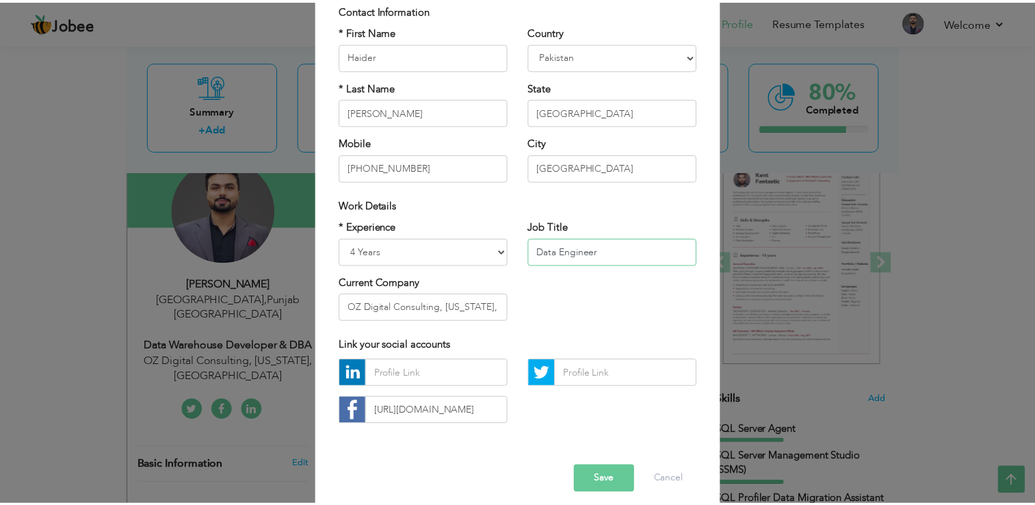
scroll to position [118, 0]
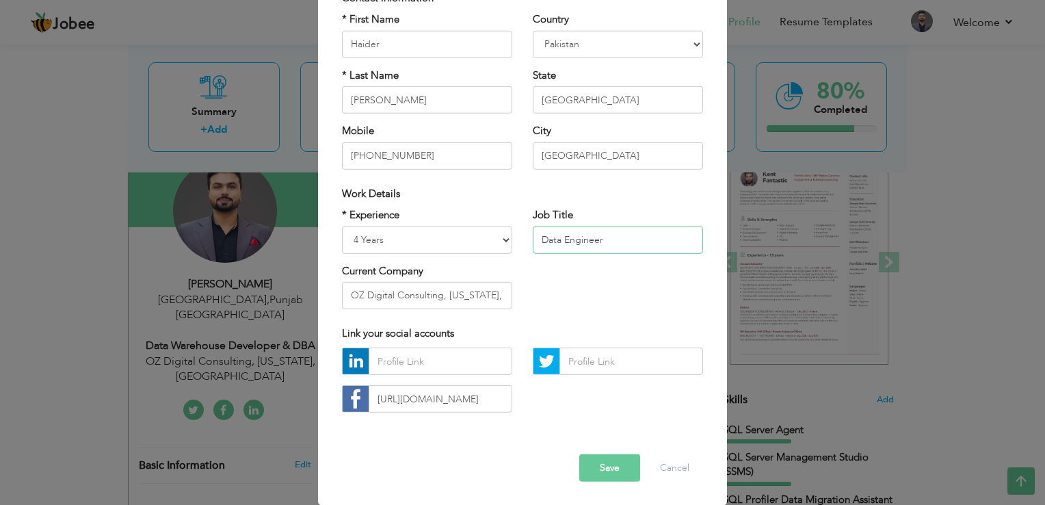
type input "Data Engineer"
click at [589, 458] on button "Save" at bounding box center [609, 467] width 61 height 27
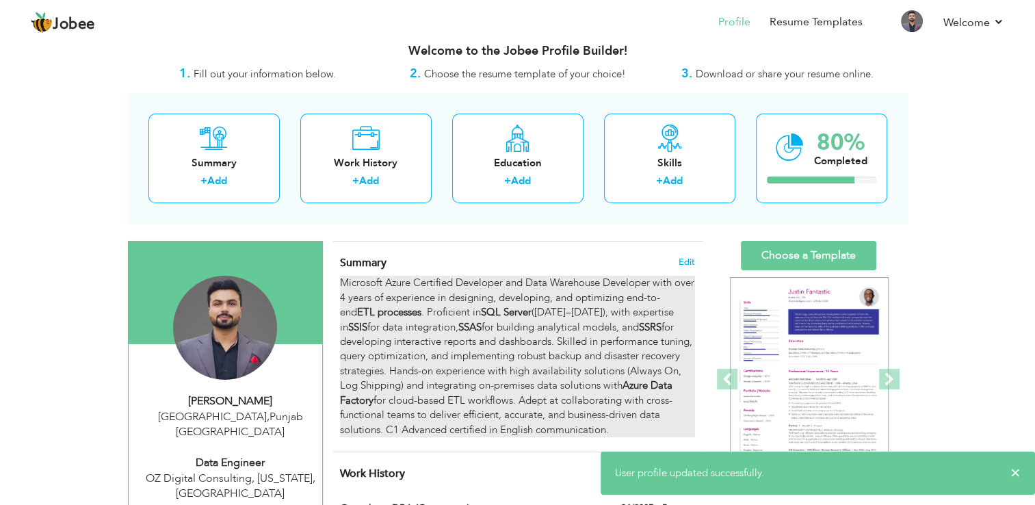
scroll to position [0, 0]
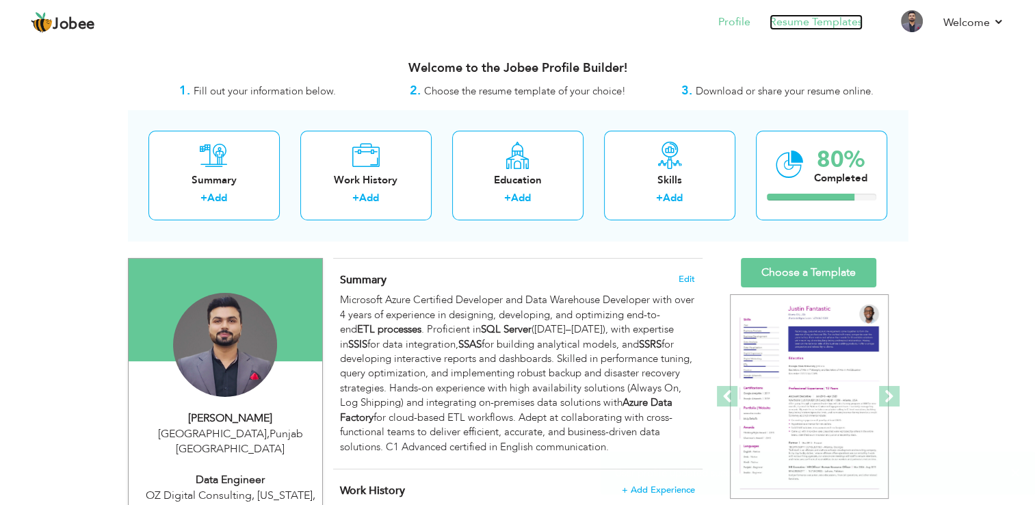
click at [799, 19] on link "Resume Templates" at bounding box center [816, 22] width 93 height 16
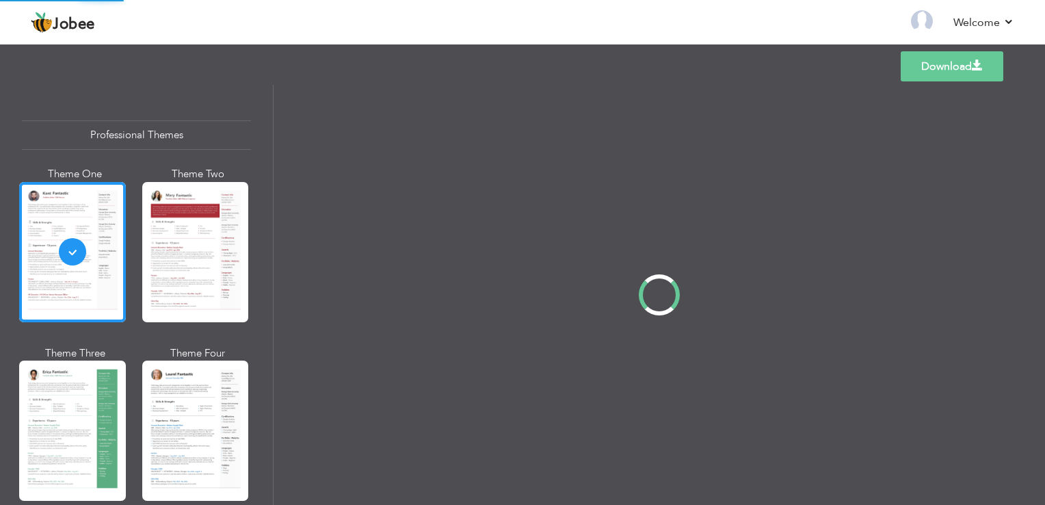
click at [211, 226] on div "Professional Themes Theme One Theme Two Theme Three Theme Four" at bounding box center [522, 295] width 1045 height 420
click at [230, 202] on div "Professional Themes Theme One Theme Two Theme Three Theme Four" at bounding box center [522, 295] width 1045 height 420
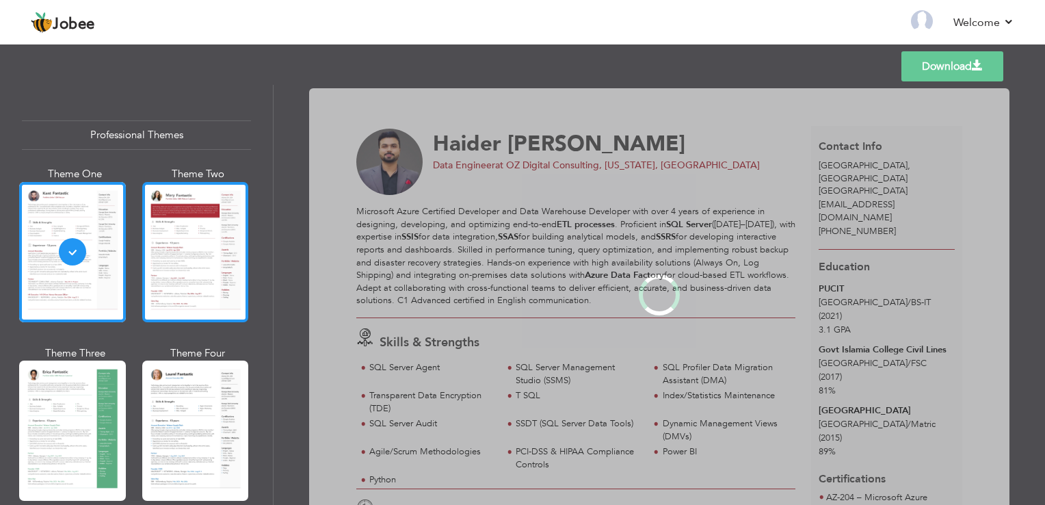
click at [217, 212] on div at bounding box center [195, 252] width 107 height 140
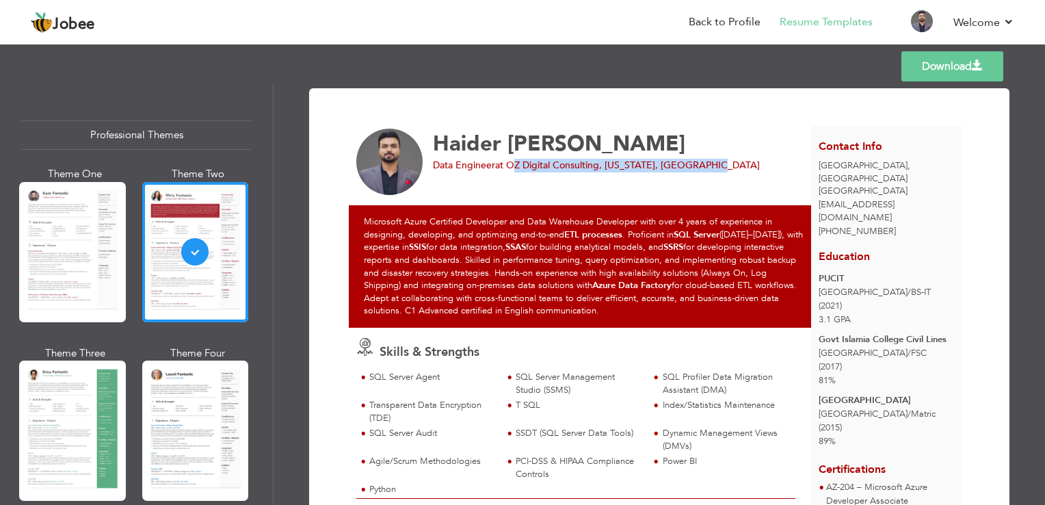
drag, startPoint x: 507, startPoint y: 163, endPoint x: 700, endPoint y: 175, distance: 194.0
click at [700, 175] on div "[PERSON_NAME] Data Engineer at OZ Digital Consulting, [US_STATE], [GEOGRAPHIC_D…" at bounding box center [584, 162] width 470 height 67
click at [660, 166] on span "at OZ Digital Consulting, [US_STATE], [GEOGRAPHIC_DATA]" at bounding box center [627, 165] width 265 height 13
click at [958, 66] on link "Download" at bounding box center [953, 66] width 102 height 30
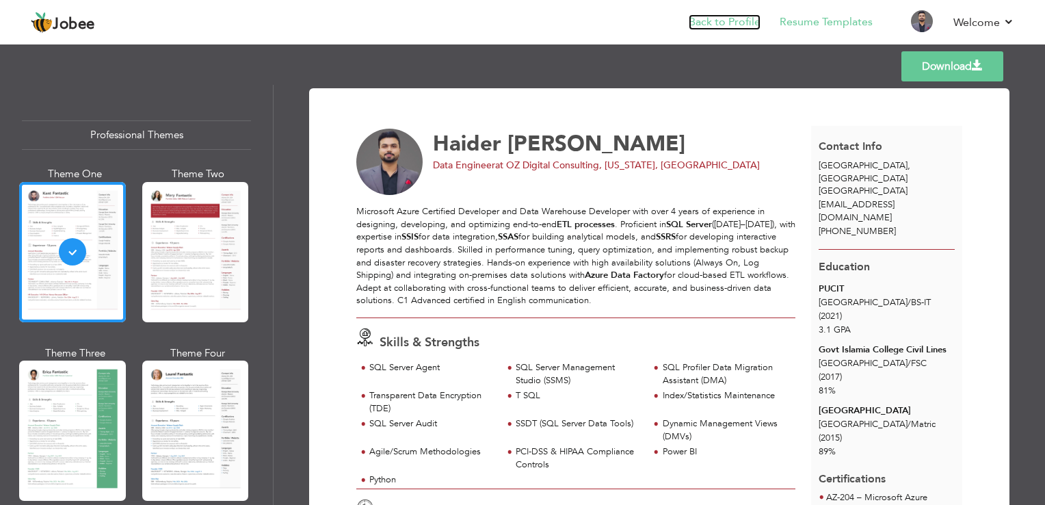
click at [718, 26] on link "Back to Profile" at bounding box center [725, 22] width 72 height 16
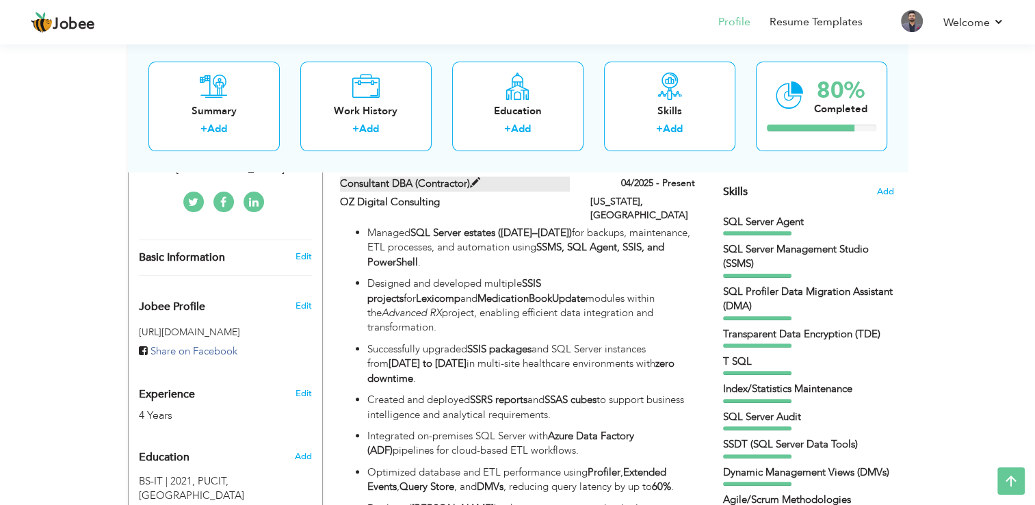
click at [424, 187] on label "Consultant DBA (Contractor)" at bounding box center [455, 183] width 230 height 14
type input "Consultant DBA (Contractor)"
type input "OZ Digital Consulting"
type input "04/2025"
type input "[GEOGRAPHIC_DATA]"
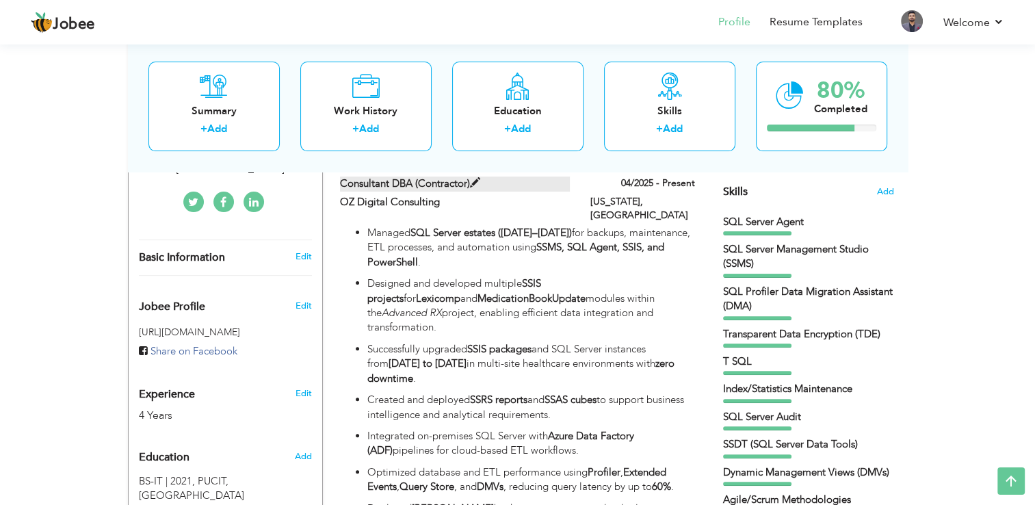
type input "[US_STATE]"
checkbox input "true"
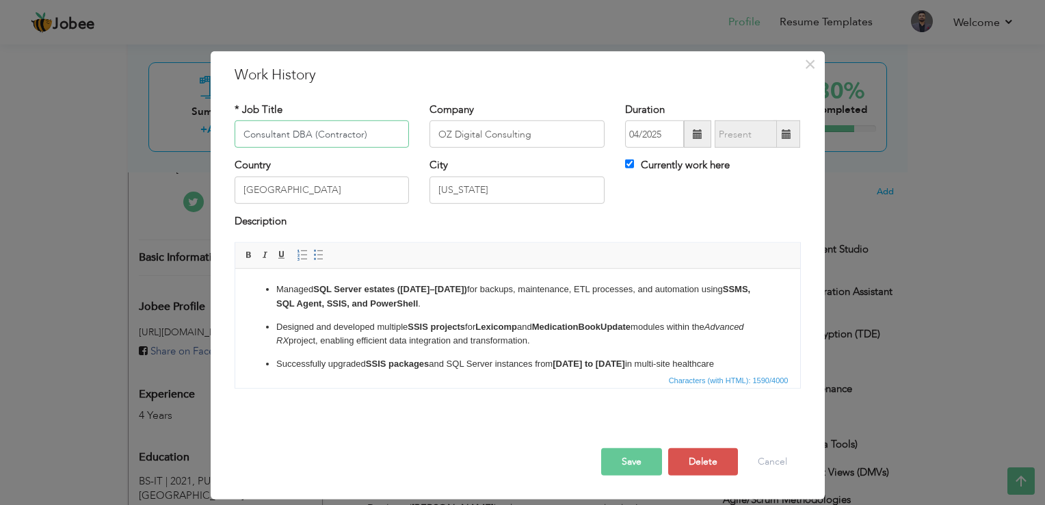
drag, startPoint x: 309, startPoint y: 134, endPoint x: 240, endPoint y: 136, distance: 69.1
click at [240, 136] on input "Consultant DBA (Contractor)" at bounding box center [322, 133] width 175 height 27
click at [629, 458] on button "Save" at bounding box center [631, 461] width 61 height 27
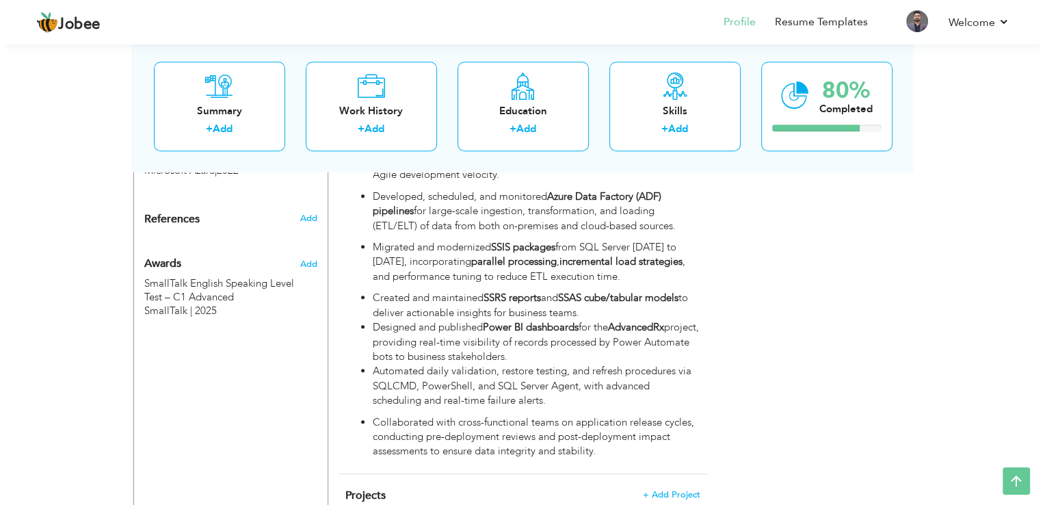
scroll to position [1092, 0]
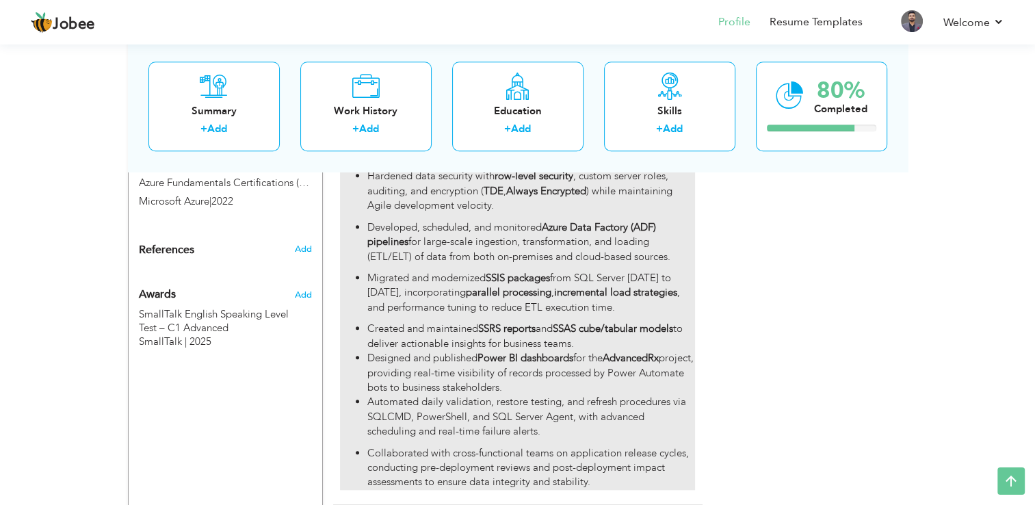
click at [569, 351] on li "Designed and published Power BI dashboards for the AdvancedRx project, providin…" at bounding box center [530, 373] width 327 height 44
type input "Database Administrator"
type input "Eworx international Private Limited"
type input "07/2021"
type input "03/2025"
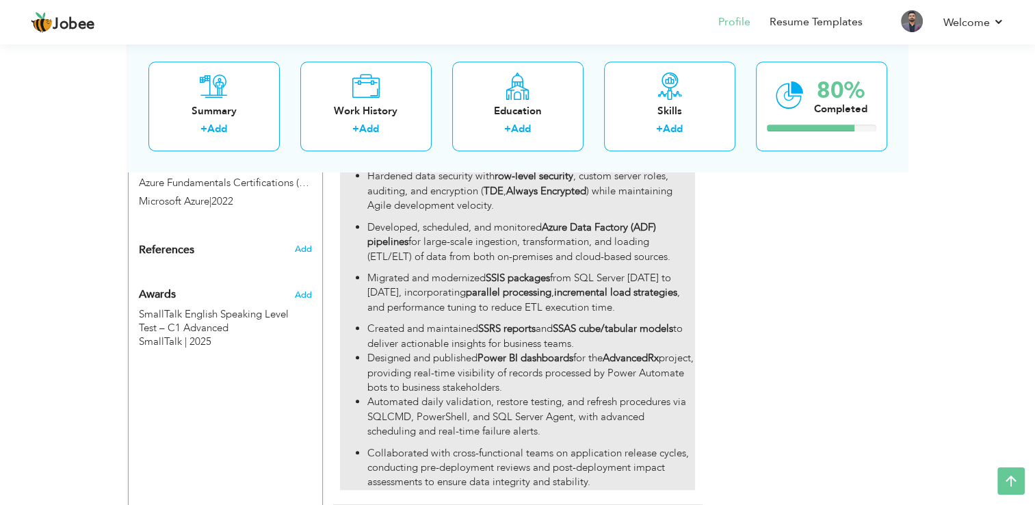
type input "[GEOGRAPHIC_DATA]"
checkbox input "false"
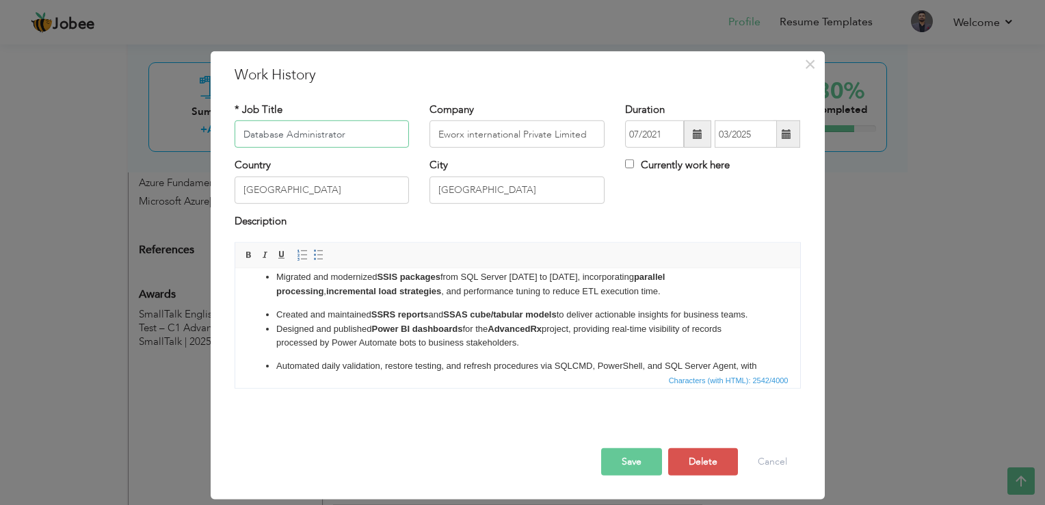
scroll to position [274, 0]
drag, startPoint x: 525, startPoint y: 356, endPoint x: 265, endPoint y: 340, distance: 259.7
click at [276, 340] on li "Designed and published Power BI dashboards for the AdvancedRx project, providin…" at bounding box center [517, 336] width 483 height 29
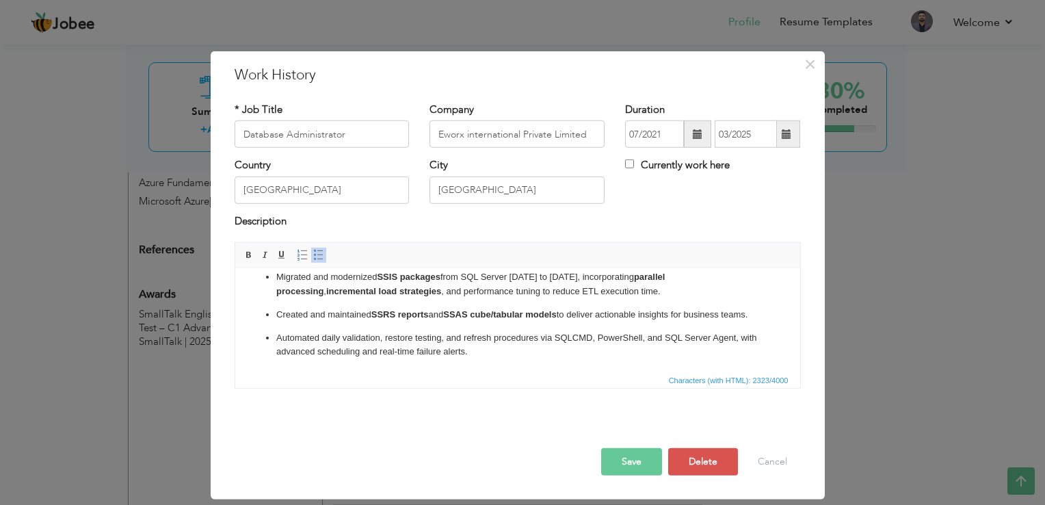
click at [622, 461] on button "Save" at bounding box center [631, 461] width 61 height 27
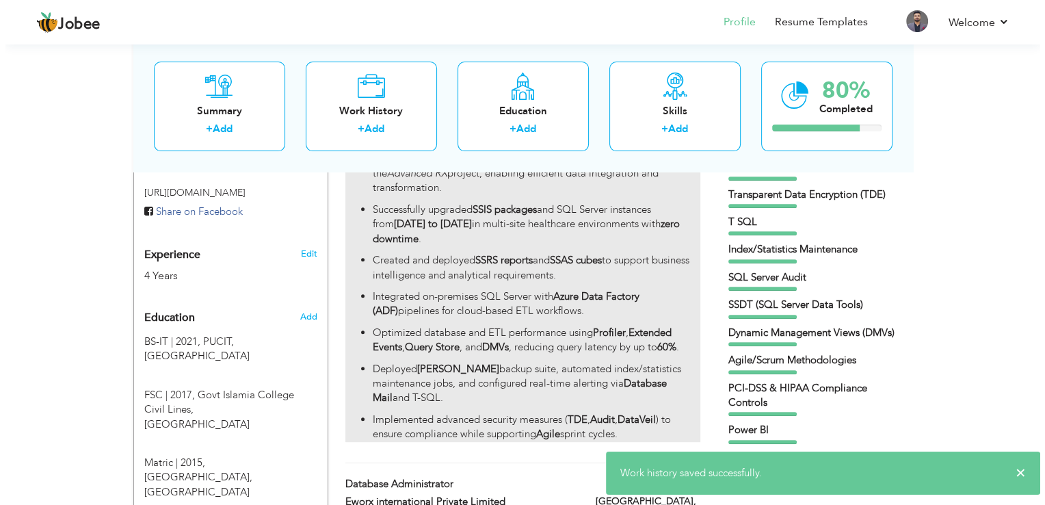
scroll to position [476, 0]
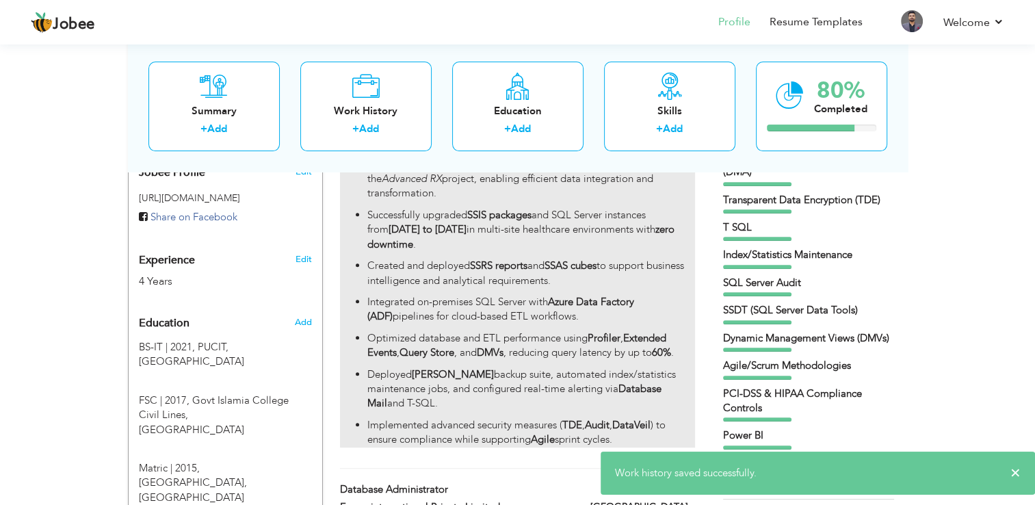
click at [561, 295] on p "Integrated on-premises SQL Server with Azure Data Factory (ADF) pipelines for c…" at bounding box center [530, 309] width 327 height 29
type input "Data Engineer (Contractor)"
type input "OZ Digital Consulting"
type input "04/2025"
type input "[GEOGRAPHIC_DATA]"
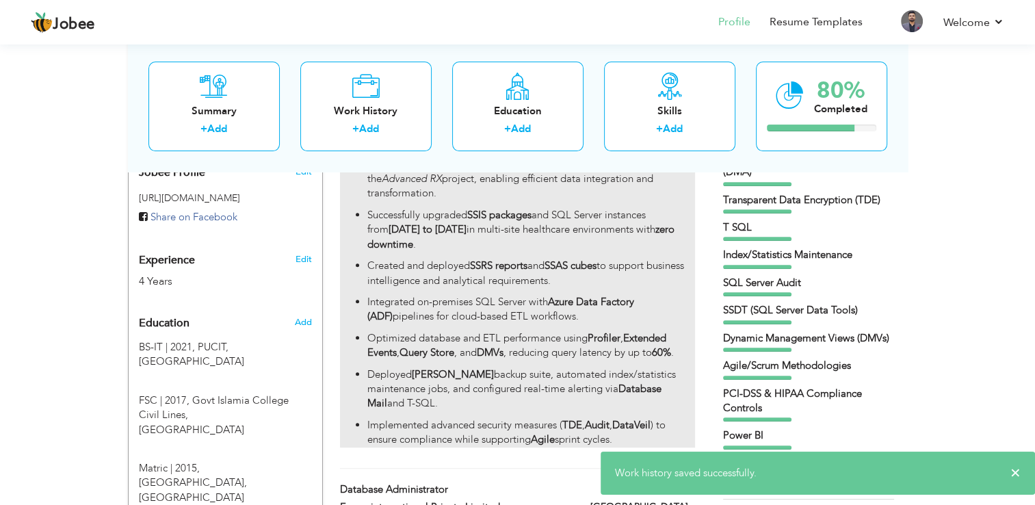
type input "[US_STATE]"
checkbox input "true"
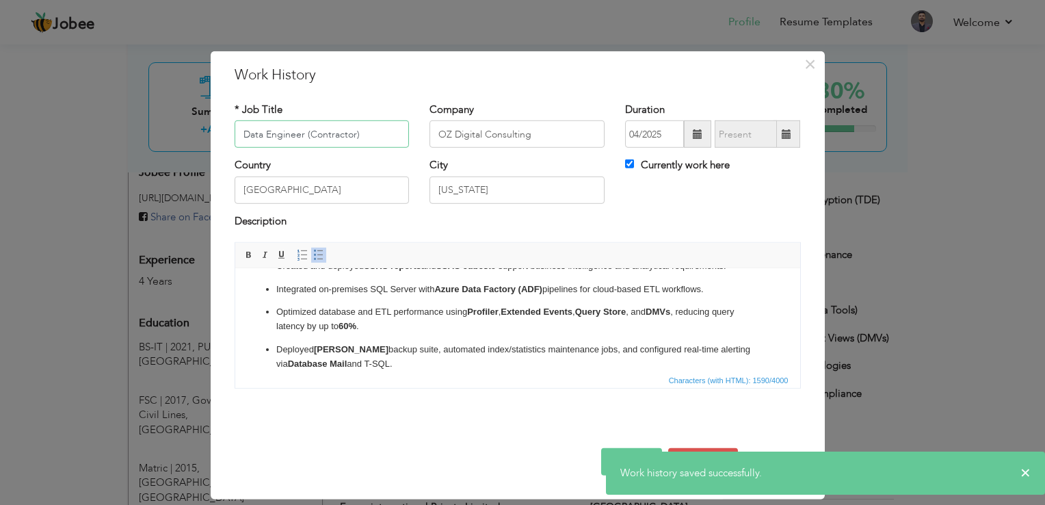
scroll to position [186, 0]
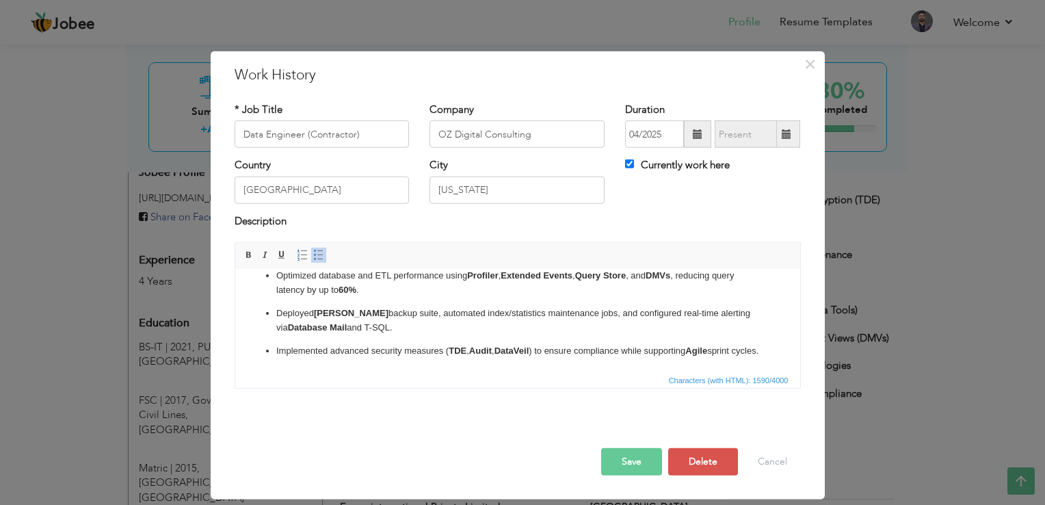
drag, startPoint x: 405, startPoint y: 317, endPoint x: 416, endPoint y: 316, distance: 11.0
click at [405, 317] on p "Deployed [PERSON_NAME] backup suite, automated index/statistics maintenance job…" at bounding box center [517, 320] width 483 height 29
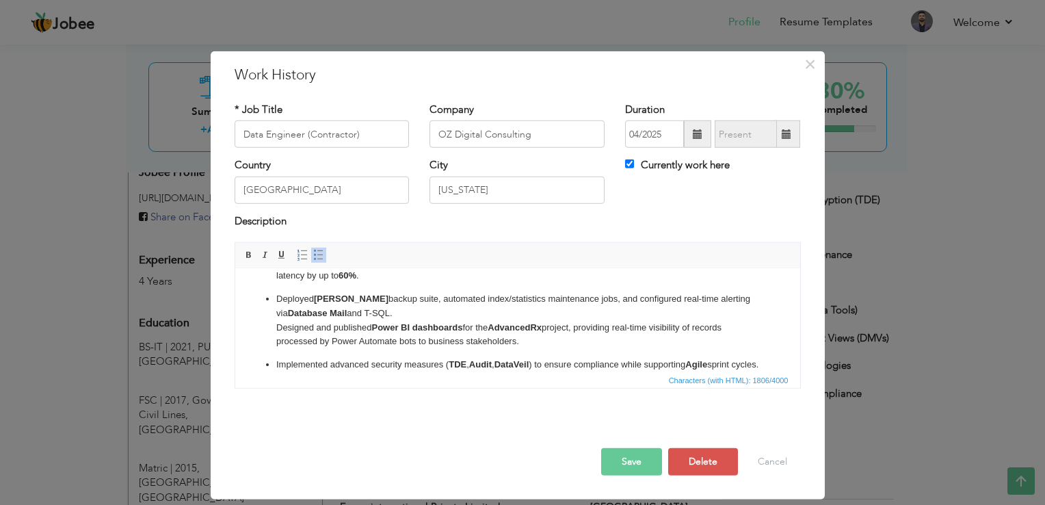
click at [277, 324] on p "Deployed [PERSON_NAME] backup suite, automated index/statistics maintenance job…" at bounding box center [517, 320] width 483 height 57
click at [320, 250] on span at bounding box center [318, 255] width 11 height 11
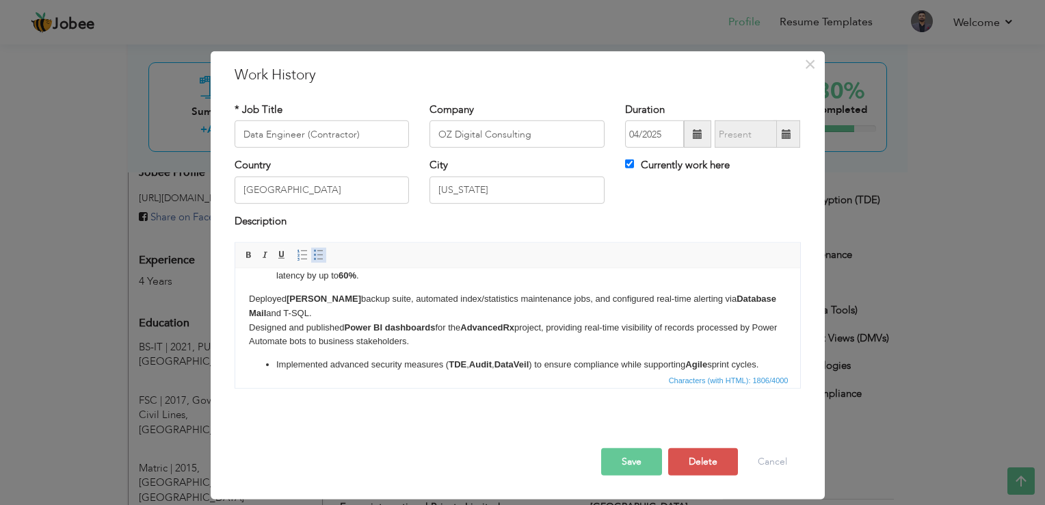
click at [320, 250] on span at bounding box center [318, 255] width 11 height 11
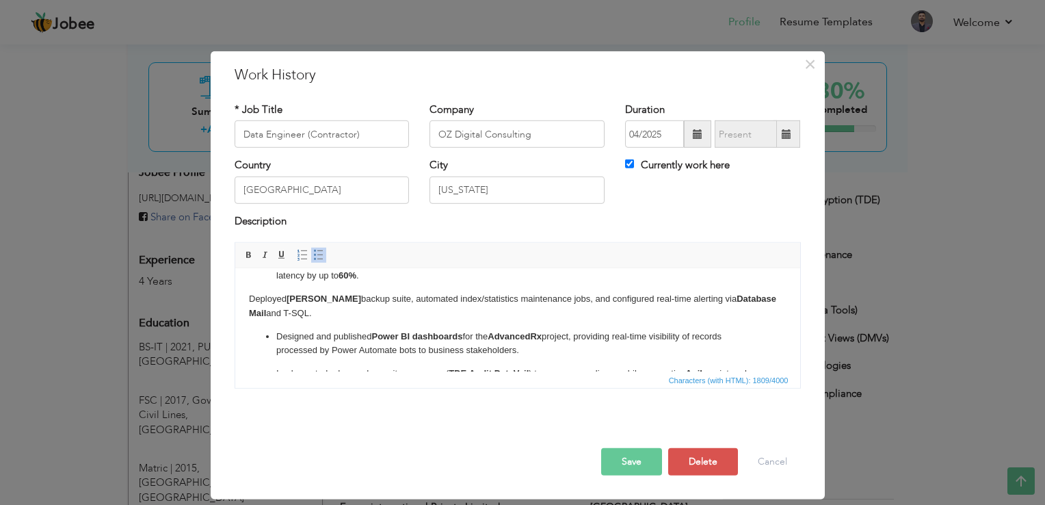
drag, startPoint x: 250, startPoint y: 300, endPoint x: 261, endPoint y: 300, distance: 10.3
click at [250, 300] on p "Deployed [PERSON_NAME] backup suite, automated index/statistics maintenance job…" at bounding box center [517, 306] width 538 height 29
drag, startPoint x: 313, startPoint y: 252, endPoint x: 115, endPoint y: 25, distance: 301.5
click at [313, 252] on span at bounding box center [318, 255] width 11 height 11
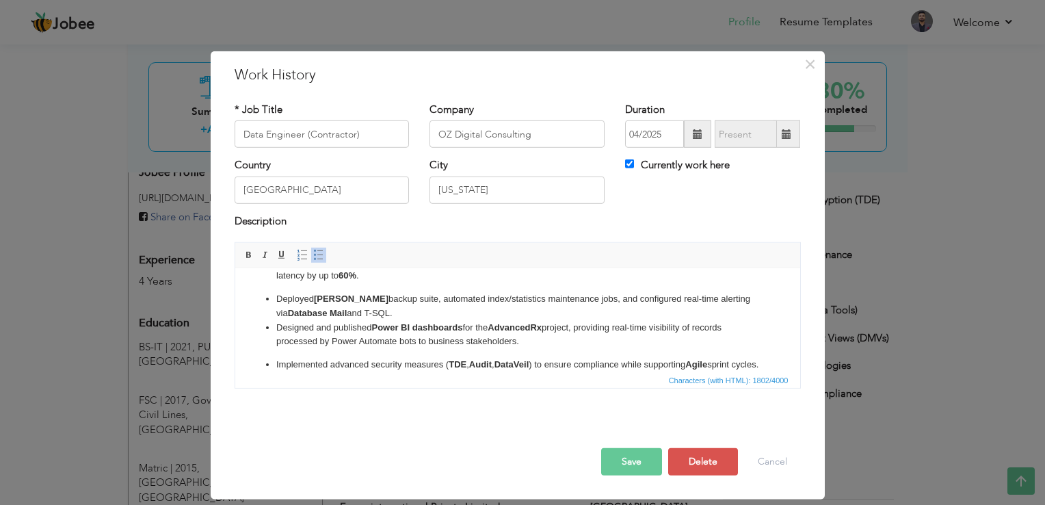
click at [380, 327] on strong "Power BI dashboards" at bounding box center [416, 327] width 91 height 10
click at [294, 352] on ul "Managed SQL Server estates ([DATE]–[DATE]) for backups, maintenance, ETL proces…" at bounding box center [517, 234] width 538 height 276
click at [407, 308] on li "Deployed [PERSON_NAME] backup suite, automated index/statistics maintenance job…" at bounding box center [517, 306] width 483 height 29
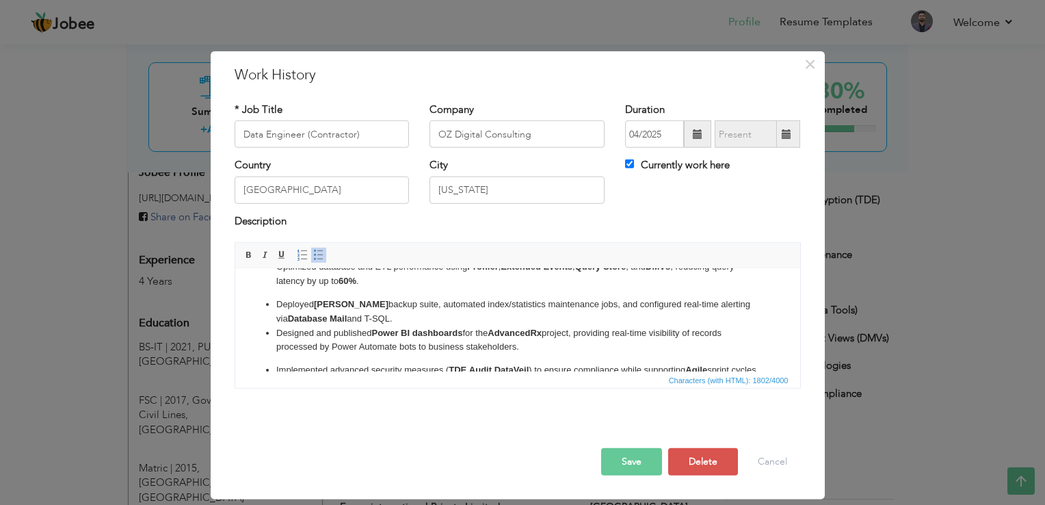
scroll to position [205, 0]
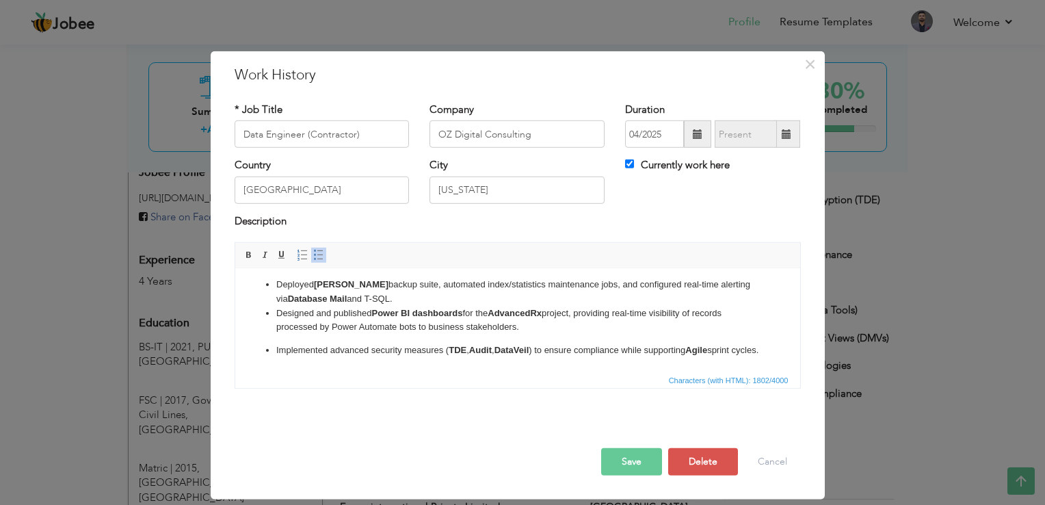
click at [276, 308] on li "​​​​​​​ Designed and published Power BI dashboards for the AdvancedRx project, …" at bounding box center [517, 320] width 483 height 29
click at [632, 448] on button "Save" at bounding box center [631, 461] width 61 height 27
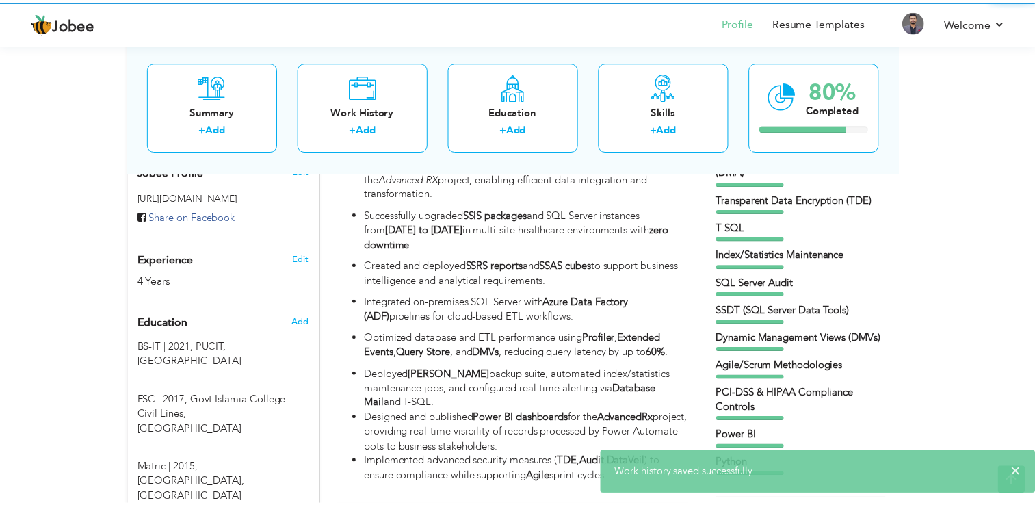
scroll to position [0, 0]
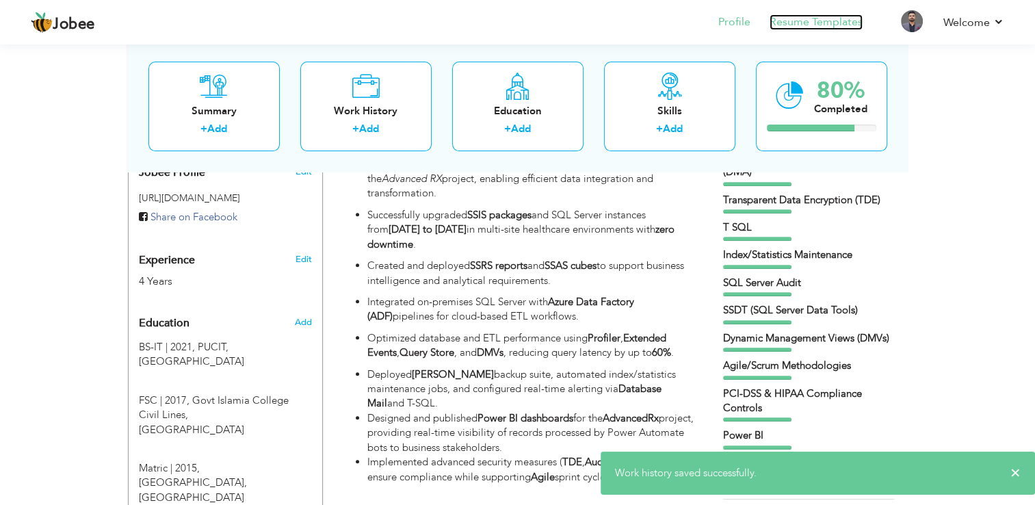
click at [825, 15] on link "Resume Templates" at bounding box center [816, 22] width 93 height 16
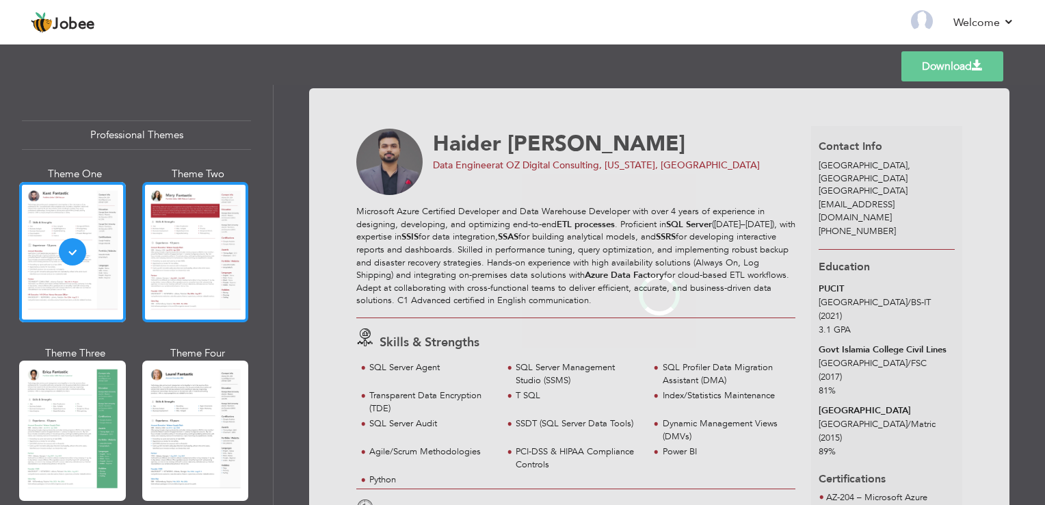
click at [220, 226] on div at bounding box center [195, 252] width 107 height 140
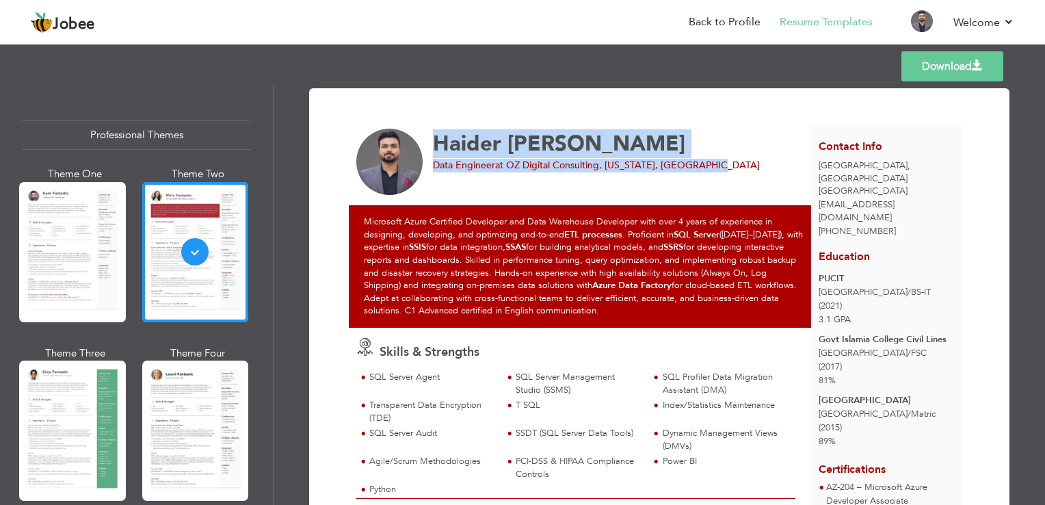
drag, startPoint x: 438, startPoint y: 144, endPoint x: 713, endPoint y: 163, distance: 276.3
click at [713, 163] on div "Haider Akbar Data Engineer at OZ Digital Consulting, Florida, United States" at bounding box center [609, 151] width 353 height 44
drag, startPoint x: 713, startPoint y: 163, endPoint x: 689, endPoint y: 166, distance: 24.0
click at [689, 166] on span "at OZ Digital Consulting, Florida, United States" at bounding box center [627, 165] width 265 height 13
click at [572, 170] on span "at OZ Digital Consulting, Florida, United States" at bounding box center [627, 165] width 265 height 13
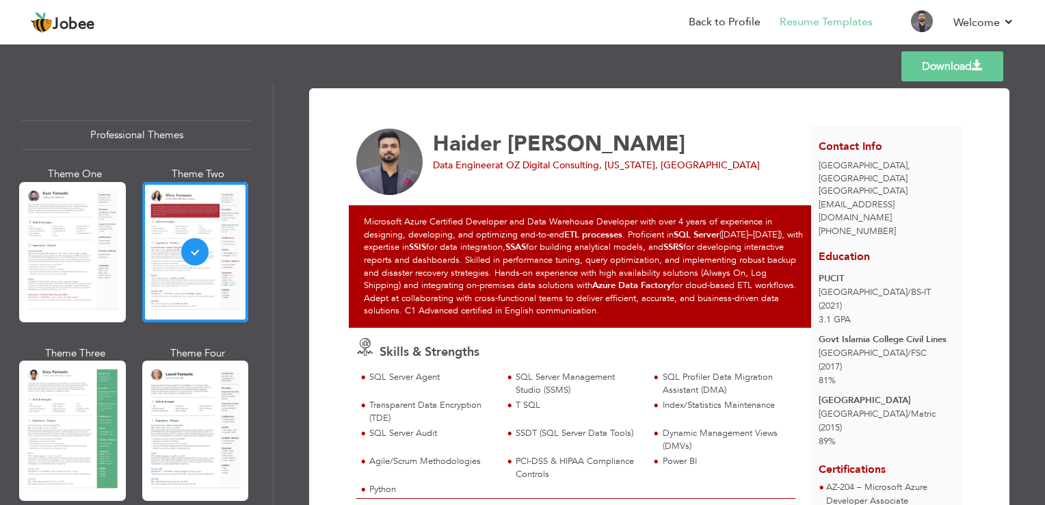
click at [953, 56] on link "Download" at bounding box center [953, 66] width 102 height 30
